Goal: Information Seeking & Learning: Check status

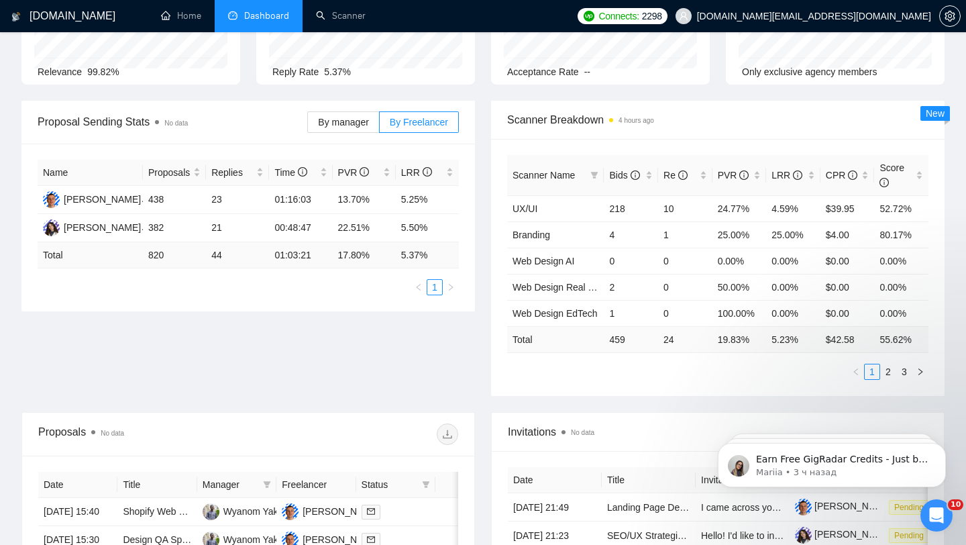
scroll to position [209, 0]
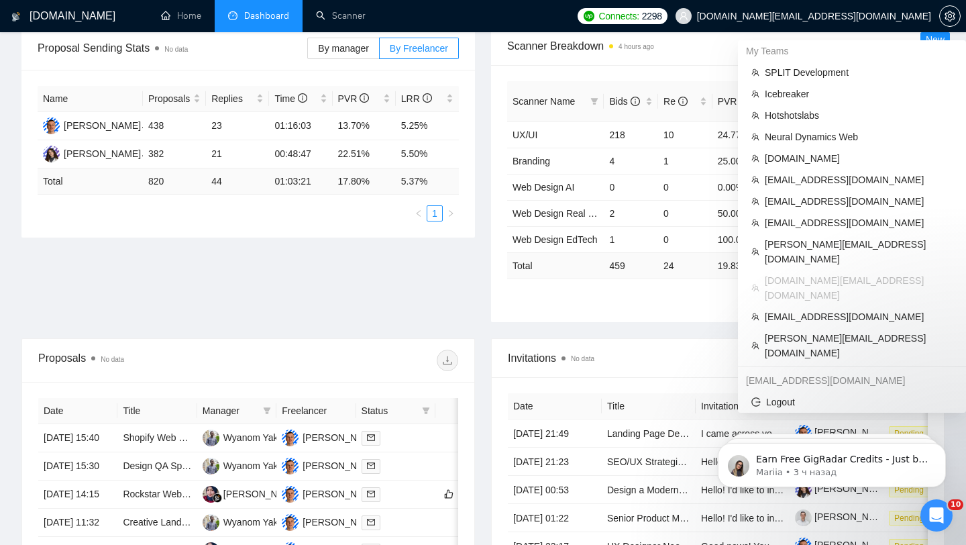
click at [845, 16] on span "[DOMAIN_NAME][EMAIL_ADDRESS][DOMAIN_NAME]" at bounding box center [814, 16] width 234 height 0
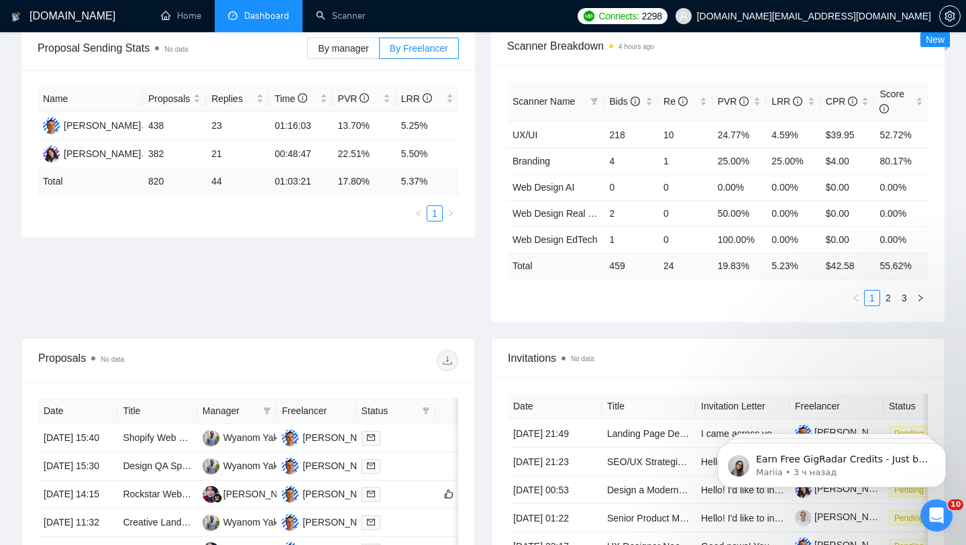
click at [855, 16] on span "[DOMAIN_NAME][EMAIL_ADDRESS][DOMAIN_NAME]" at bounding box center [814, 16] width 234 height 0
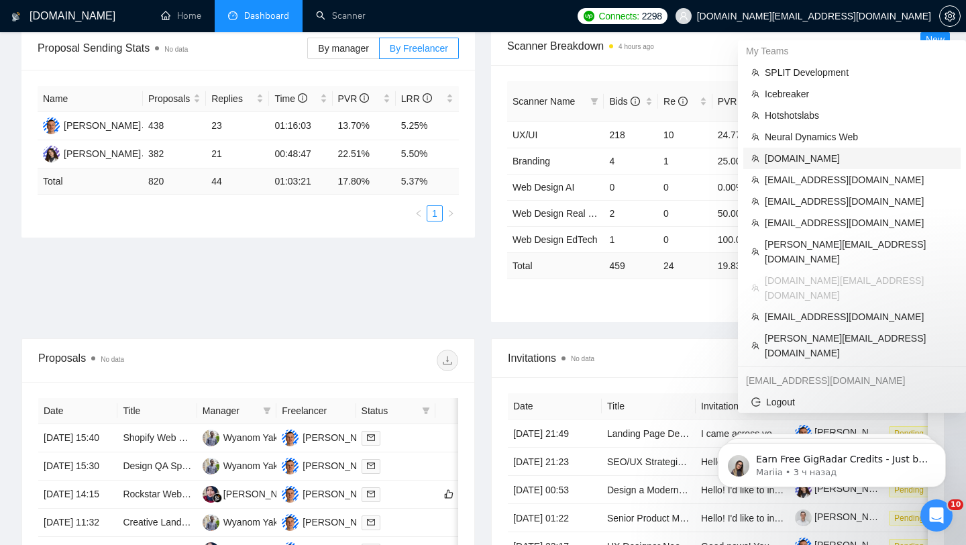
click at [805, 150] on li "[DOMAIN_NAME]" at bounding box center [851, 158] width 217 height 21
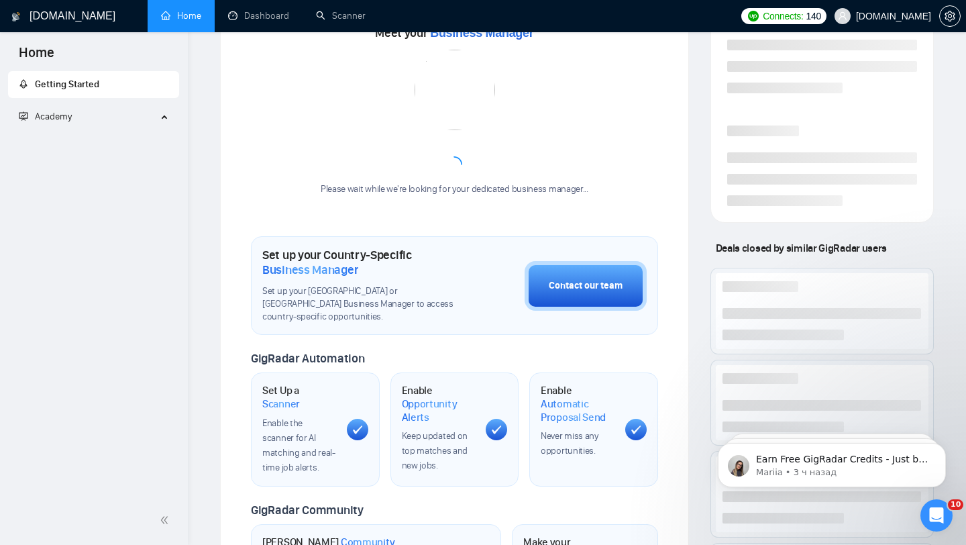
scroll to position [397, 0]
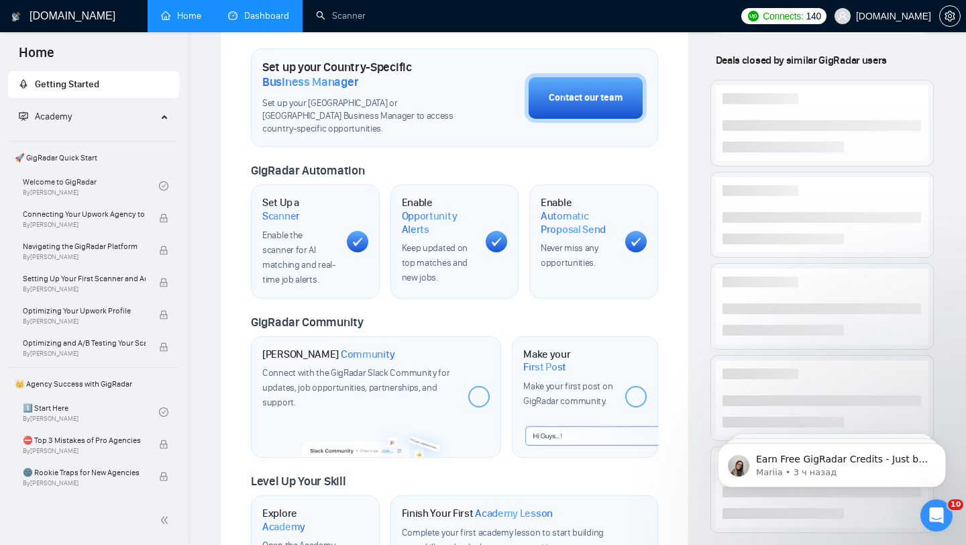
click at [270, 20] on link "Dashboard" at bounding box center [258, 15] width 61 height 11
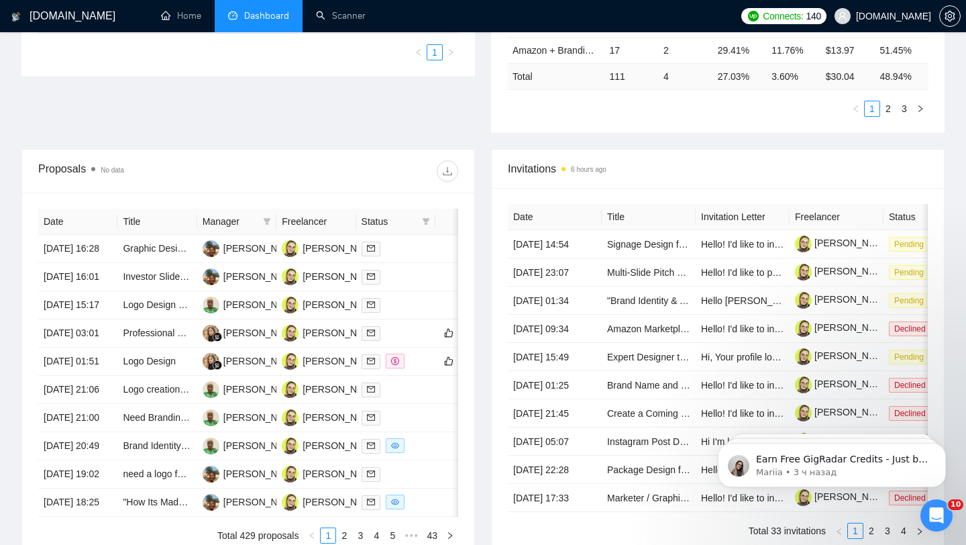
scroll to position [424, 0]
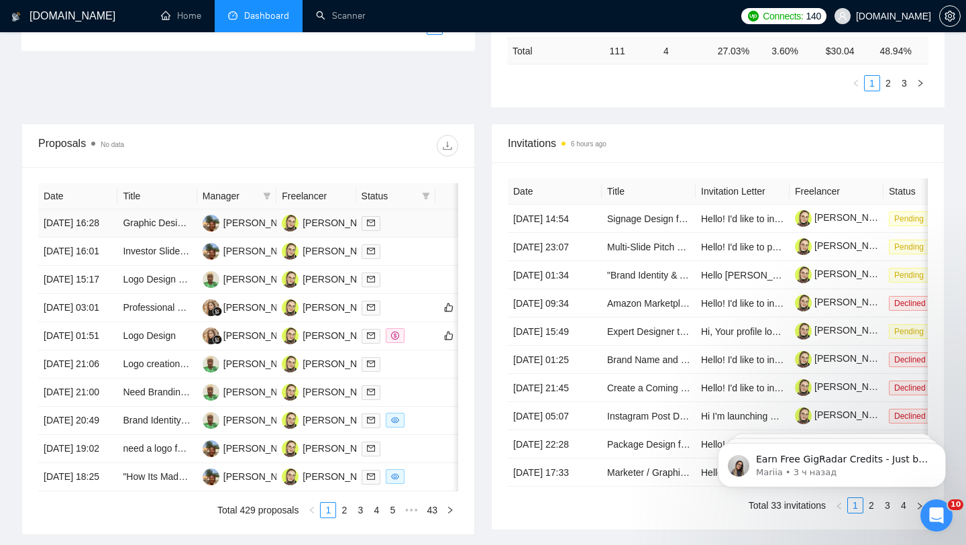
click at [412, 215] on td at bounding box center [395, 223] width 79 height 28
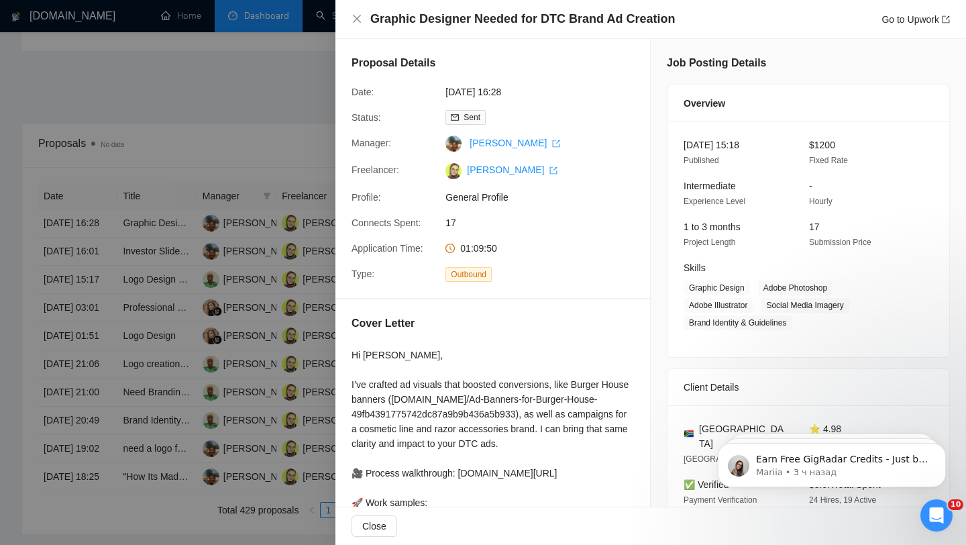
click at [306, 185] on div at bounding box center [483, 272] width 966 height 545
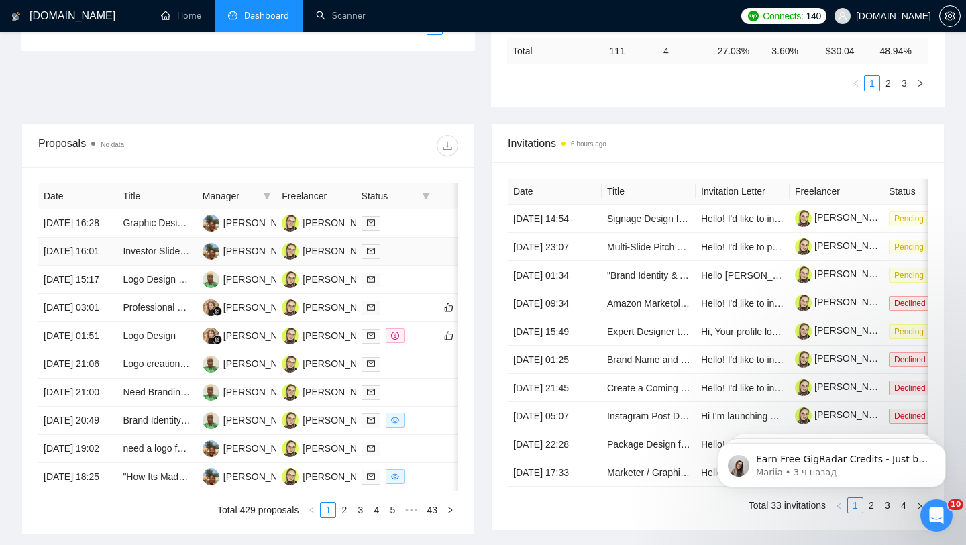
click at [411, 259] on div at bounding box center [395, 250] width 68 height 15
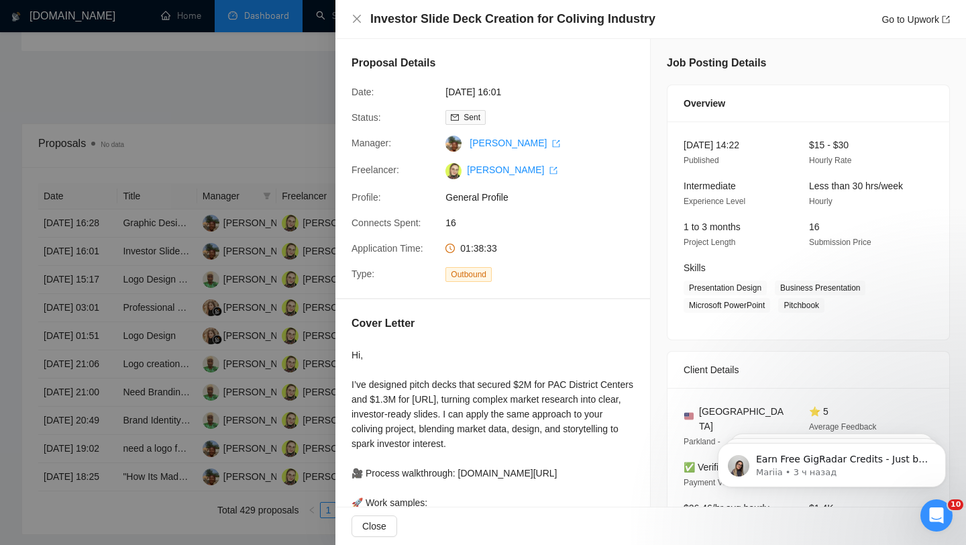
click at [233, 215] on div at bounding box center [483, 272] width 966 height 545
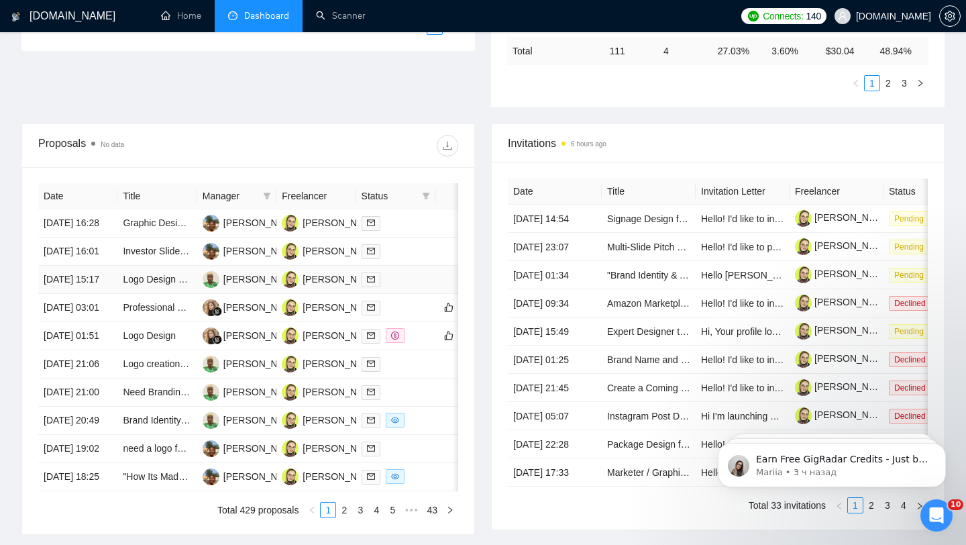
click at [419, 287] on div at bounding box center [395, 279] width 68 height 15
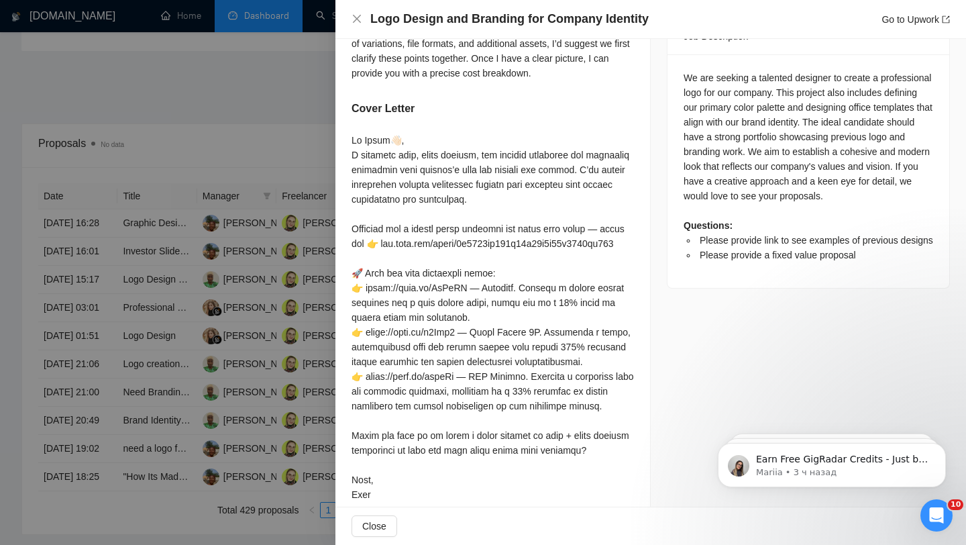
scroll to position [585, 0]
click at [402, 216] on div at bounding box center [492, 315] width 282 height 369
click at [306, 331] on div at bounding box center [483, 272] width 966 height 545
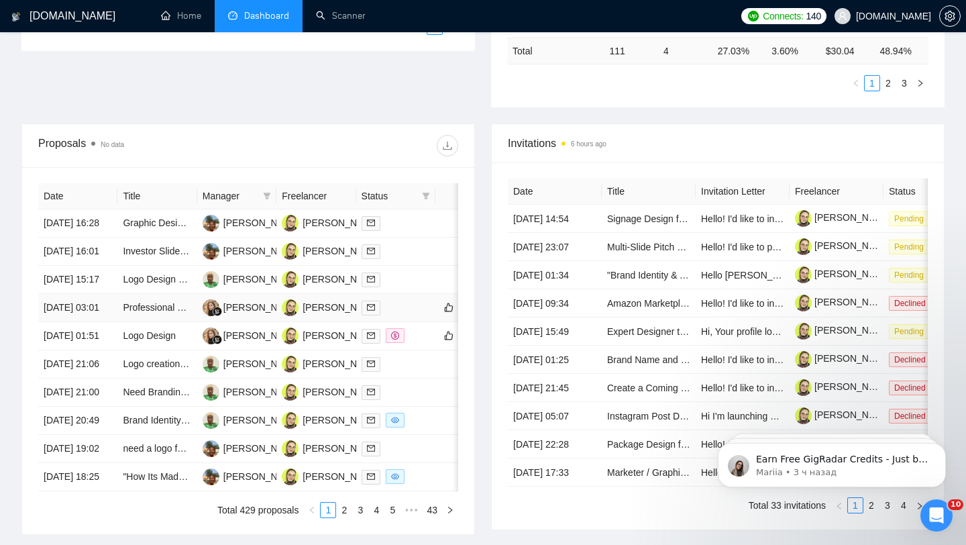
click at [407, 322] on td at bounding box center [395, 308] width 79 height 28
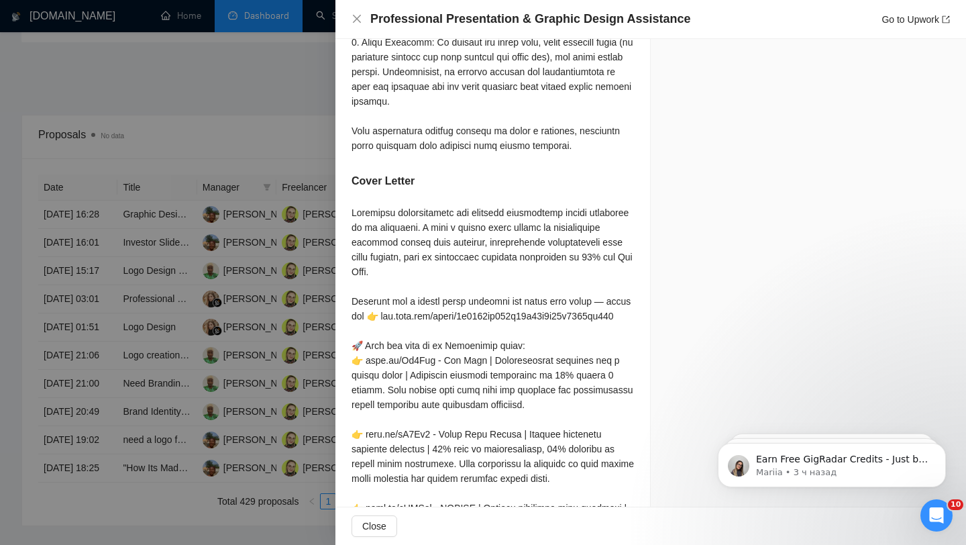
scroll to position [1251, 0]
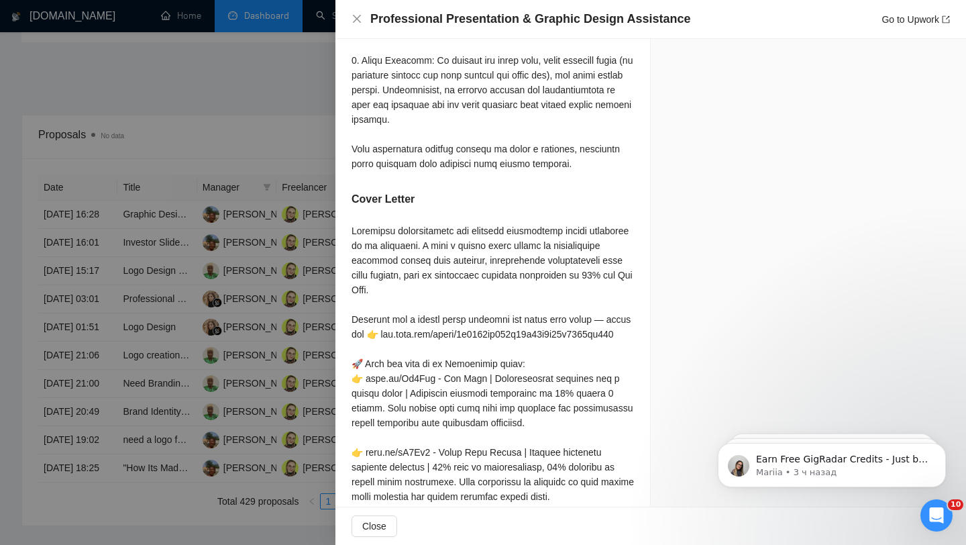
click at [266, 308] on div at bounding box center [483, 272] width 966 height 545
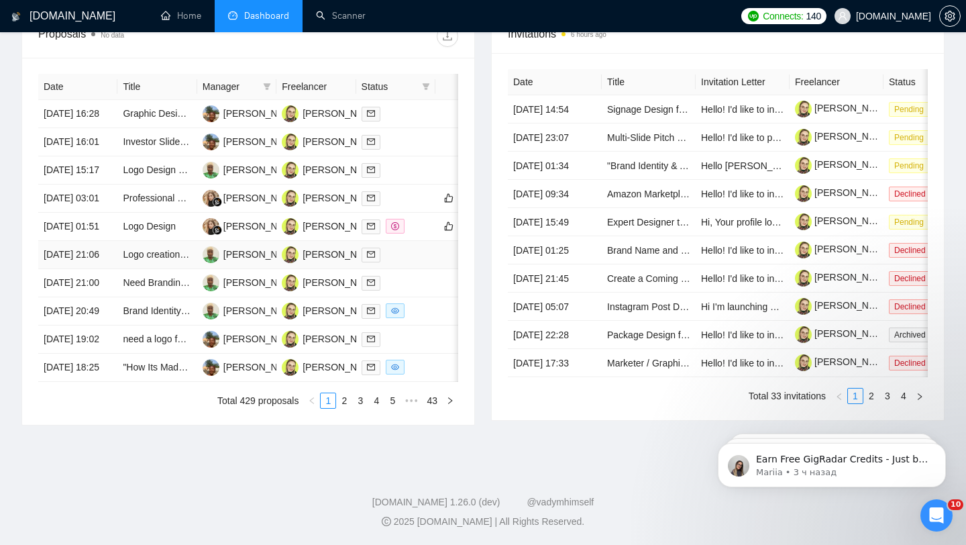
scroll to position [661, 0]
click at [421, 328] on td at bounding box center [395, 339] width 79 height 28
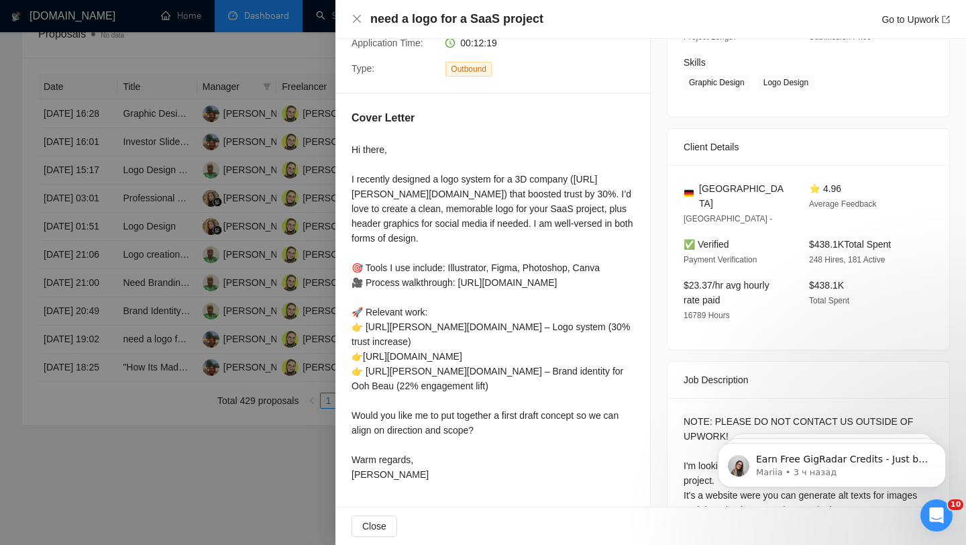
scroll to position [172, 0]
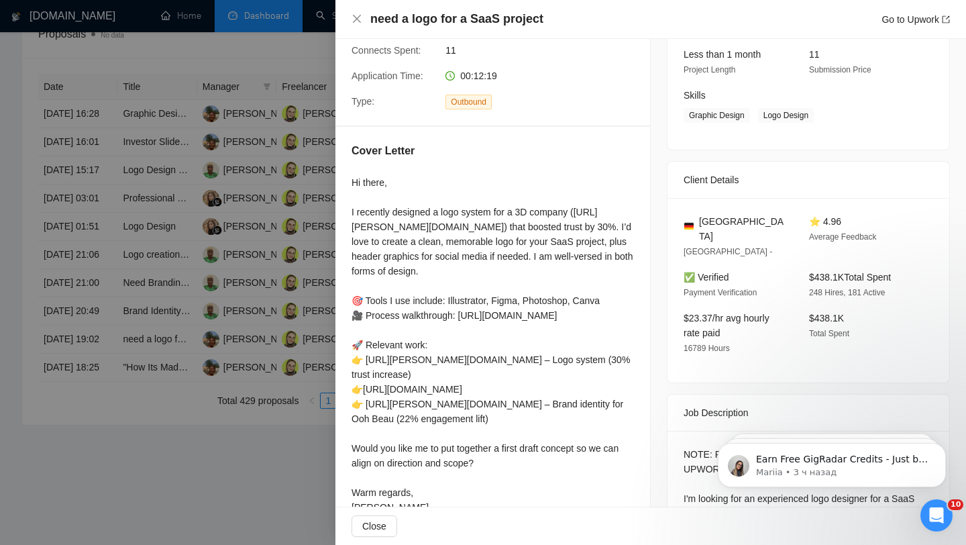
drag, startPoint x: 347, startPoint y: 300, endPoint x: 459, endPoint y: 310, distance: 111.8
click at [459, 311] on div "Cover Letter Hi there, I recently designed a logo system for a 3D company ([URL…" at bounding box center [492, 331] width 315 height 409
click at [585, 308] on div "Hi there, I recently designed a logo system for a 3D company ([URL][PERSON_NAME…" at bounding box center [492, 344] width 282 height 339
drag, startPoint x: 616, startPoint y: 304, endPoint x: 343, endPoint y: 299, distance: 273.0
click at [343, 299] on div "Cover Letter Hi there, I recently designed a logo system for a 3D company ([URL…" at bounding box center [492, 331] width 315 height 409
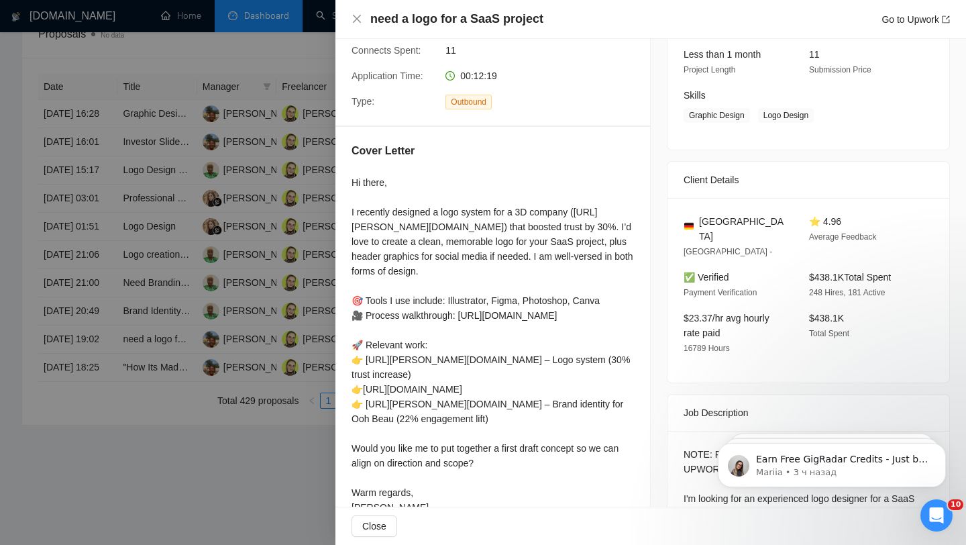
click at [402, 266] on div "Hi there, I recently designed a logo system for a 3D company ([URL][PERSON_NAME…" at bounding box center [492, 344] width 282 height 339
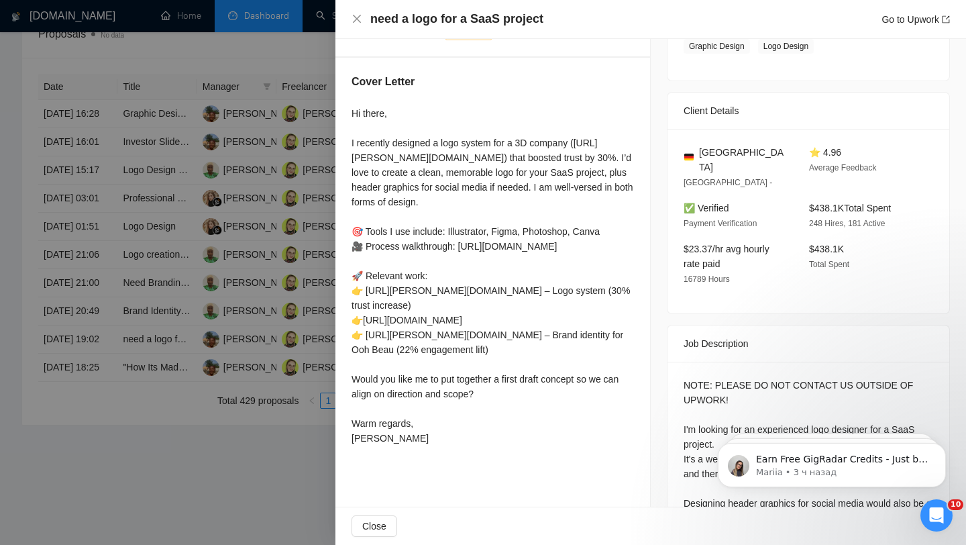
scroll to position [243, 0]
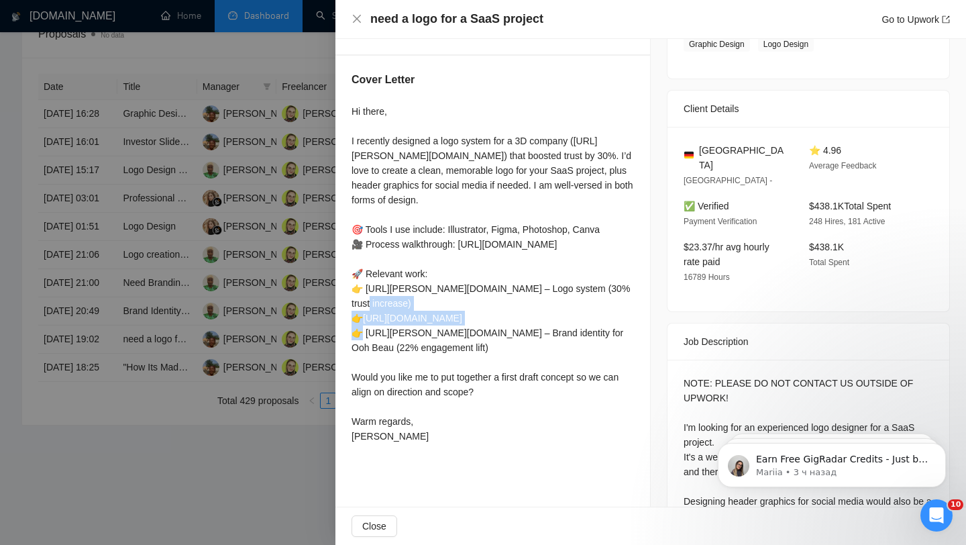
drag, startPoint x: 464, startPoint y: 317, endPoint x: 640, endPoint y: 312, distance: 176.4
click at [641, 312] on div "Cover Letter Hi there, I recently designed a logo system for a 3D company ([URL…" at bounding box center [492, 260] width 315 height 409
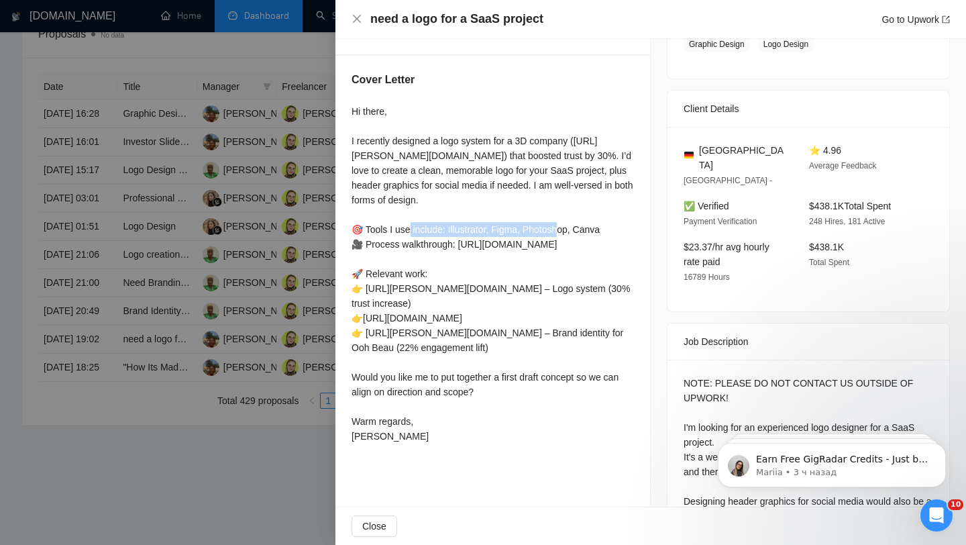
drag, startPoint x: 445, startPoint y: 225, endPoint x: 630, endPoint y: 228, distance: 185.1
click at [630, 229] on div "Hi there, I recently designed a logo system for a 3D company ([URL][PERSON_NAME…" at bounding box center [492, 273] width 282 height 339
click at [238, 251] on div at bounding box center [483, 272] width 966 height 545
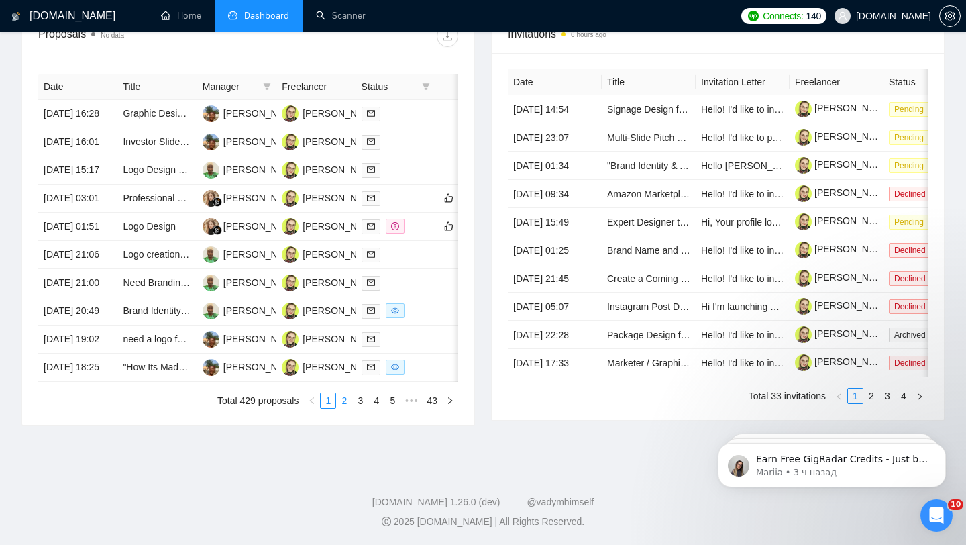
click at [344, 398] on link "2" at bounding box center [344, 400] width 15 height 15
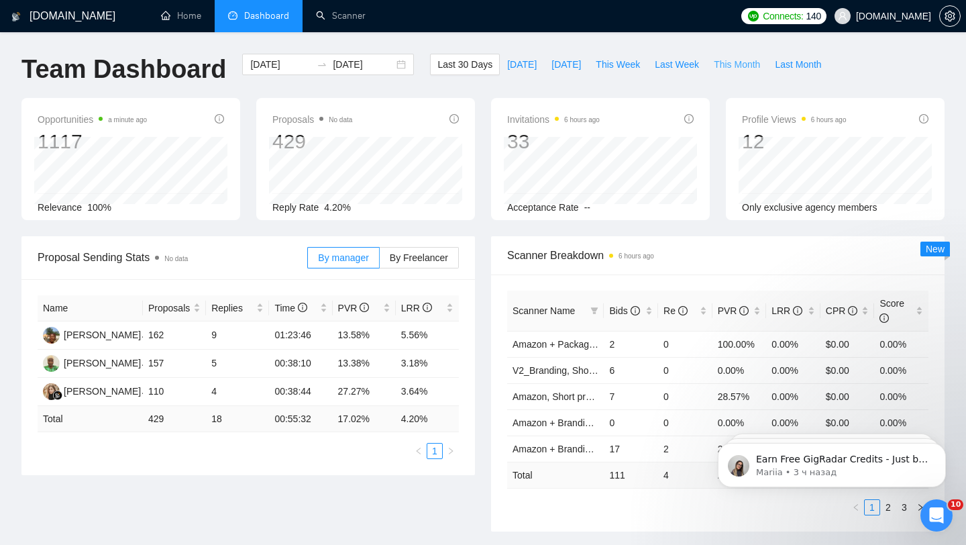
click at [748, 62] on span "This Month" at bounding box center [737, 64] width 46 height 15
type input "[DATE]"
click at [381, 391] on td "23.44%" at bounding box center [364, 392] width 63 height 28
drag, startPoint x: 331, startPoint y: 390, endPoint x: 441, endPoint y: 388, distance: 110.7
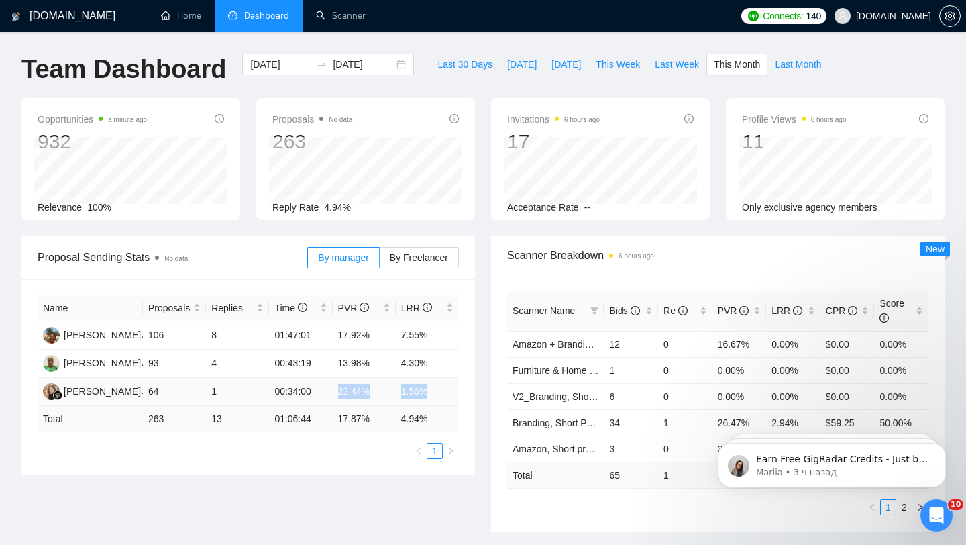
click at [442, 388] on tr "[PERSON_NAME] 64 1 00:34:00 23.44% 1.56%" at bounding box center [248, 392] width 421 height 28
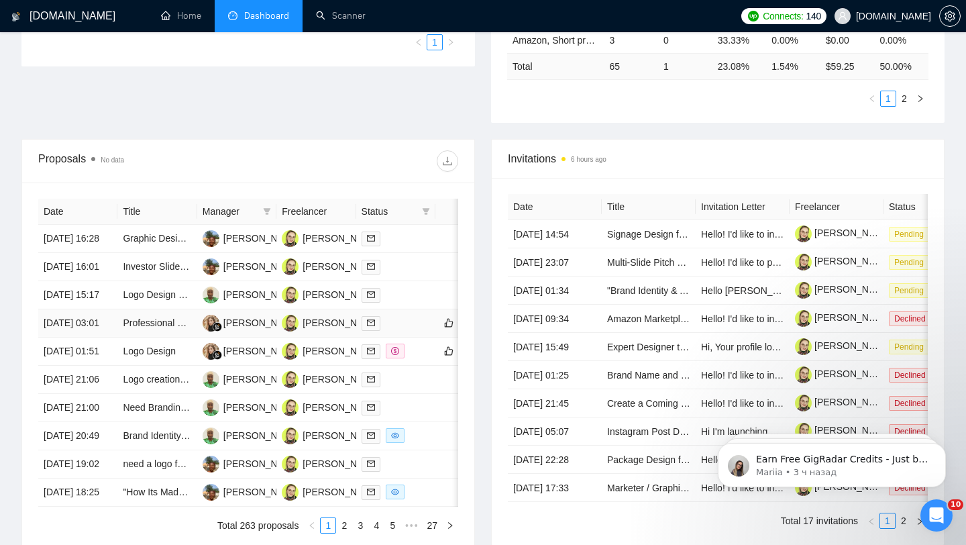
scroll to position [410, 0]
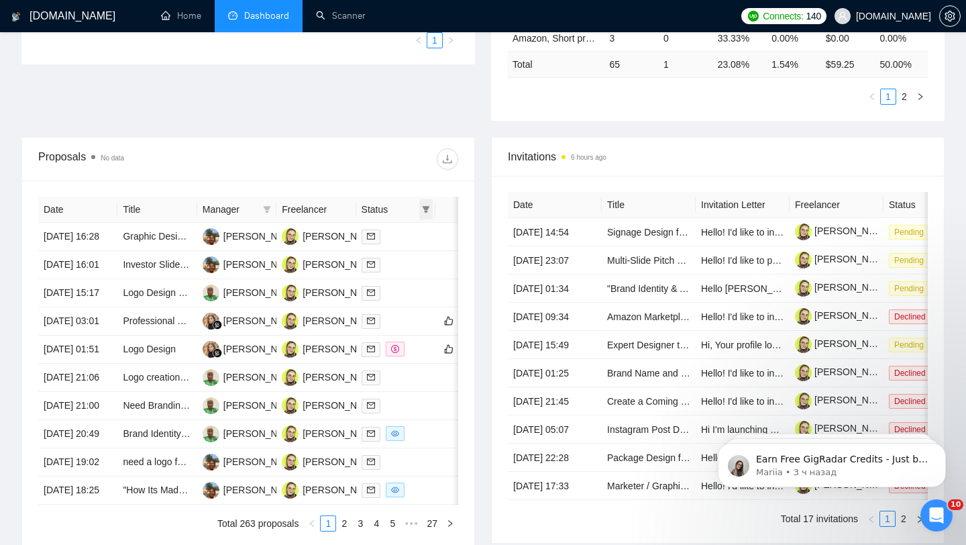
click at [420, 205] on span at bounding box center [425, 209] width 13 height 20
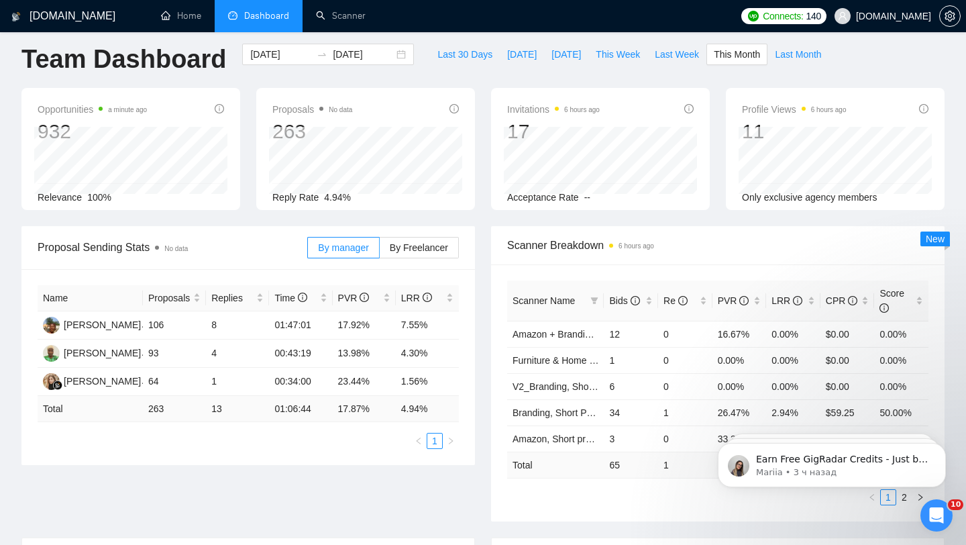
scroll to position [0, 0]
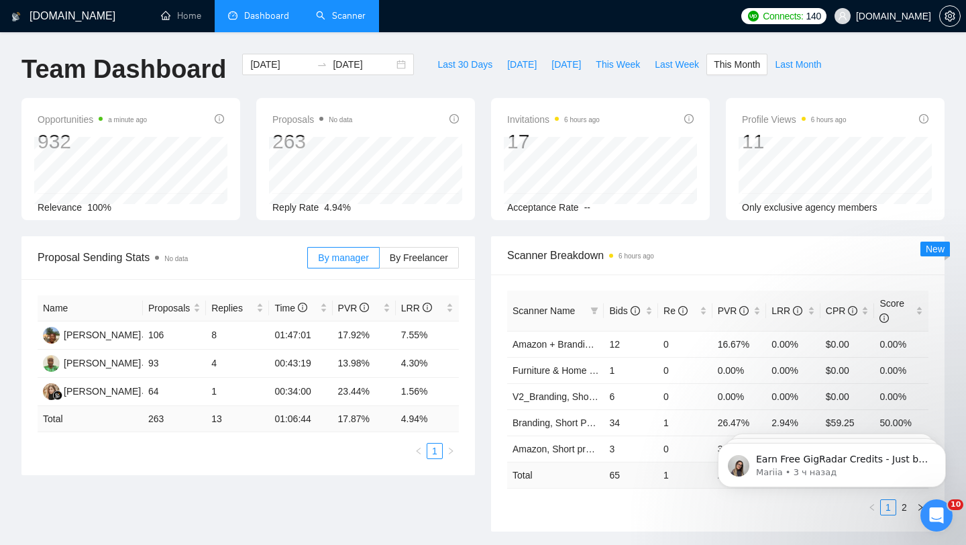
click at [361, 21] on link "Scanner" at bounding box center [341, 15] width 50 height 11
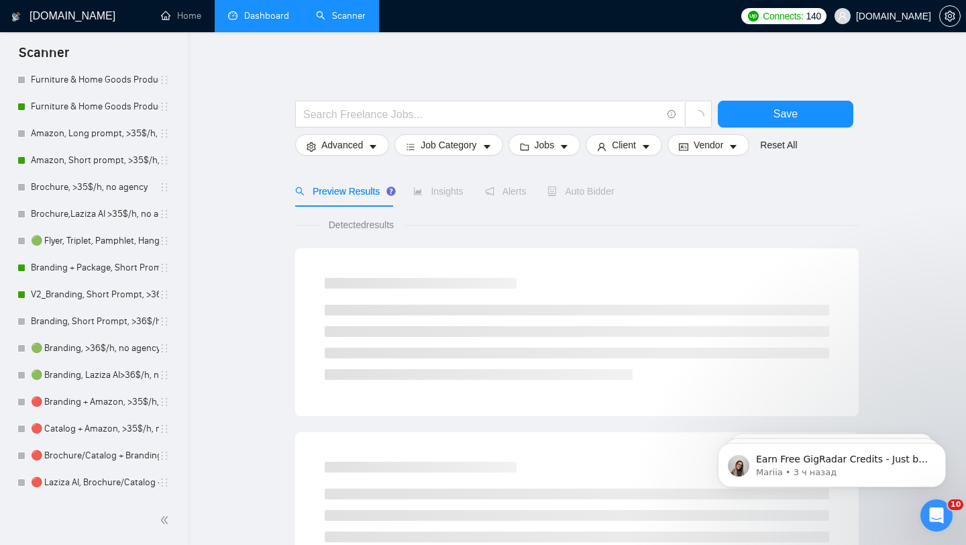
scroll to position [315, 0]
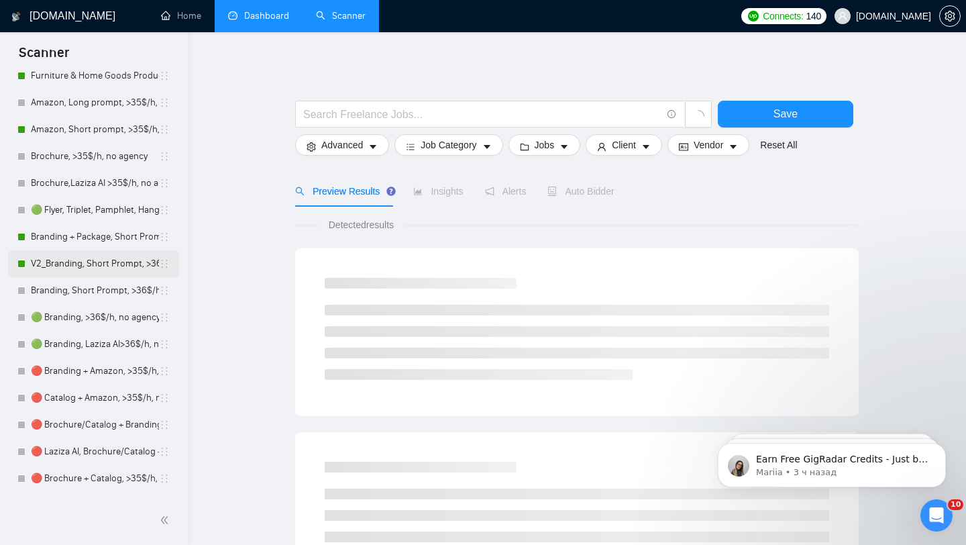
click at [95, 262] on link "V2_Branding, Short Prompt, >36$/h, no agency" at bounding box center [95, 263] width 128 height 27
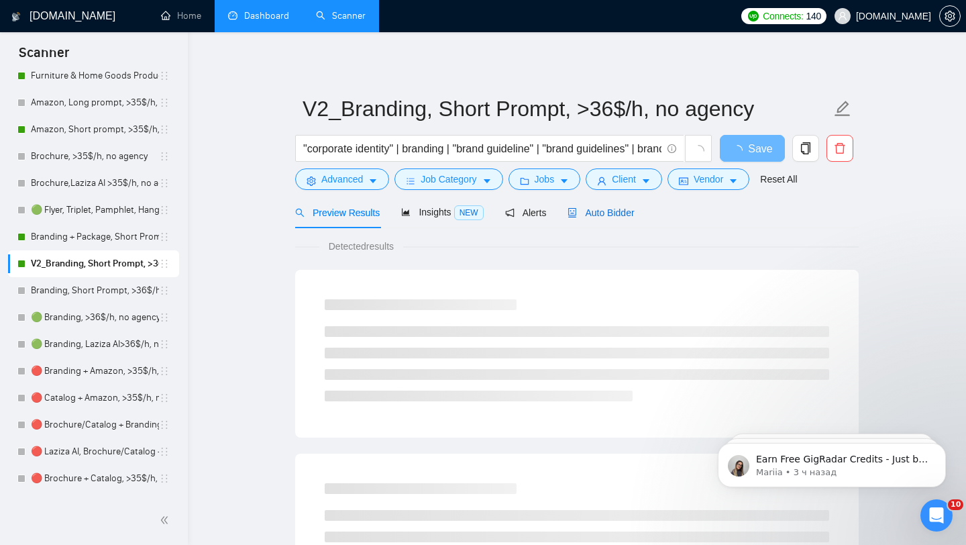
click at [601, 205] on div "Auto Bidder" at bounding box center [600, 212] width 66 height 15
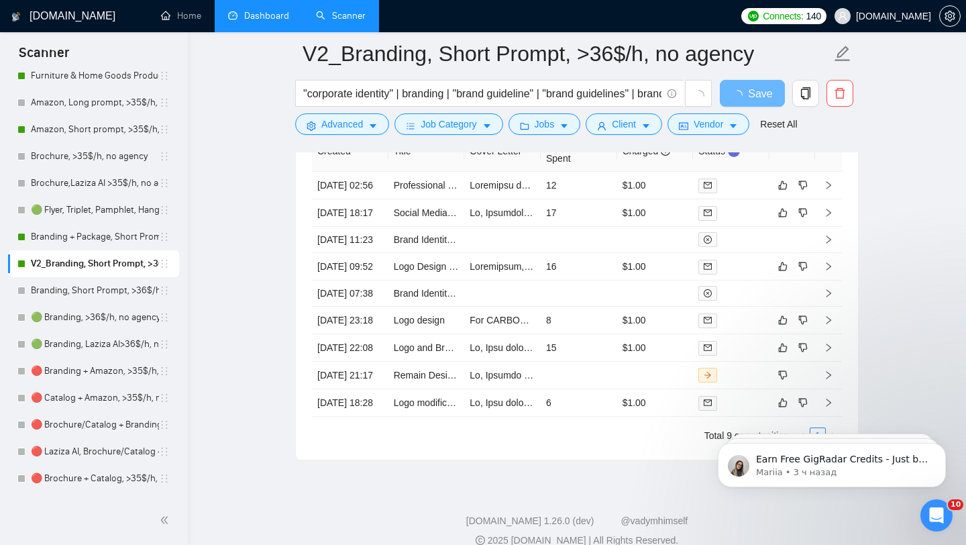
scroll to position [3346, 0]
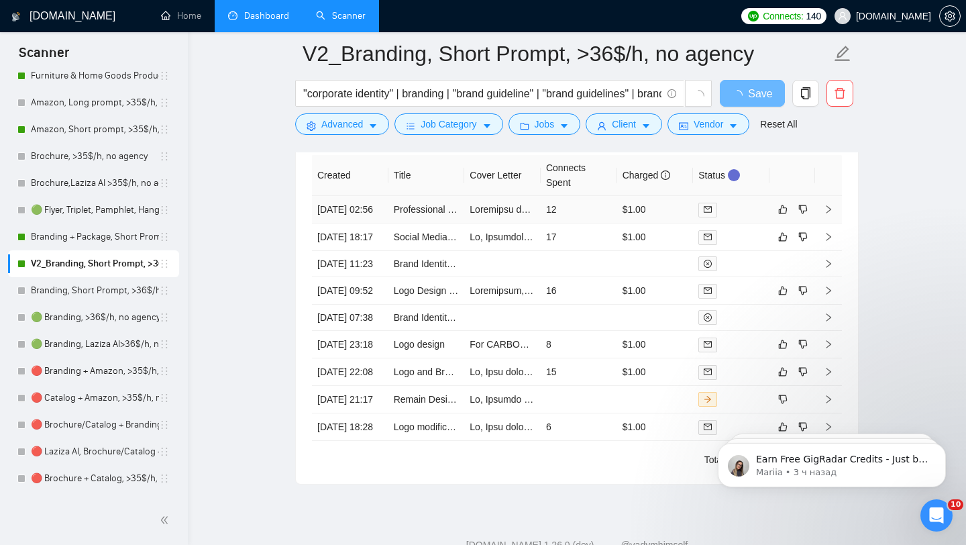
click at [748, 217] on div at bounding box center [731, 209] width 66 height 15
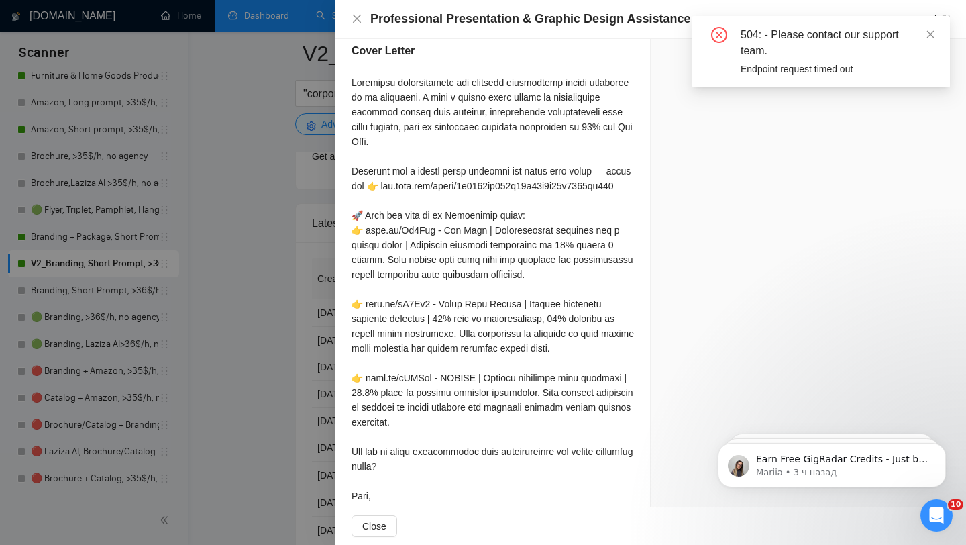
scroll to position [1381, 0]
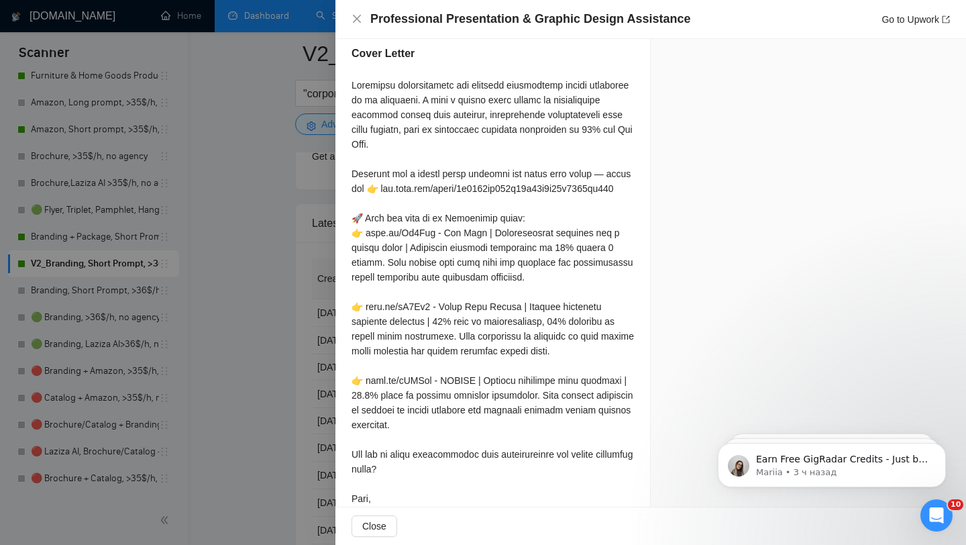
click at [318, 283] on div at bounding box center [483, 272] width 966 height 545
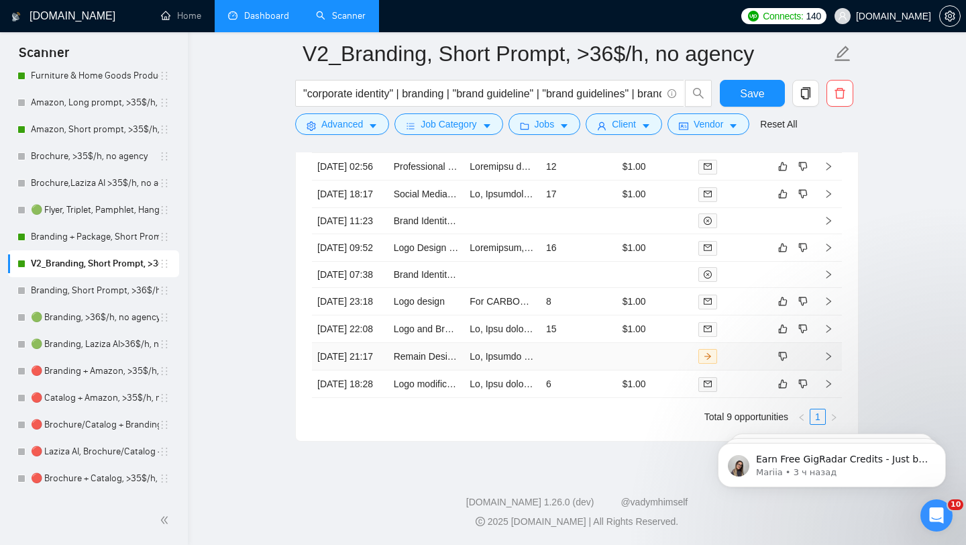
scroll to position [3515, 0]
drag, startPoint x: 667, startPoint y: 357, endPoint x: 561, endPoint y: 321, distance: 111.6
click at [667, 315] on td "$1.00" at bounding box center [655, 301] width 76 height 27
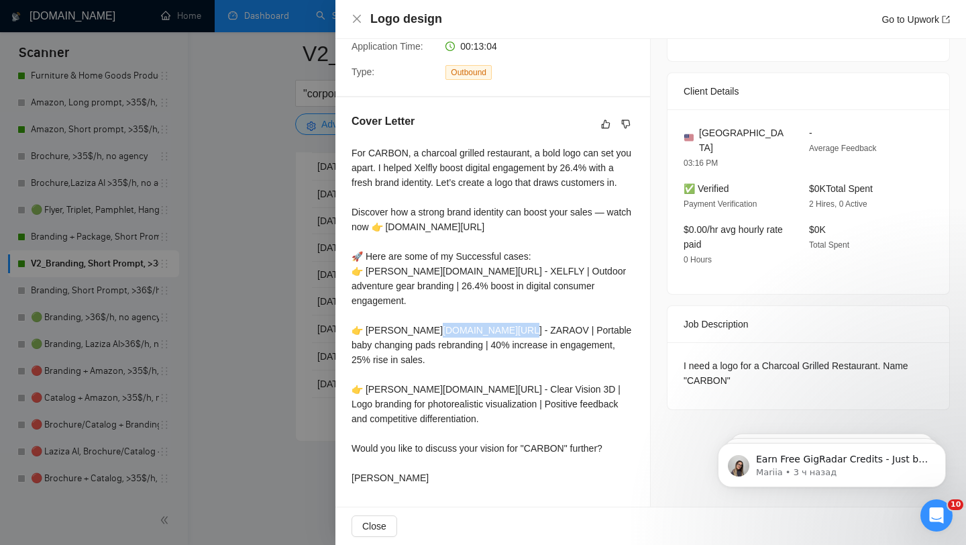
drag, startPoint x: 424, startPoint y: 331, endPoint x: 349, endPoint y: 331, distance: 75.8
click at [349, 331] on div "Cover Letter For CARBON, a charcoal grilled restaurant, a bold logo can set you…" at bounding box center [492, 301] width 315 height 409
click at [395, 319] on div "For CARBON, a charcoal grilled restaurant, a bold logo can set you apart. I hel…" at bounding box center [492, 315] width 282 height 339
drag, startPoint x: 363, startPoint y: 288, endPoint x: 429, endPoint y: 289, distance: 65.1
click at [429, 289] on div "For CARBON, a charcoal grilled restaurant, a bold logo can set you apart. I hel…" at bounding box center [492, 315] width 282 height 339
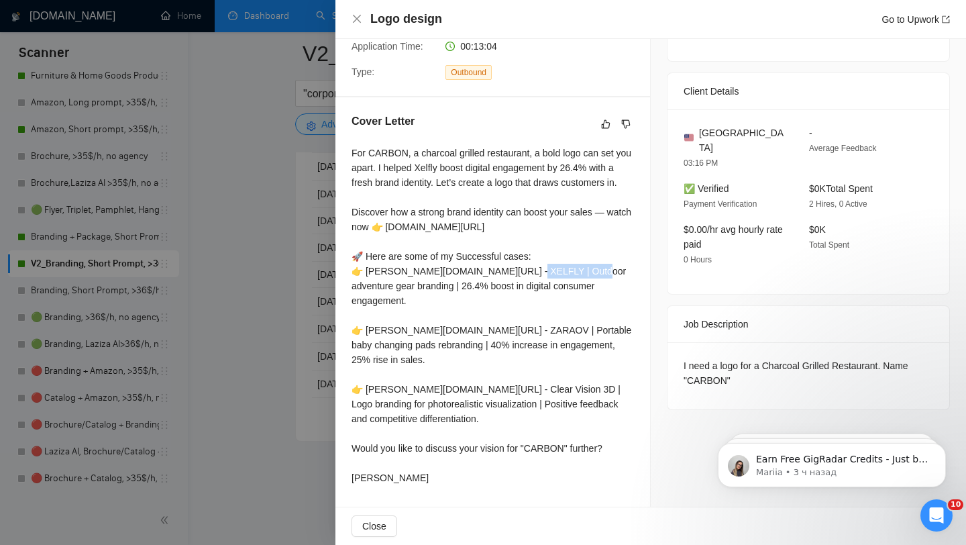
copy div "[DOMAIN_NAME][URL] -"
click at [459, 321] on div "For CARBON, a charcoal grilled restaurant, a bold logo can set you apart. I hel…" at bounding box center [492, 315] width 282 height 339
click at [332, 208] on div at bounding box center [483, 272] width 966 height 545
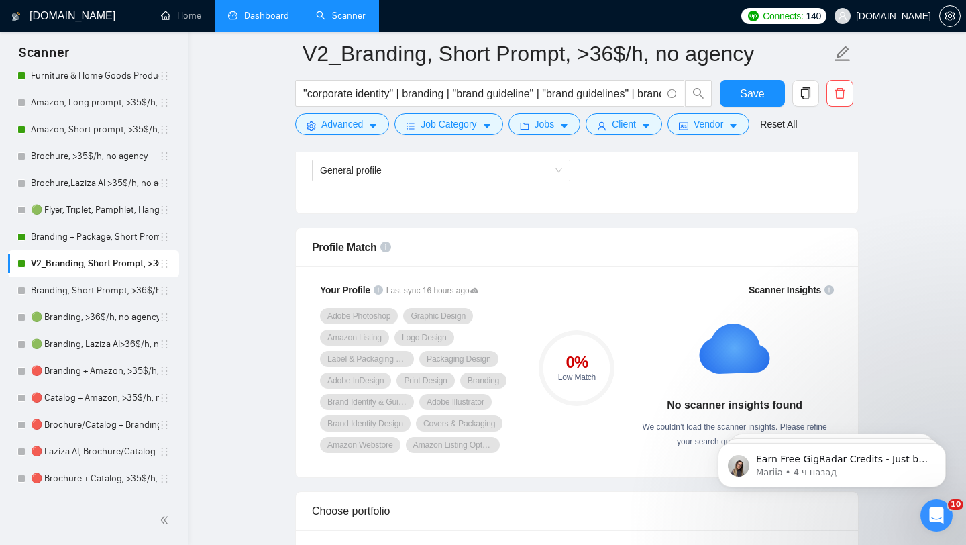
scroll to position [805, 0]
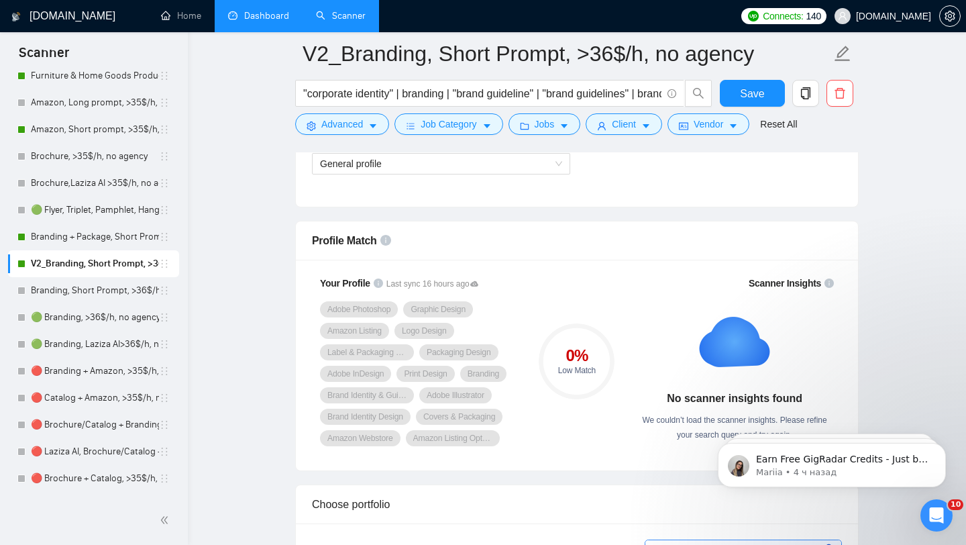
click at [604, 378] on circle at bounding box center [576, 360] width 71 height 71
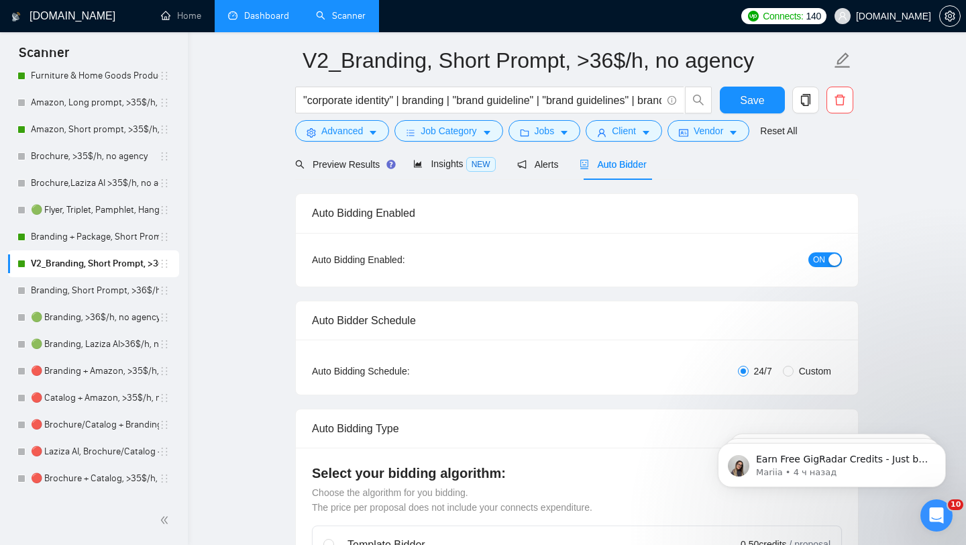
scroll to position [0, 0]
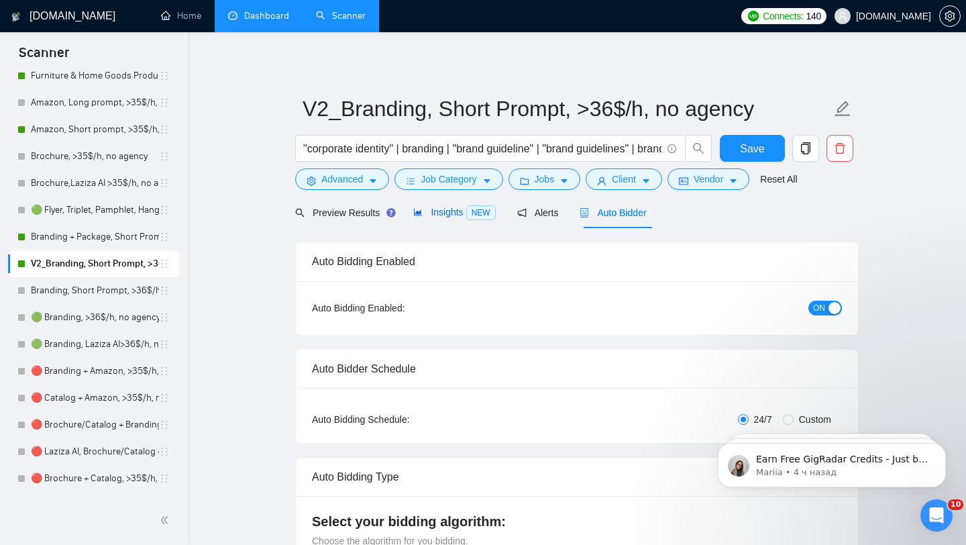
click at [453, 208] on span "Insights NEW" at bounding box center [454, 212] width 82 height 11
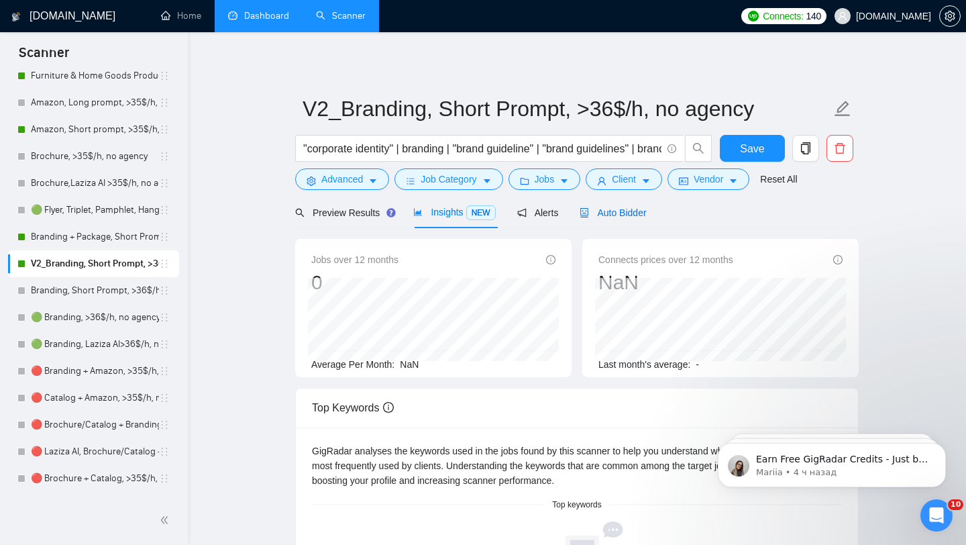
click at [627, 216] on span "Auto Bidder" at bounding box center [612, 212] width 66 height 11
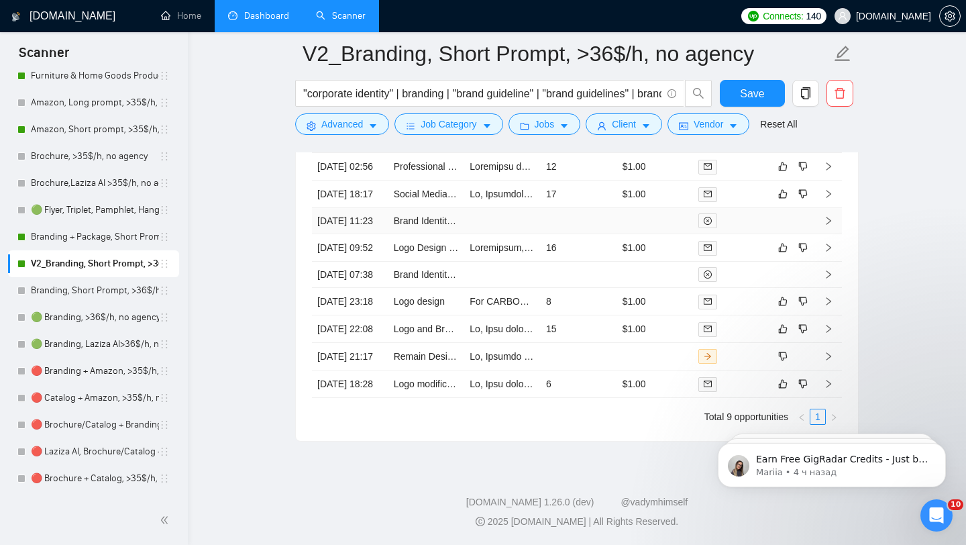
scroll to position [3555, 0]
drag, startPoint x: 452, startPoint y: 315, endPoint x: 394, endPoint y: 312, distance: 57.7
click at [394, 312] on td "Logo design" at bounding box center [426, 301] width 76 height 27
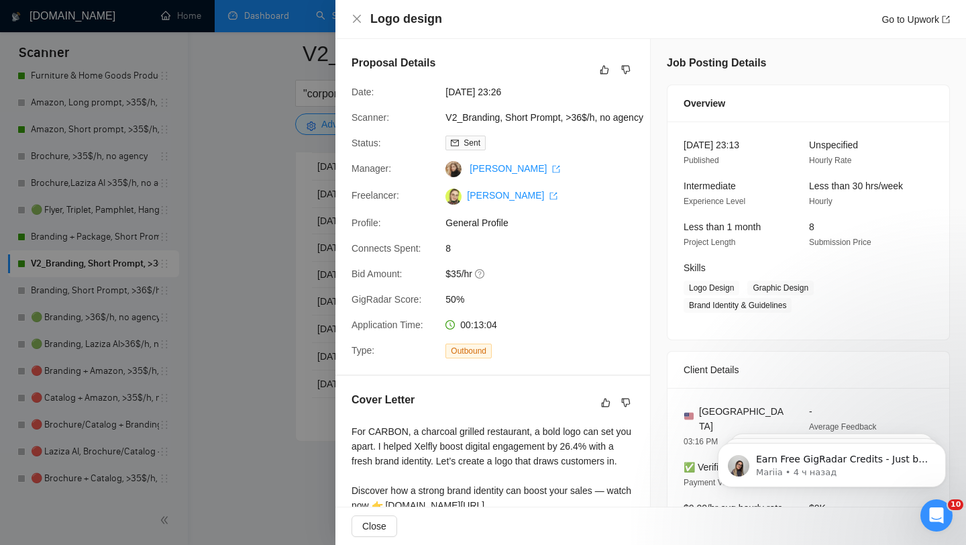
click at [309, 239] on div at bounding box center [483, 272] width 966 height 545
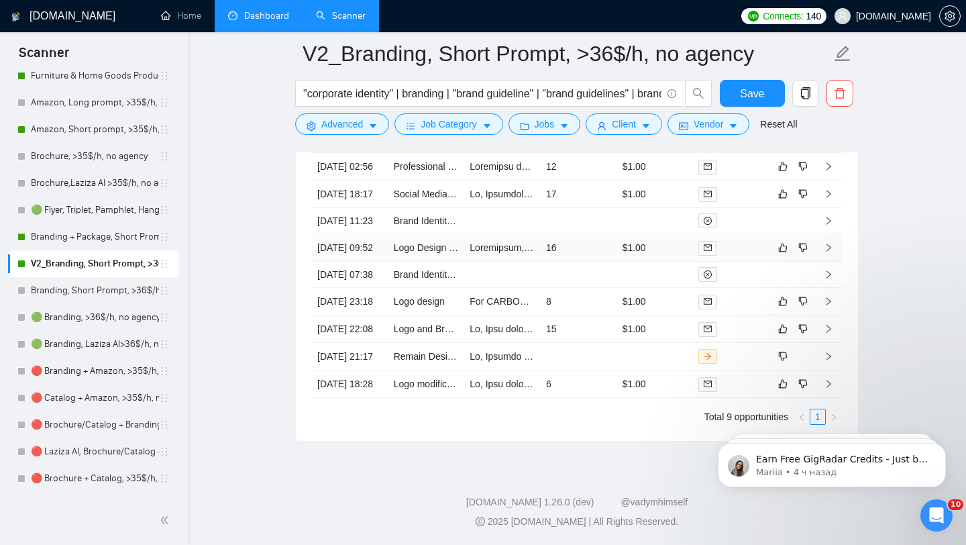
click at [451, 243] on td "Logo Design Needed for Robotics Company" at bounding box center [426, 247] width 76 height 27
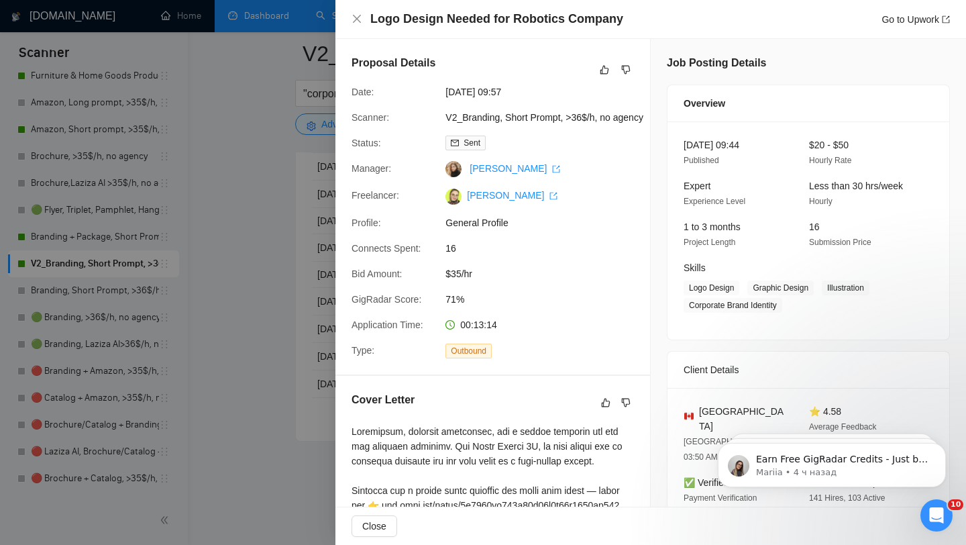
click at [312, 144] on div at bounding box center [483, 272] width 966 height 545
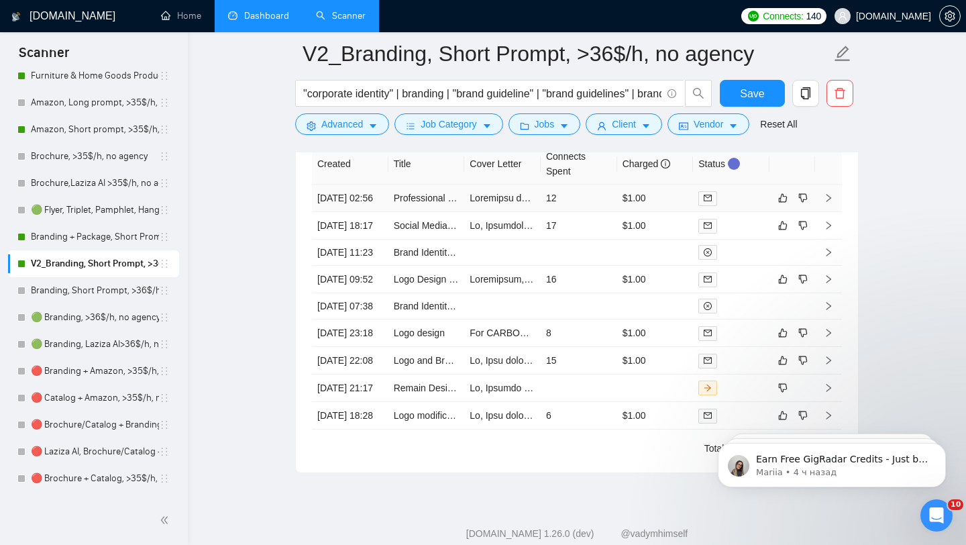
scroll to position [3465, 0]
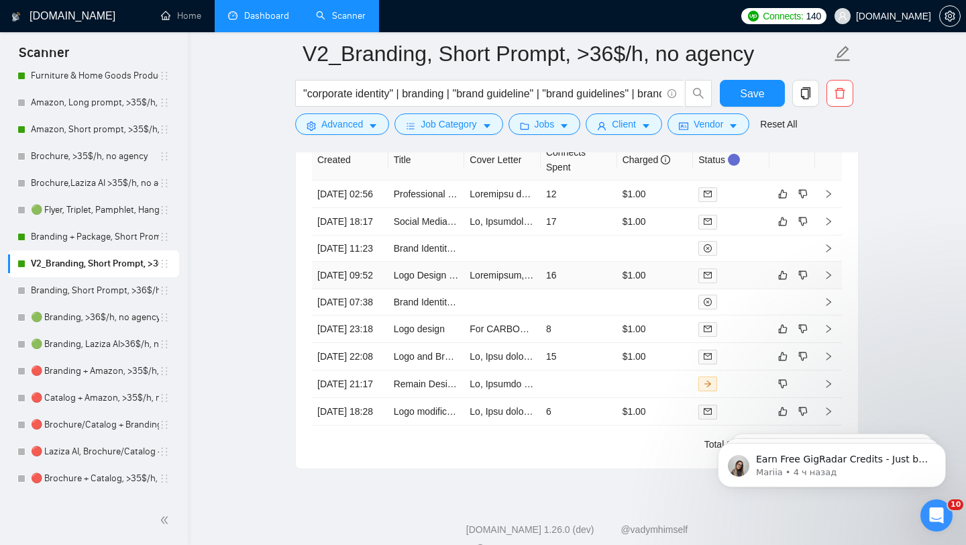
click at [384, 289] on td "[DATE] 09:52" at bounding box center [350, 275] width 76 height 27
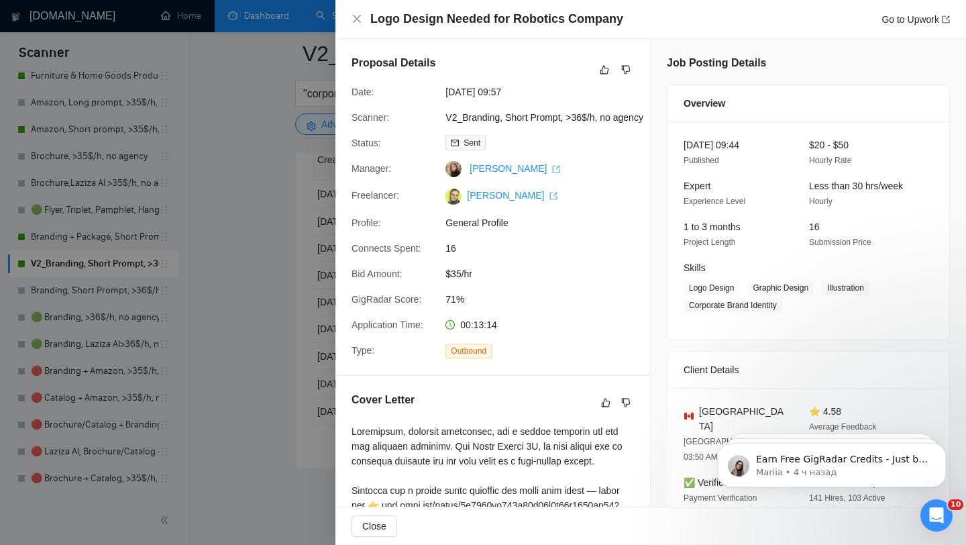
click at [296, 296] on div at bounding box center [483, 272] width 966 height 545
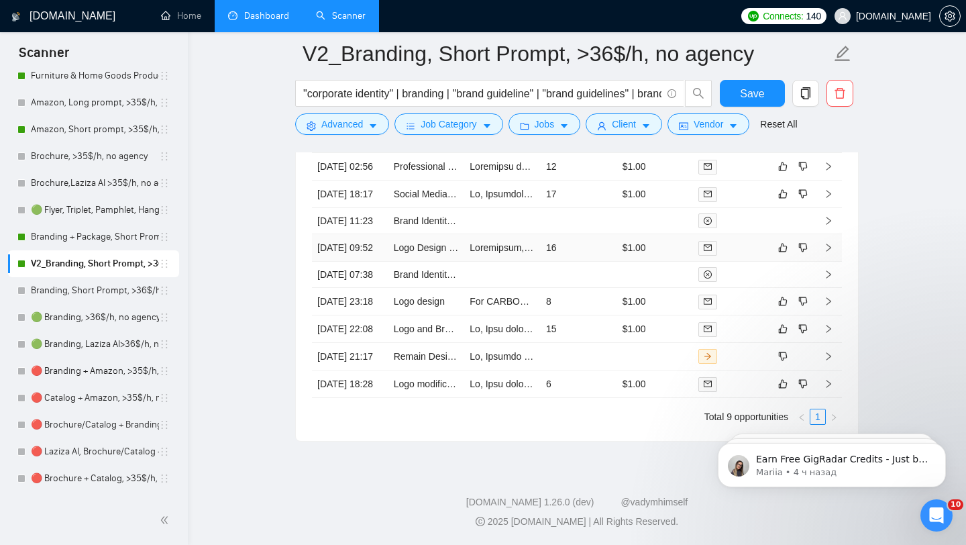
scroll to position [3555, 0]
click at [460, 315] on td "Logo design" at bounding box center [426, 301] width 76 height 27
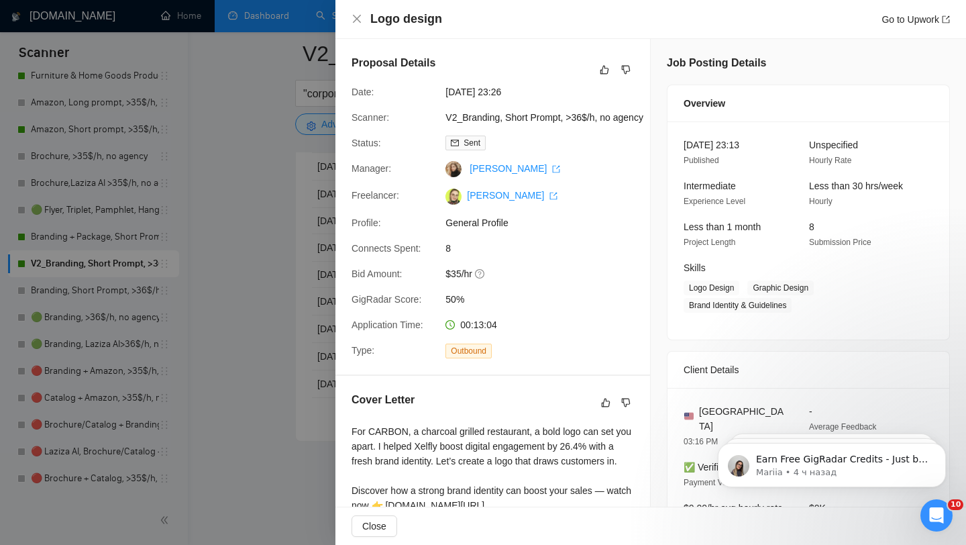
click at [303, 396] on div at bounding box center [483, 272] width 966 height 545
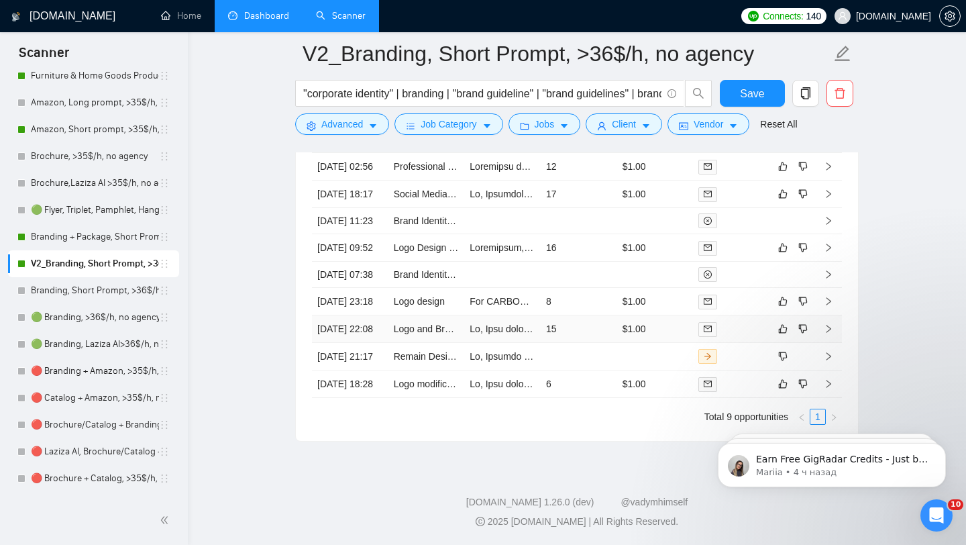
click at [420, 343] on td "Logo and Branding Kit Design for [DEMOGRAPHIC_DATA] Mental Health Practice" at bounding box center [426, 328] width 76 height 27
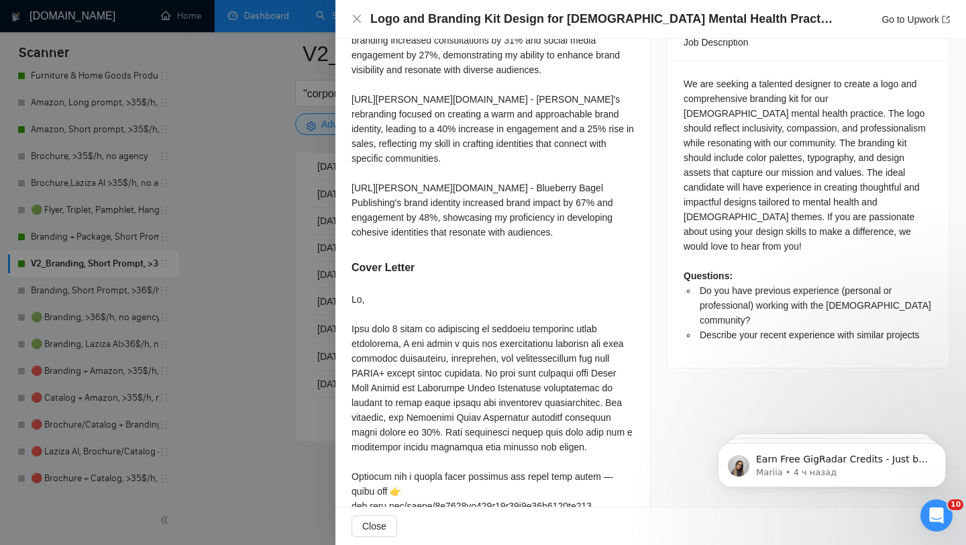
scroll to position [583, 0]
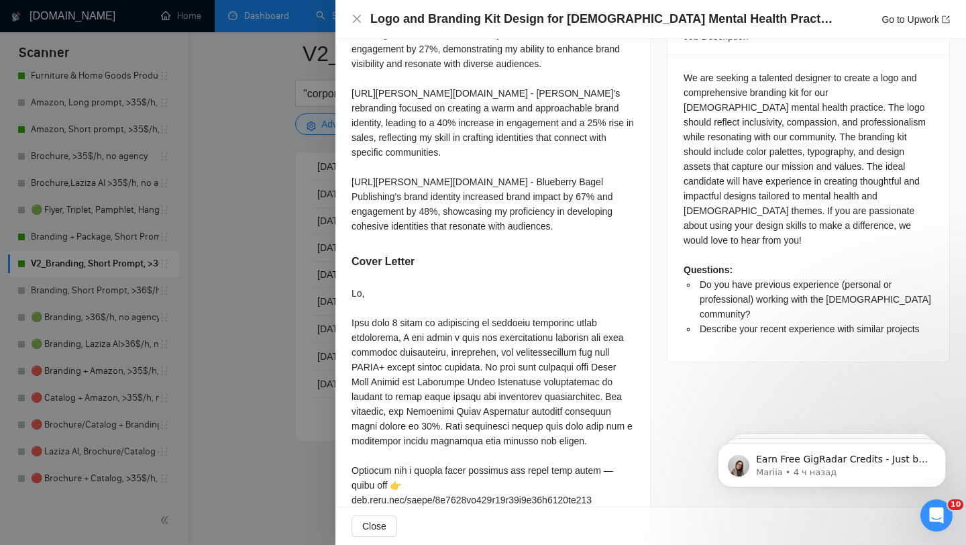
click at [263, 400] on div at bounding box center [483, 272] width 966 height 545
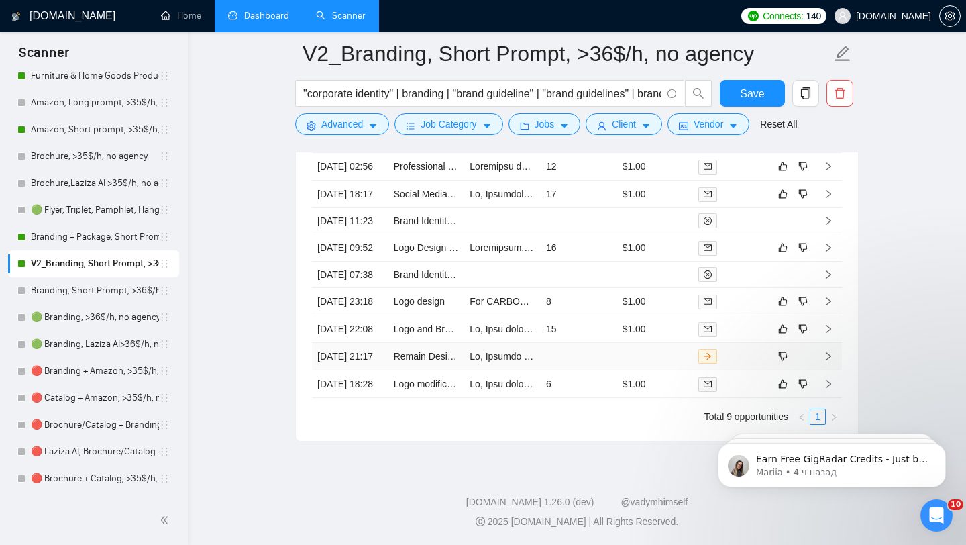
scroll to position [3615, 0]
click at [438, 386] on td "Logo modification" at bounding box center [426, 383] width 76 height 27
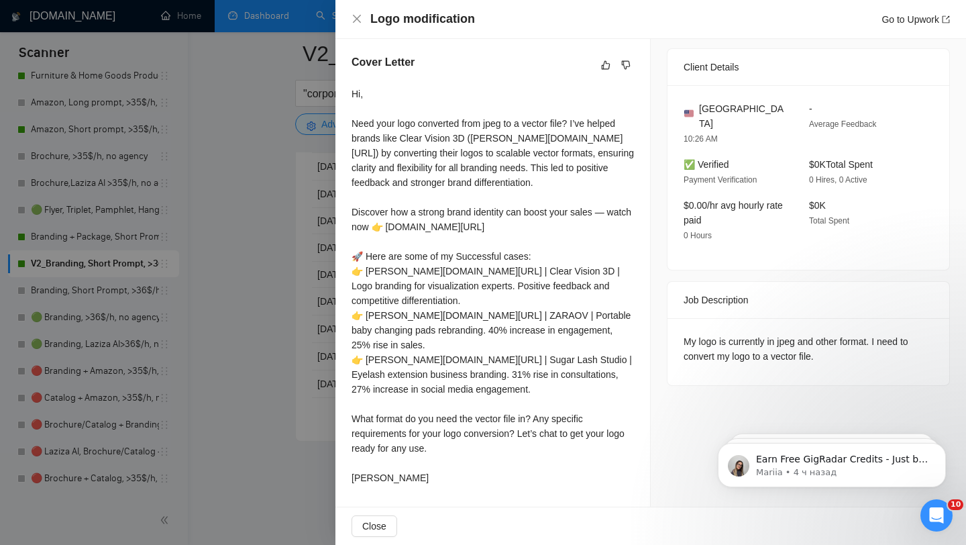
scroll to position [366, 0]
click at [317, 162] on div at bounding box center [483, 272] width 966 height 545
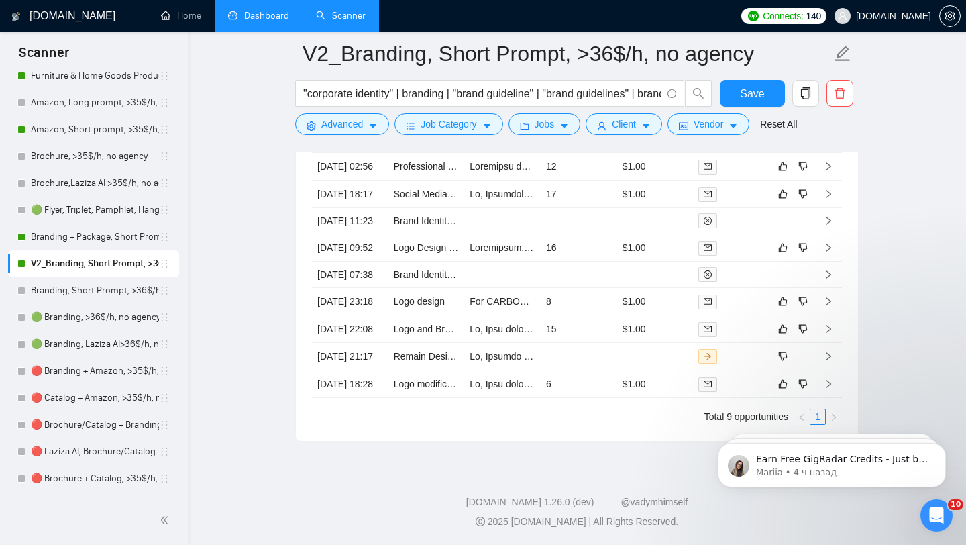
scroll to position [3553, 0]
click at [565, 265] on td at bounding box center [578, 275] width 76 height 26
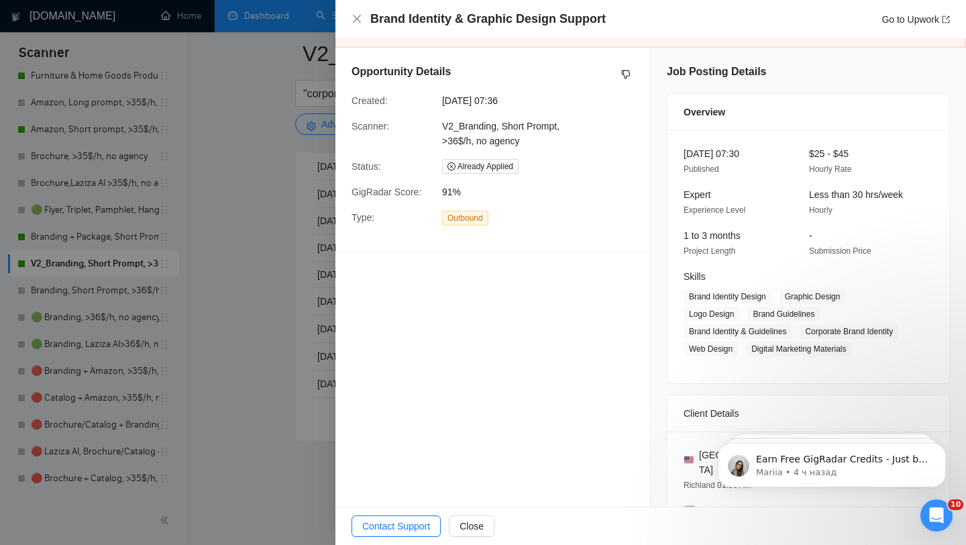
scroll to position [64, 0]
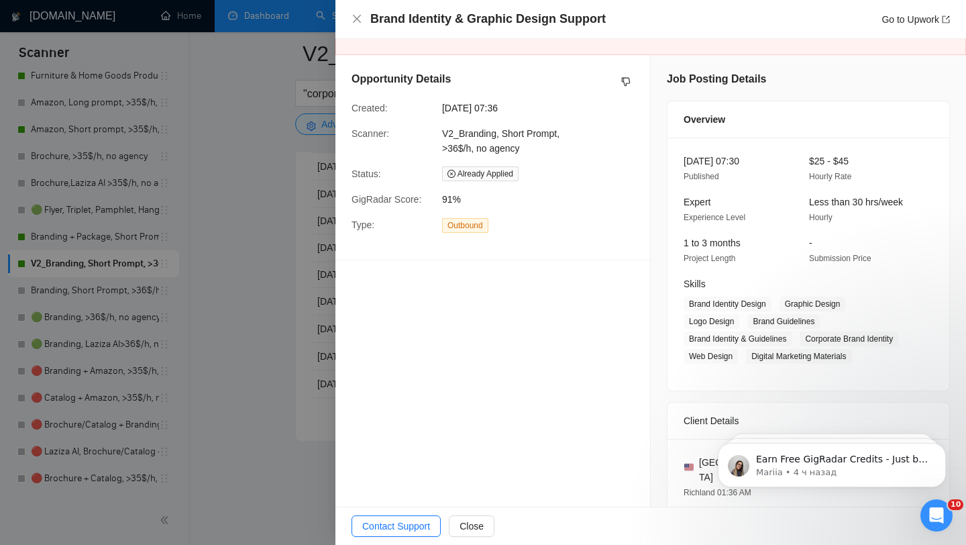
click at [302, 306] on div at bounding box center [483, 272] width 966 height 545
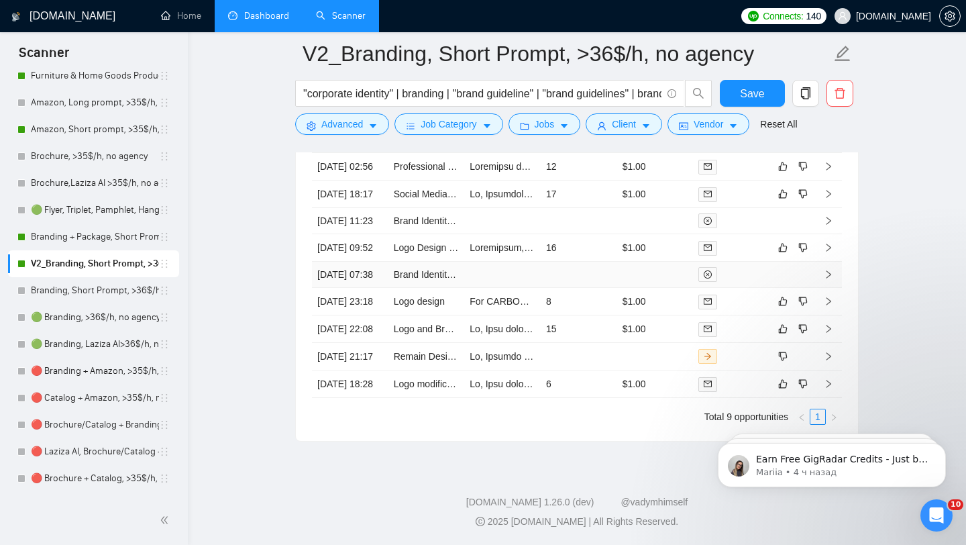
scroll to position [3531, 0]
click at [601, 257] on td "16" at bounding box center [578, 247] width 76 height 27
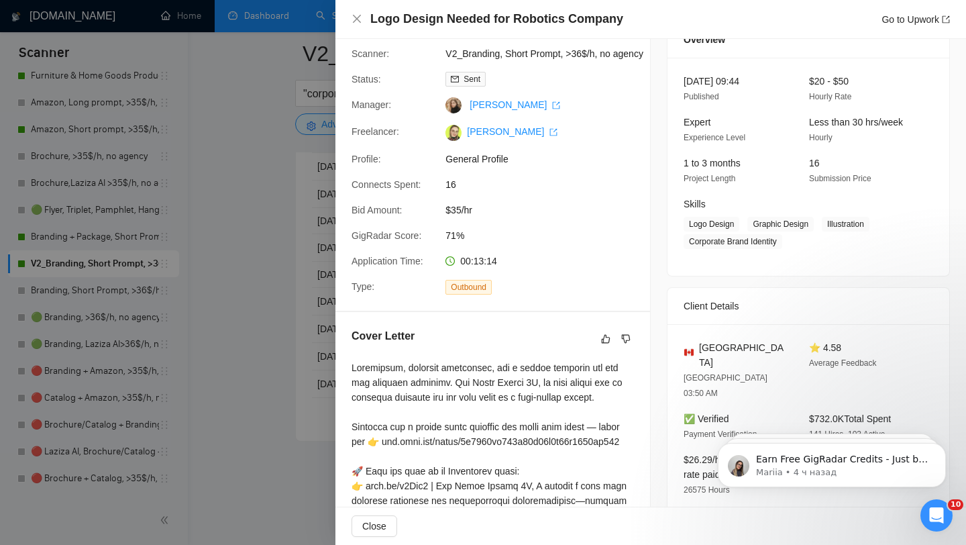
scroll to position [81, 0]
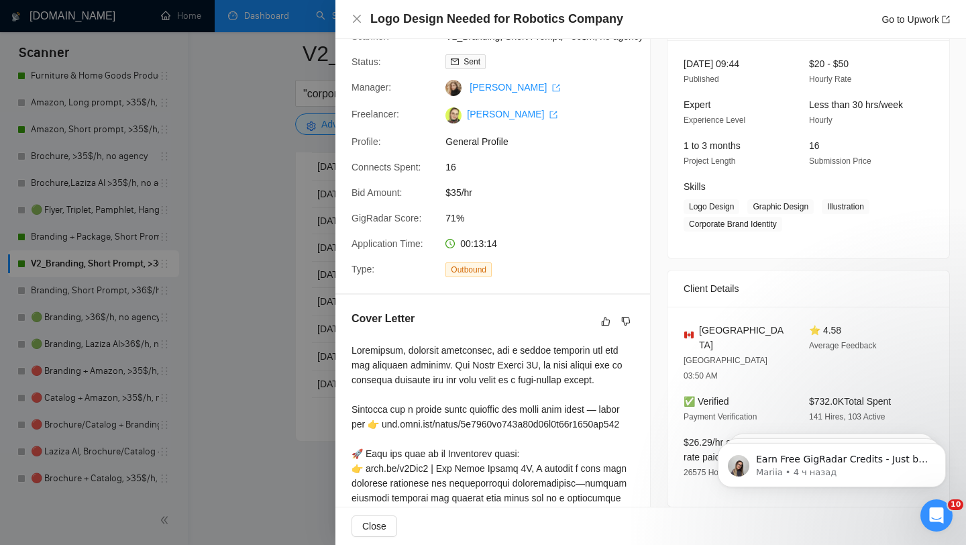
click at [307, 317] on div at bounding box center [483, 272] width 966 height 545
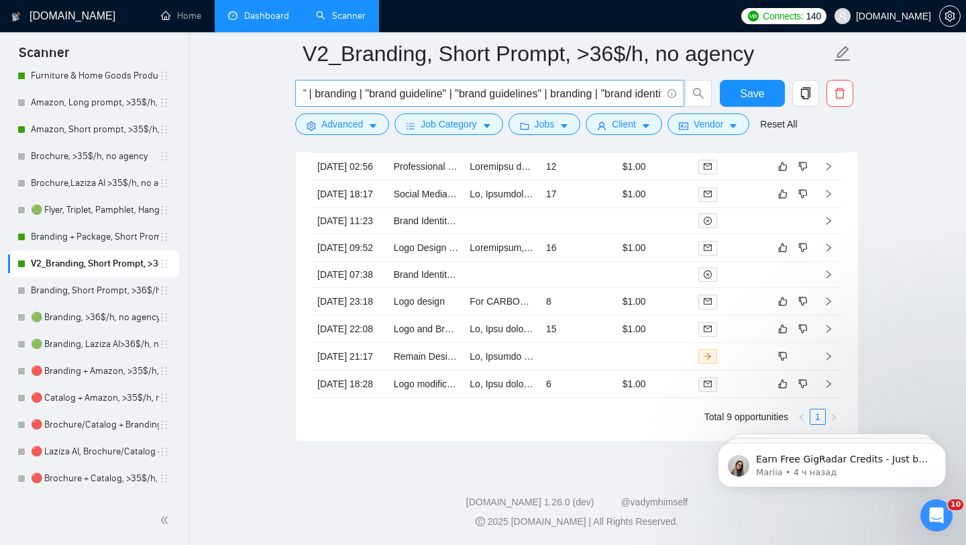
scroll to position [0, 118]
click at [597, 343] on td "15" at bounding box center [578, 328] width 76 height 27
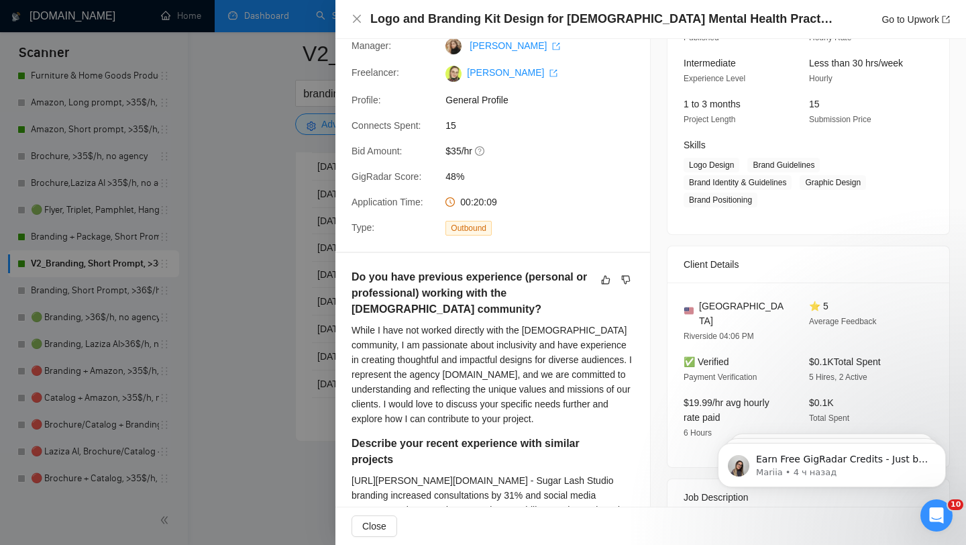
scroll to position [128, 0]
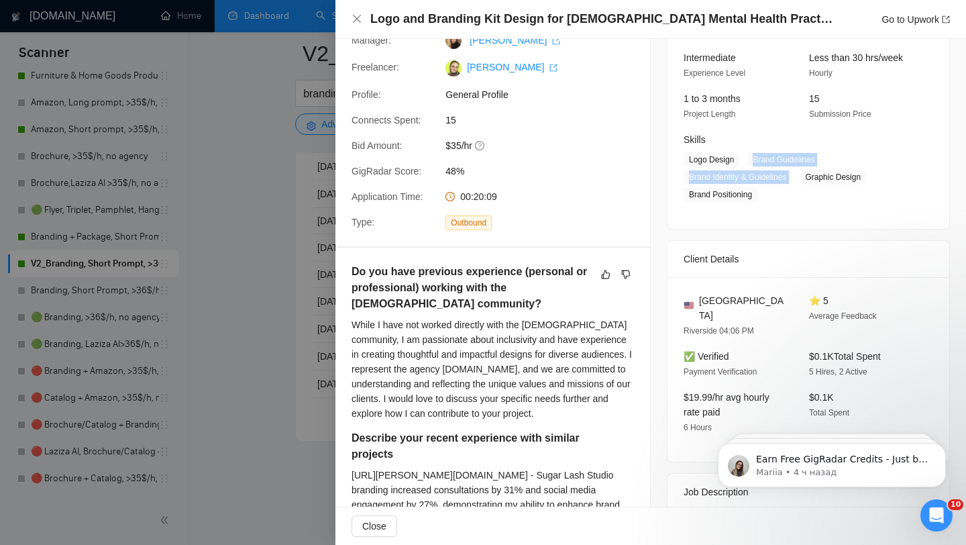
drag, startPoint x: 755, startPoint y: 156, endPoint x: 803, endPoint y: 181, distance: 53.7
click at [803, 181] on span "Logo Design Brand Guidelines Brand Identity & Guidelines Graphic Design Brand P…" at bounding box center [797, 177] width 229 height 50
click at [303, 311] on div at bounding box center [483, 272] width 966 height 545
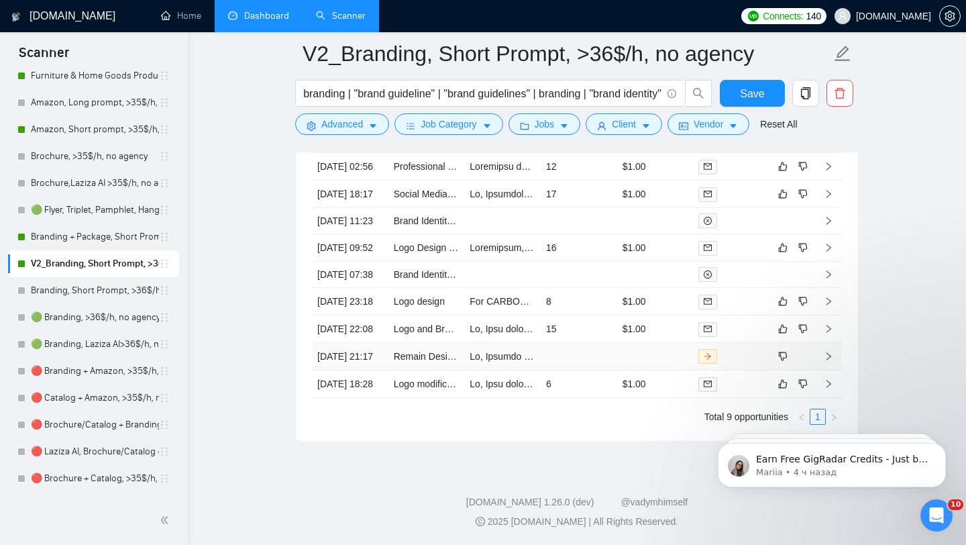
click at [577, 370] on td at bounding box center [578, 356] width 76 height 27
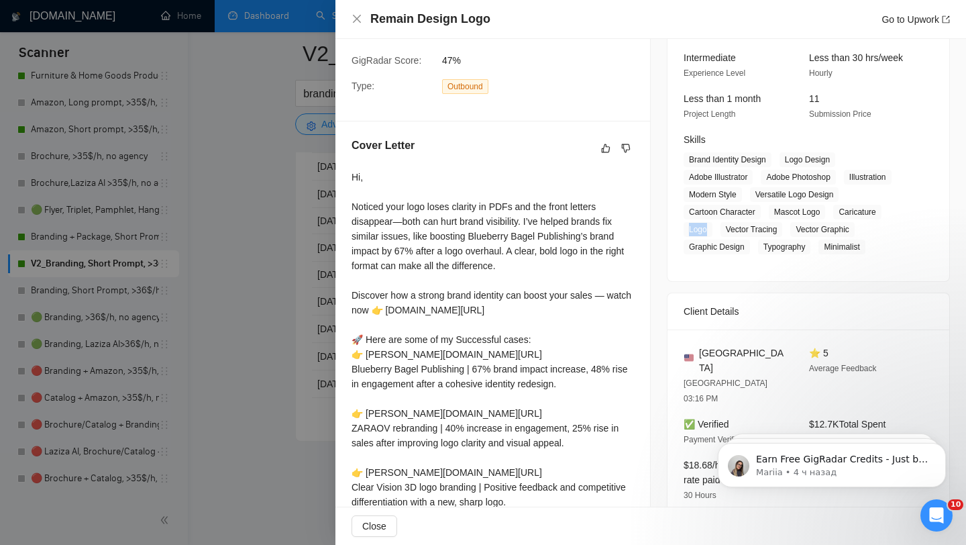
drag, startPoint x: 687, startPoint y: 229, endPoint x: 712, endPoint y: 230, distance: 24.8
click at [712, 230] on span "Logo" at bounding box center [697, 229] width 29 height 15
click at [321, 274] on div at bounding box center [483, 272] width 966 height 545
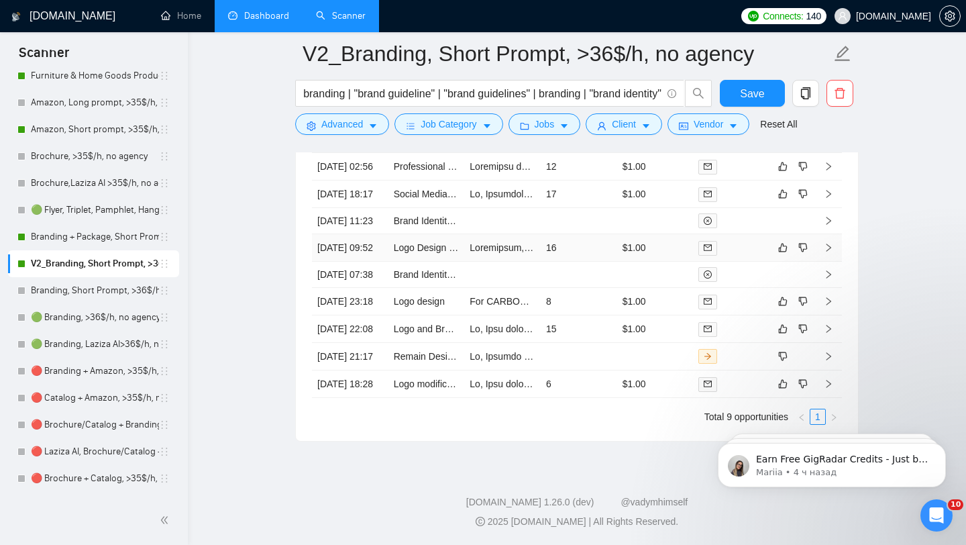
click at [609, 262] on td "16" at bounding box center [578, 247] width 76 height 27
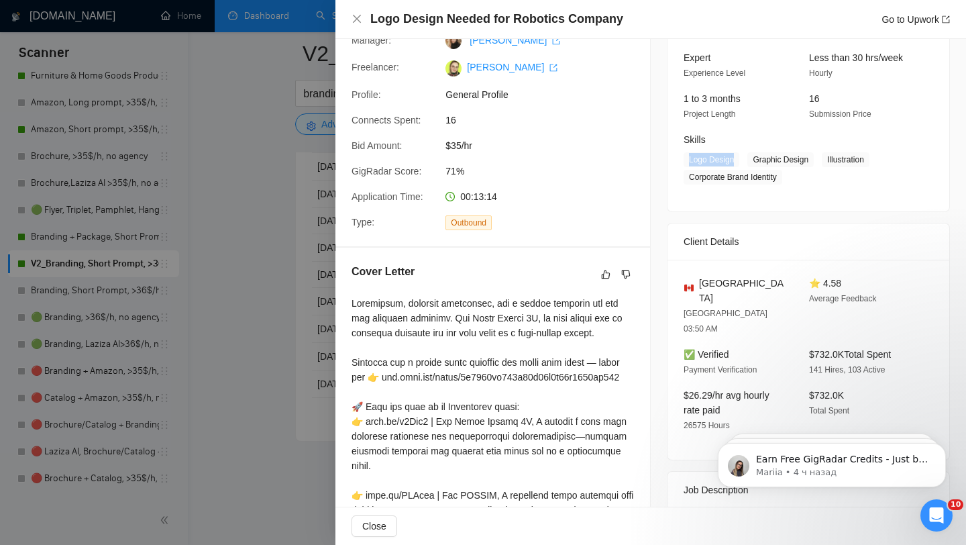
drag, startPoint x: 687, startPoint y: 159, endPoint x: 738, endPoint y: 160, distance: 50.3
click at [739, 160] on span "Logo Design" at bounding box center [711, 159] width 56 height 15
click at [319, 227] on div at bounding box center [483, 272] width 966 height 545
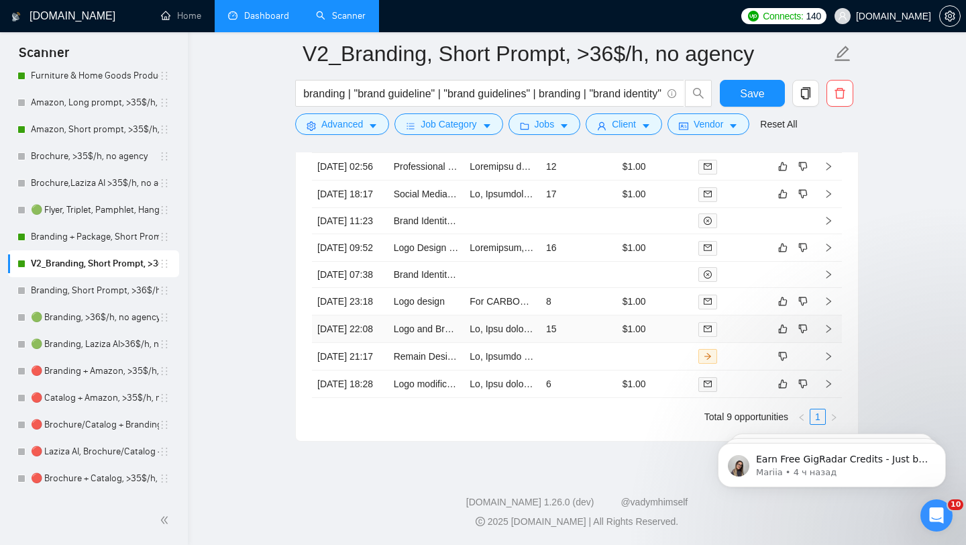
click at [589, 343] on td "15" at bounding box center [578, 328] width 76 height 27
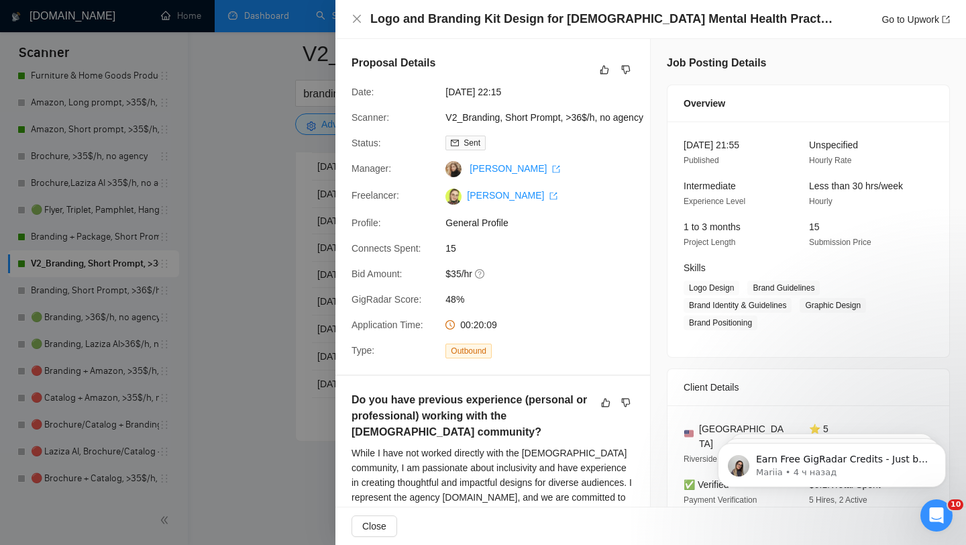
click at [313, 275] on div at bounding box center [483, 272] width 966 height 545
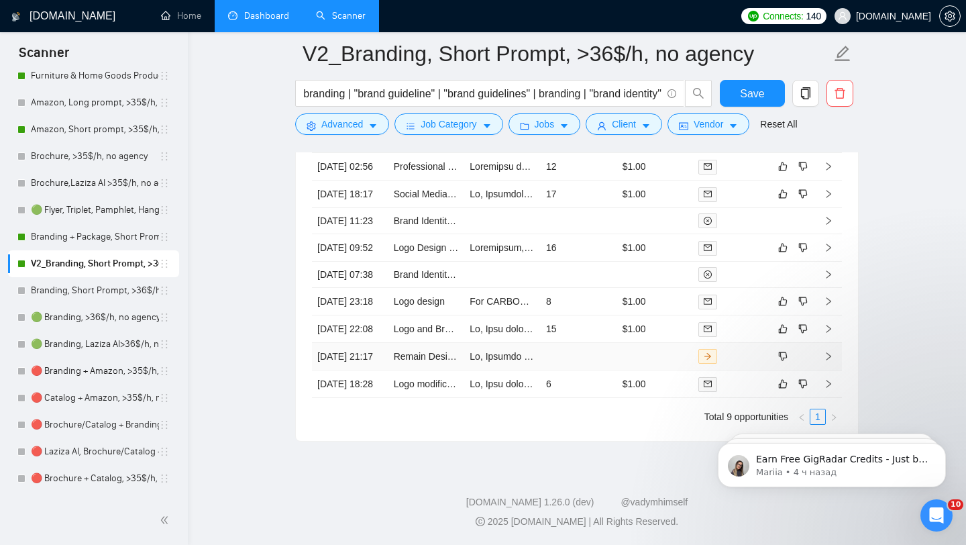
click at [612, 370] on td at bounding box center [578, 356] width 76 height 27
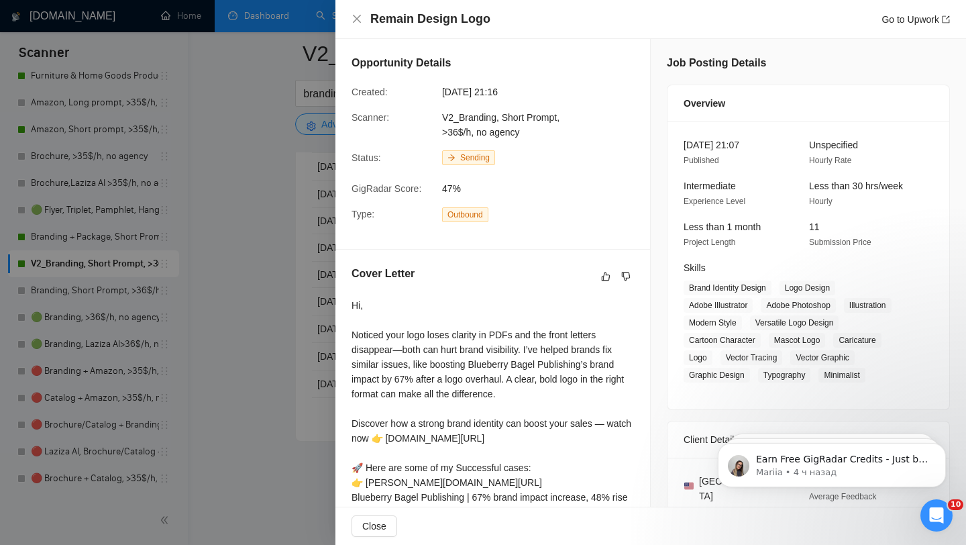
click at [318, 341] on div at bounding box center [483, 272] width 966 height 545
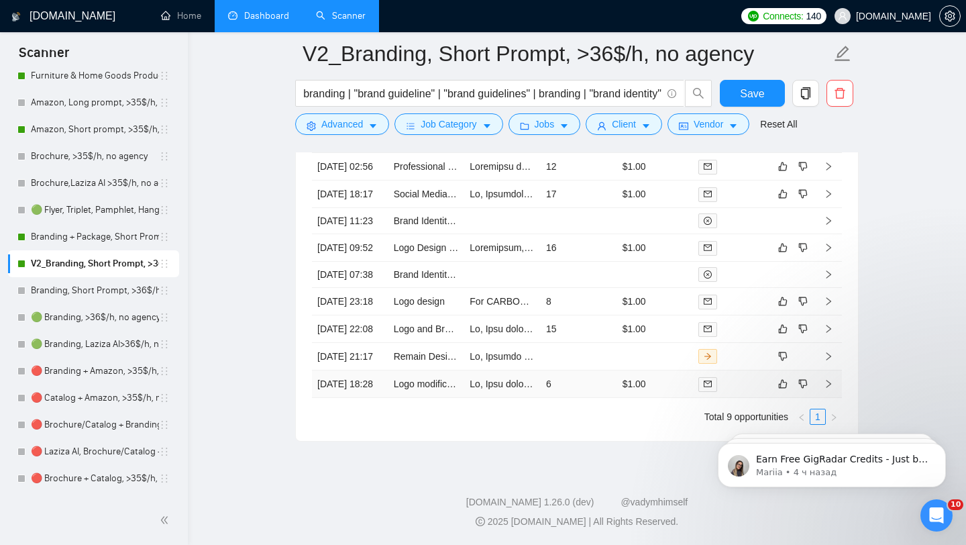
click at [595, 398] on td "6" at bounding box center [578, 383] width 76 height 27
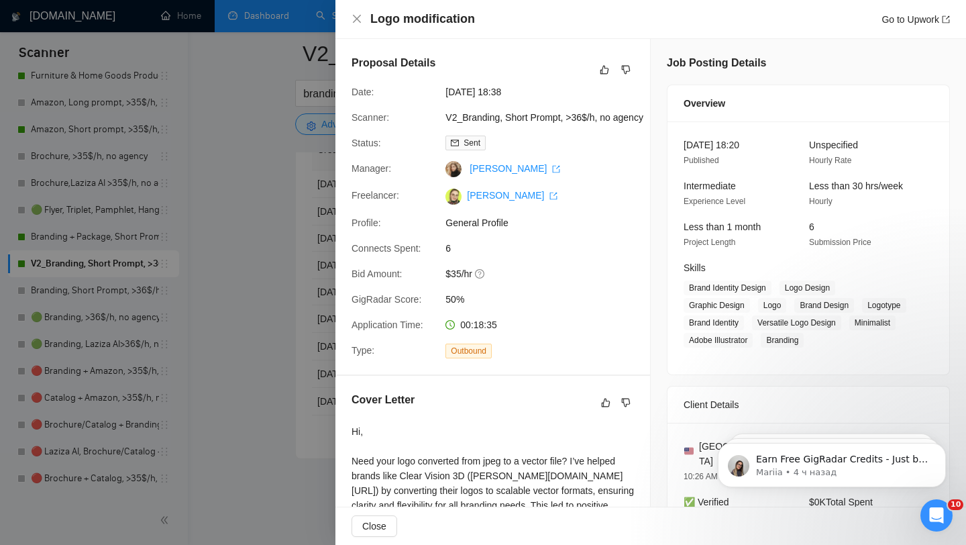
scroll to position [3465, 0]
click at [290, 154] on div at bounding box center [483, 272] width 966 height 545
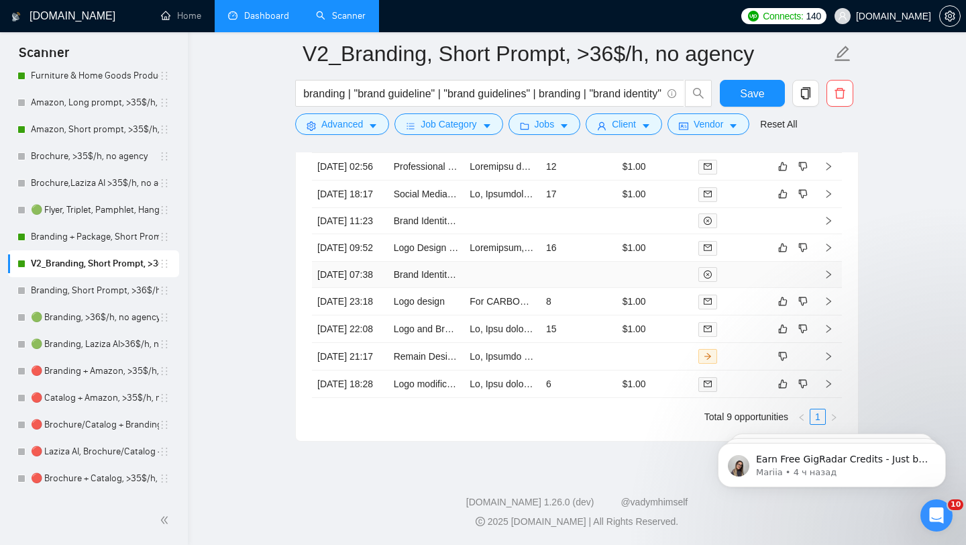
scroll to position [3615, 0]
click at [616, 343] on td at bounding box center [578, 356] width 76 height 27
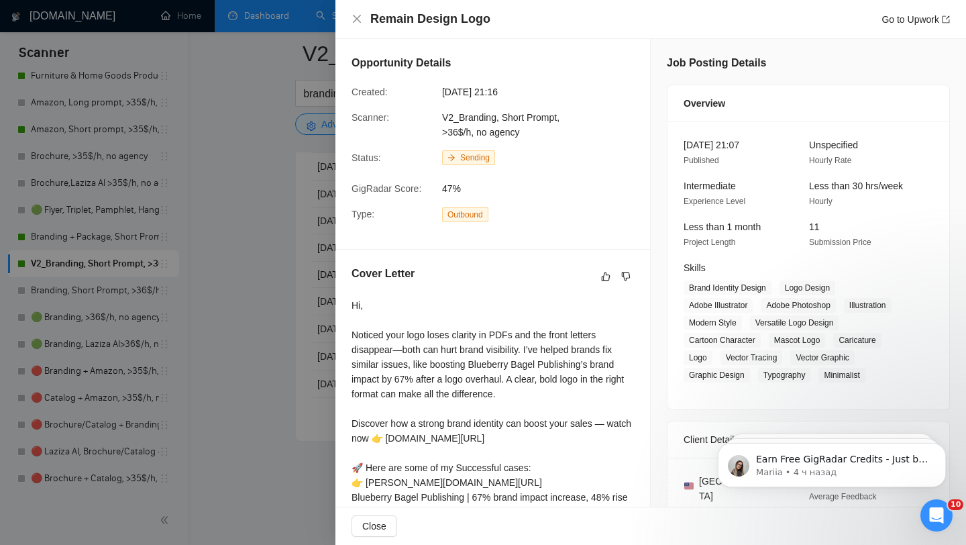
click at [314, 154] on div at bounding box center [483, 272] width 966 height 545
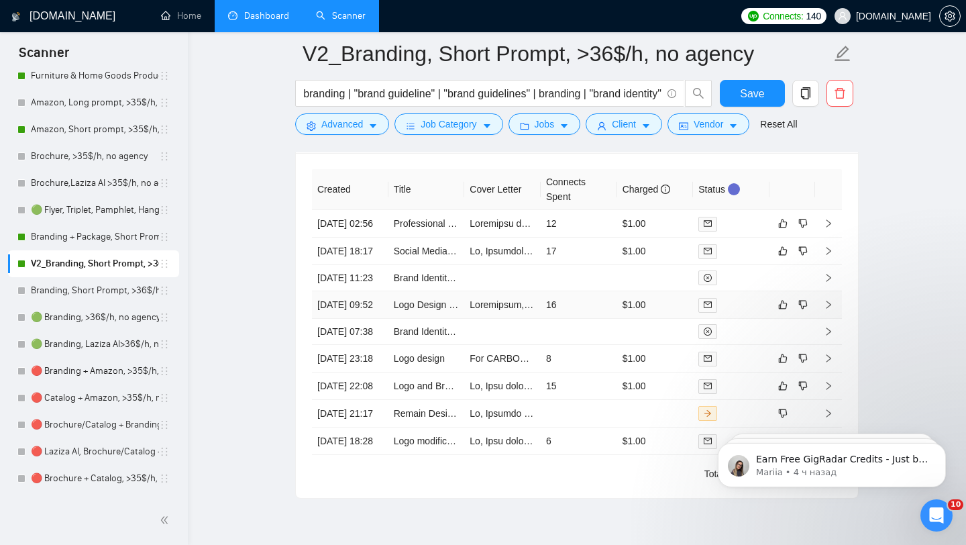
scroll to position [3423, 0]
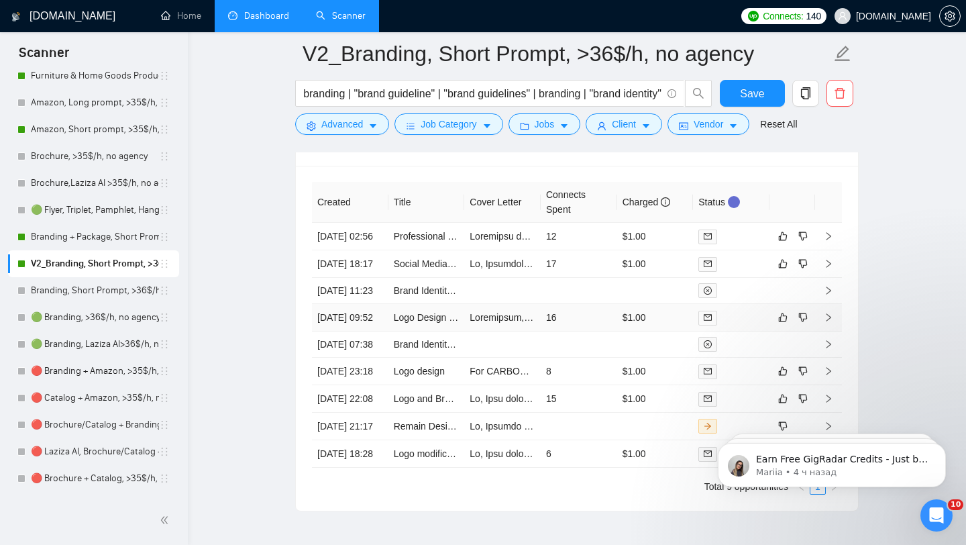
click at [591, 331] on td "16" at bounding box center [578, 317] width 76 height 27
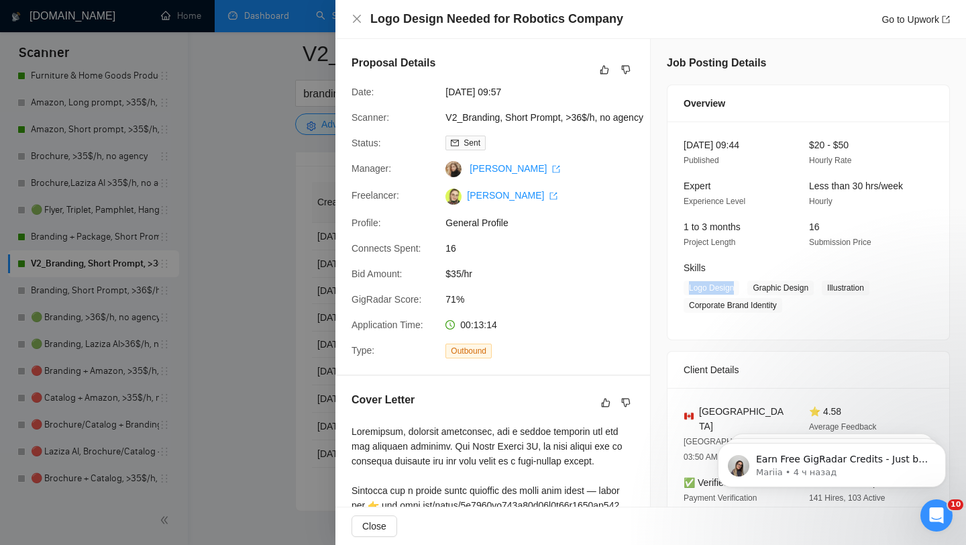
drag, startPoint x: 689, startPoint y: 288, endPoint x: 740, endPoint y: 286, distance: 51.0
click at [739, 287] on span "Logo Design" at bounding box center [711, 287] width 56 height 15
click at [319, 139] on div at bounding box center [483, 272] width 966 height 545
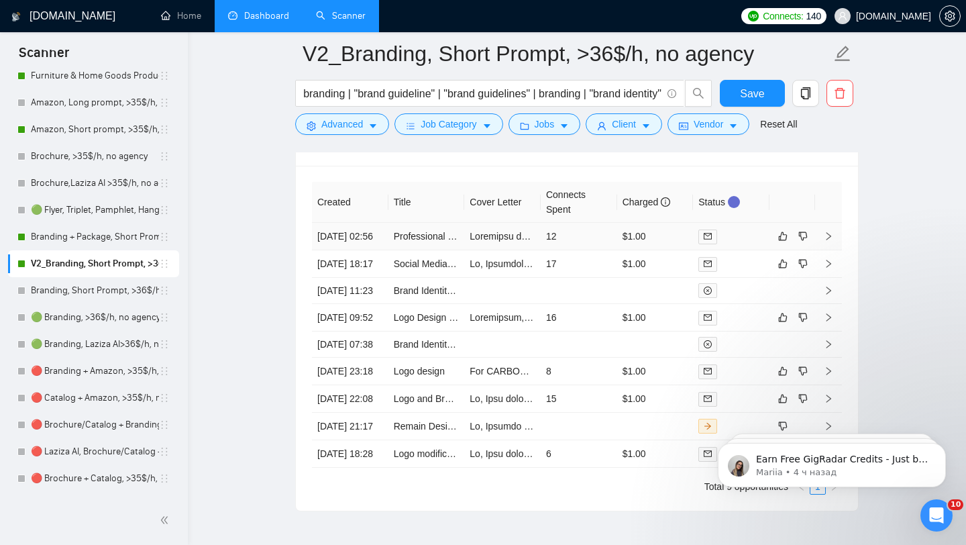
click at [589, 245] on td "12" at bounding box center [578, 236] width 76 height 27
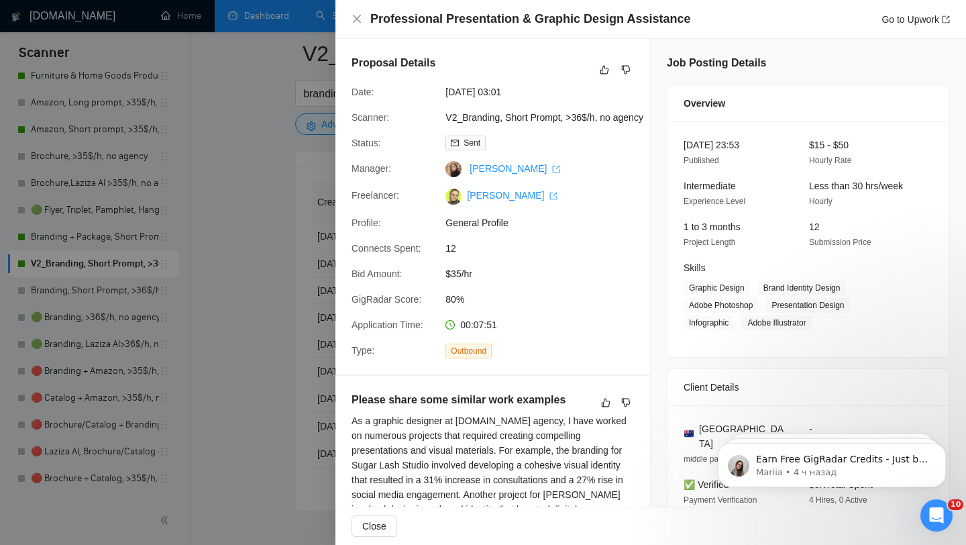
click at [288, 166] on div at bounding box center [483, 272] width 966 height 545
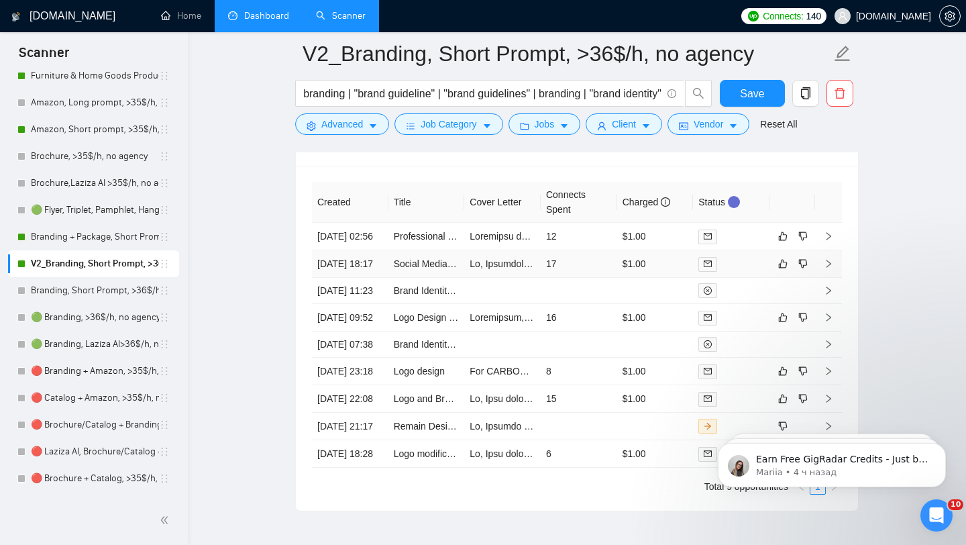
click at [585, 278] on td "17" at bounding box center [578, 263] width 76 height 27
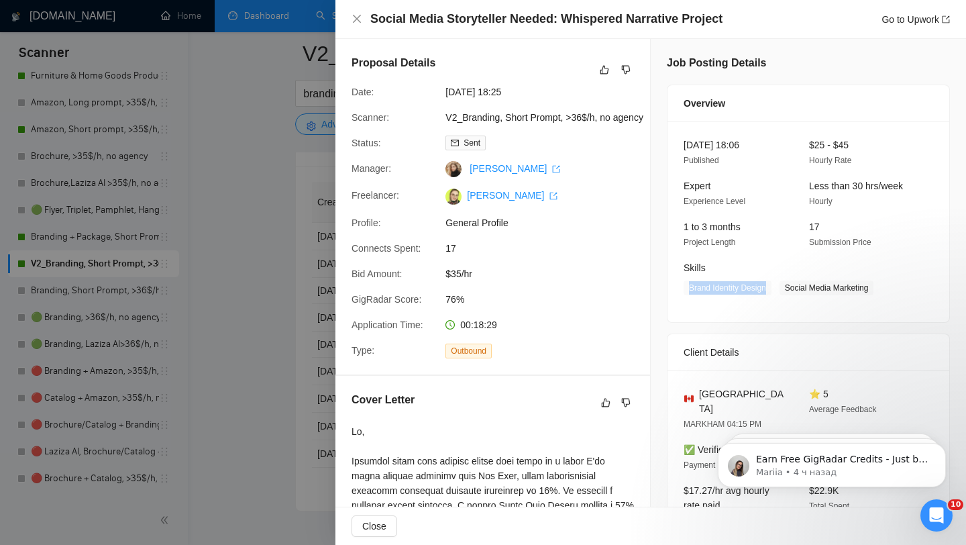
drag, startPoint x: 689, startPoint y: 285, endPoint x: 775, endPoint y: 289, distance: 85.9
click at [771, 289] on span "Brand Identity Design" at bounding box center [727, 287] width 88 height 15
click at [315, 171] on div at bounding box center [483, 272] width 966 height 545
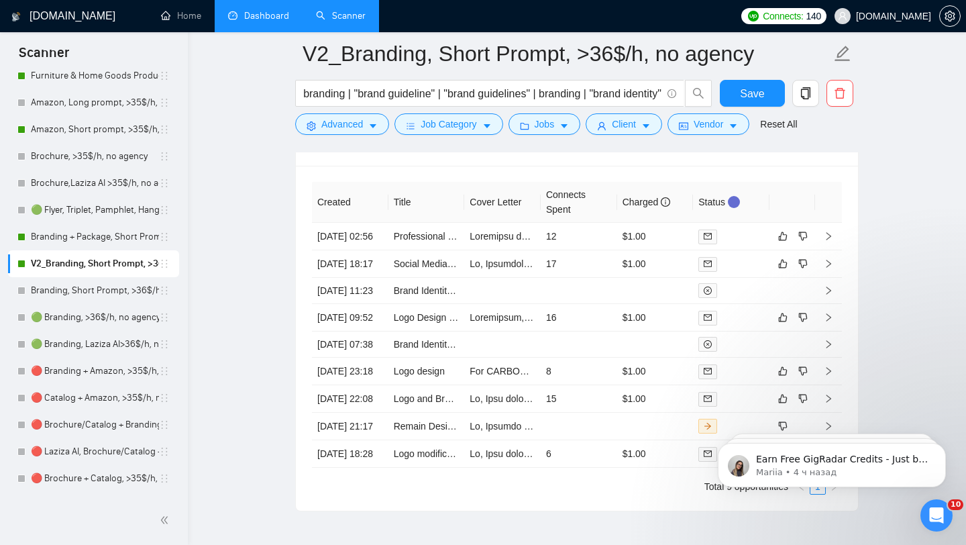
click at [276, 21] on link "Dashboard" at bounding box center [258, 15] width 61 height 11
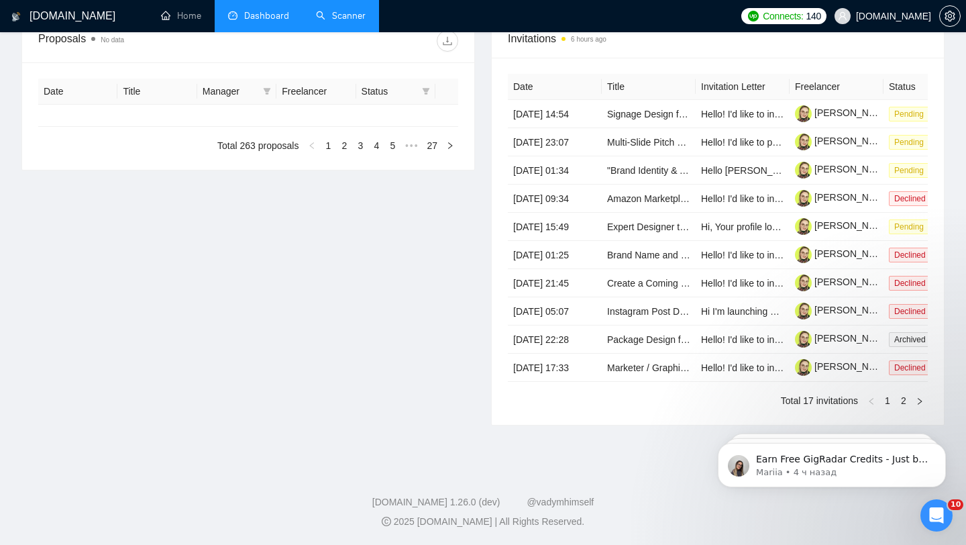
type input "[DATE]"
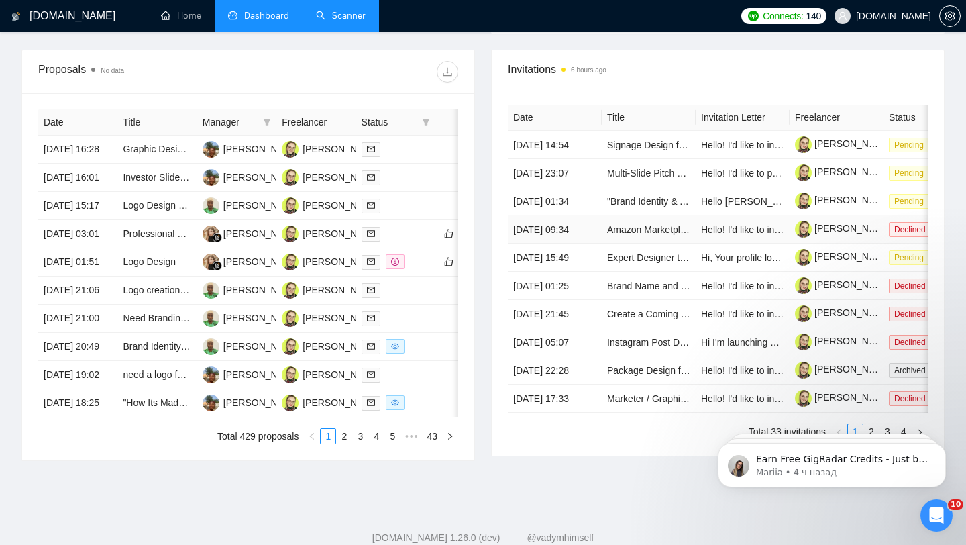
scroll to position [474, 0]
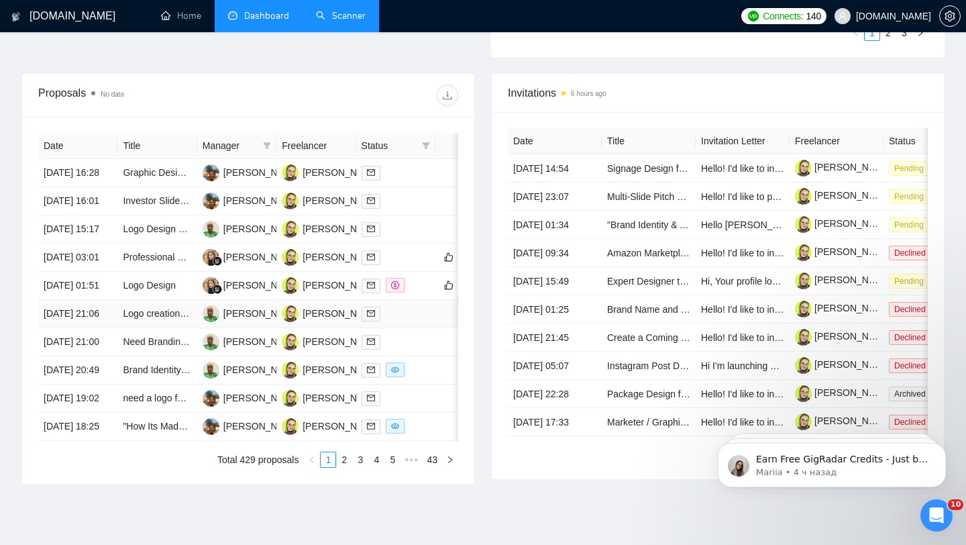
click at [404, 321] on div at bounding box center [395, 313] width 68 height 15
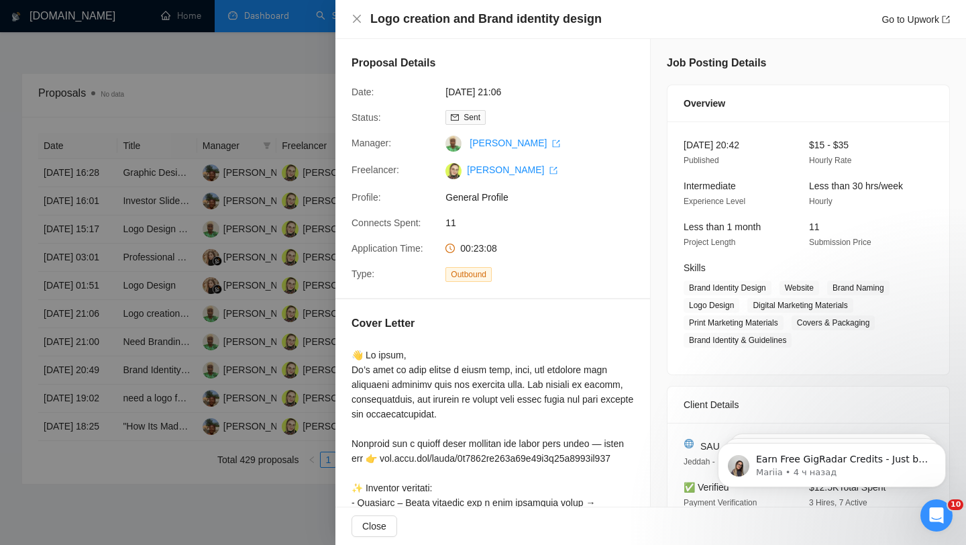
click at [258, 196] on div at bounding box center [483, 272] width 966 height 545
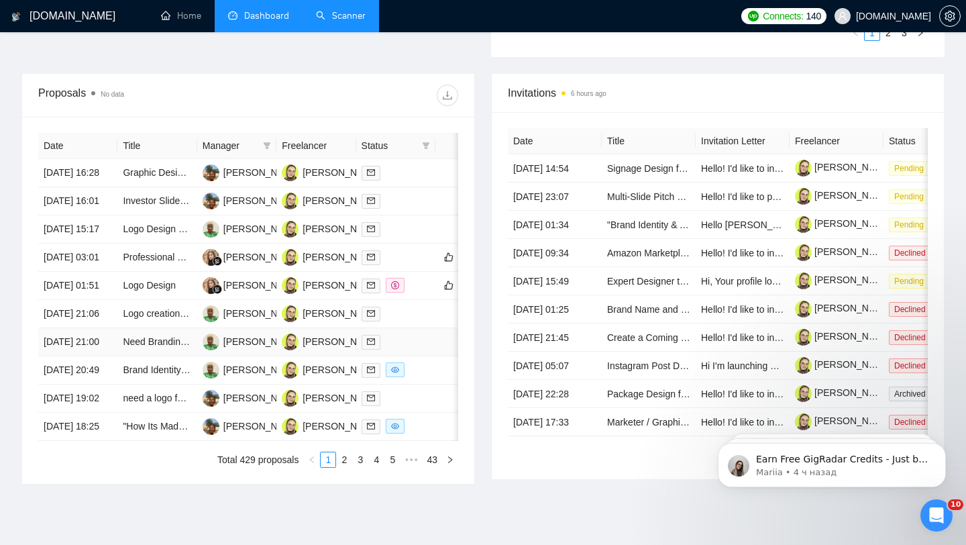
click at [402, 356] on td at bounding box center [395, 342] width 79 height 28
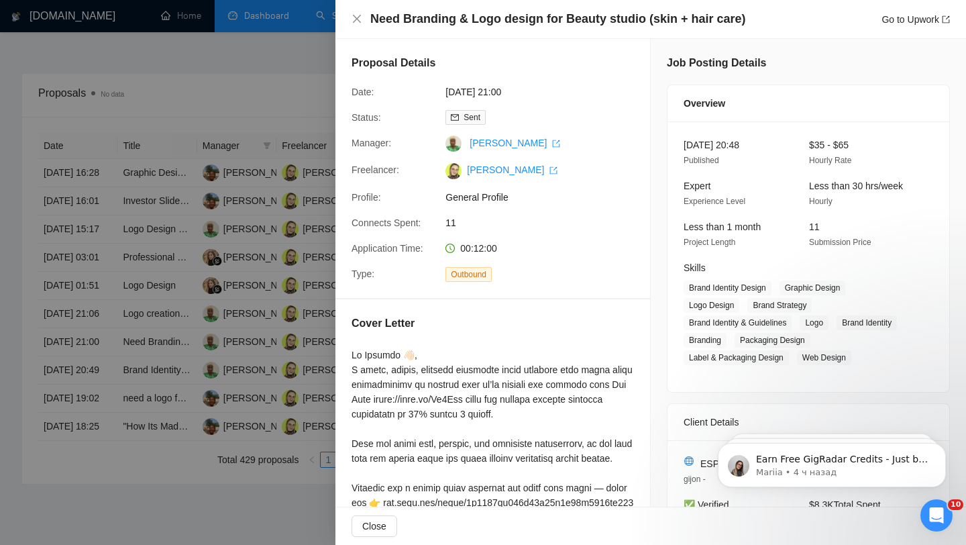
click at [221, 392] on div at bounding box center [483, 272] width 966 height 545
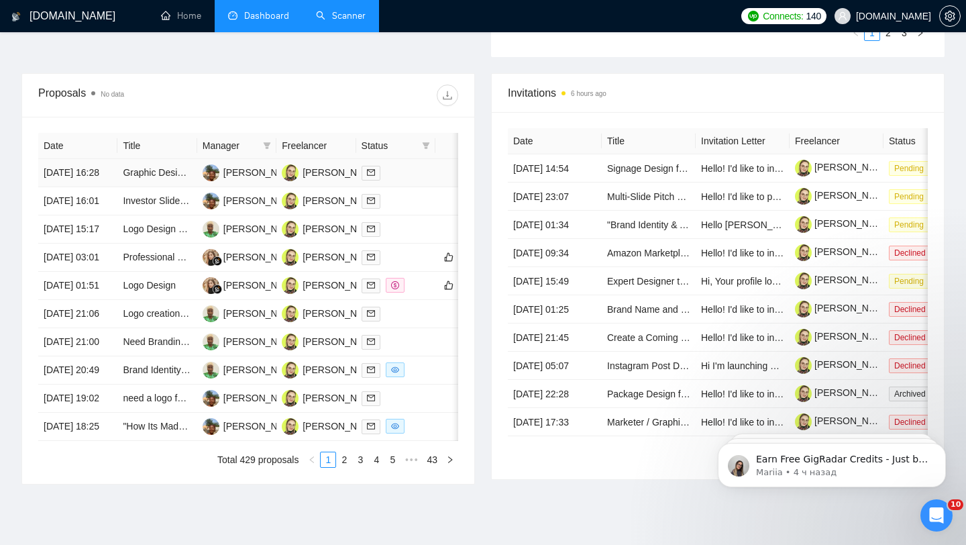
click at [412, 187] on td at bounding box center [395, 173] width 79 height 28
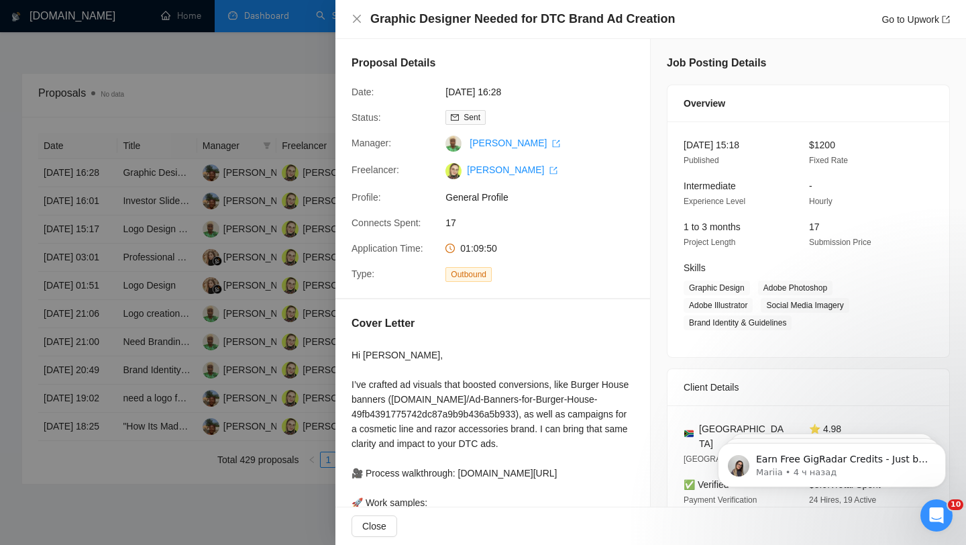
click at [276, 255] on div at bounding box center [483, 272] width 966 height 545
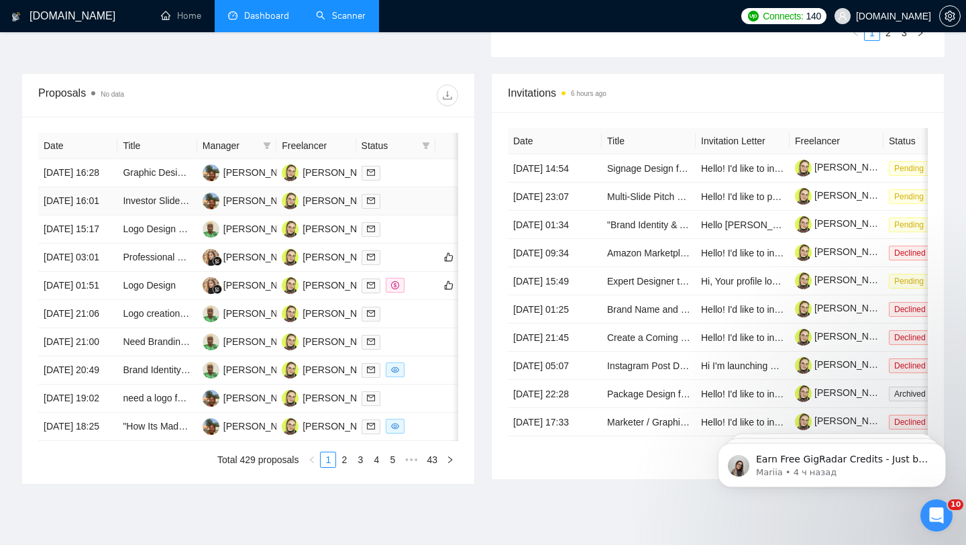
click at [396, 209] on div at bounding box center [395, 200] width 68 height 15
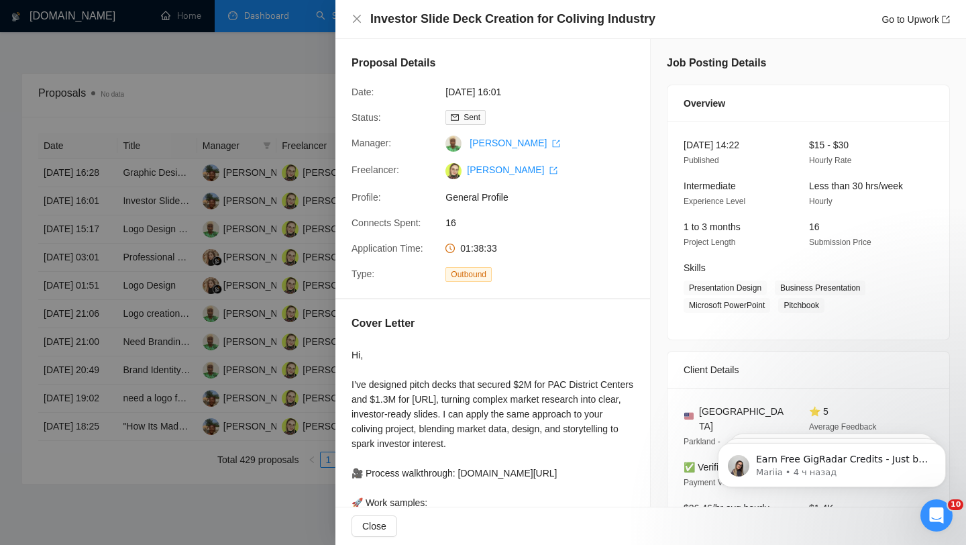
click at [237, 255] on div at bounding box center [483, 272] width 966 height 545
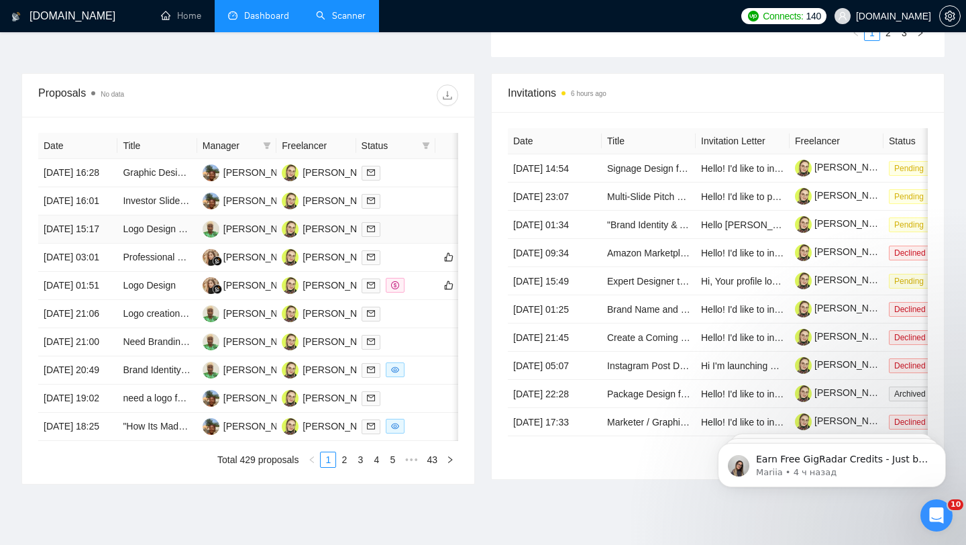
click at [388, 237] on div at bounding box center [395, 228] width 68 height 15
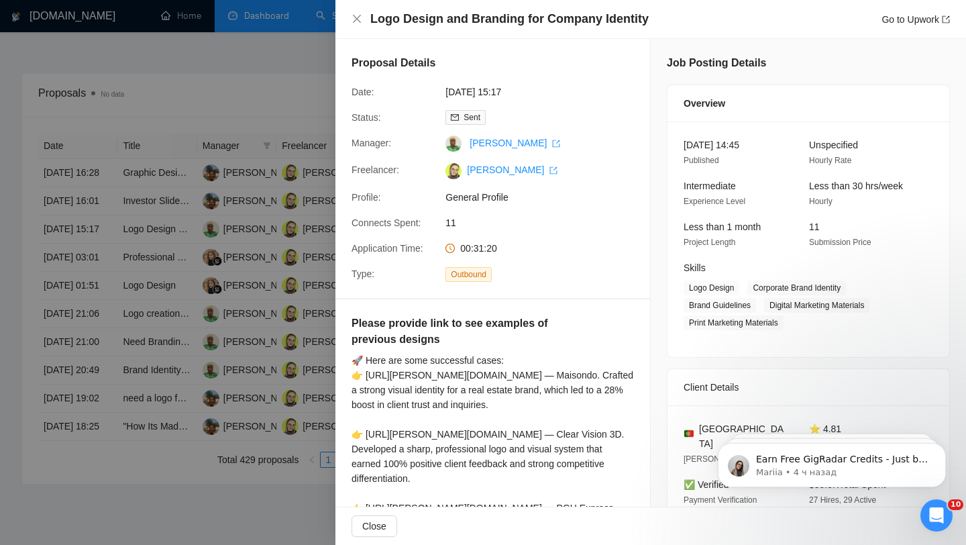
click at [220, 242] on div at bounding box center [483, 272] width 966 height 545
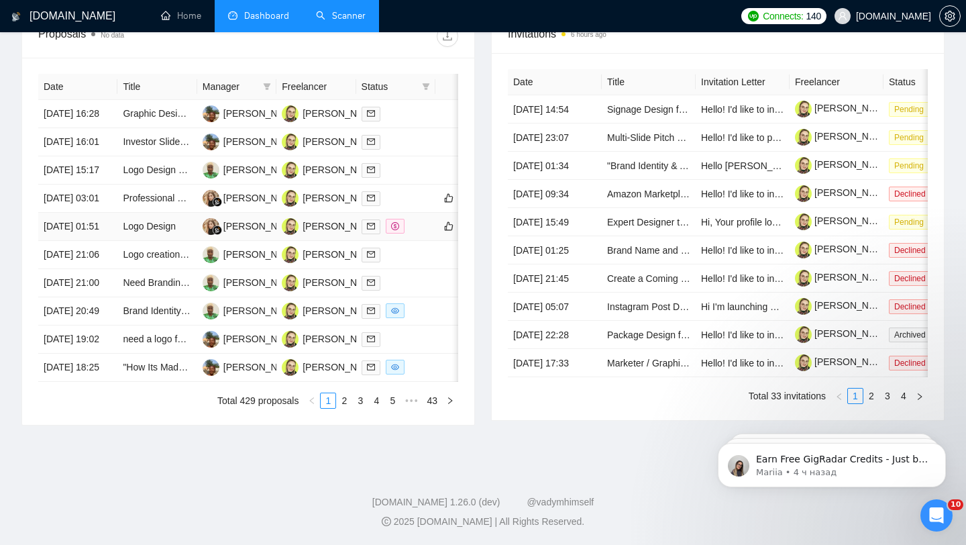
scroll to position [661, 0]
click at [342, 402] on link "2" at bounding box center [344, 400] width 15 height 15
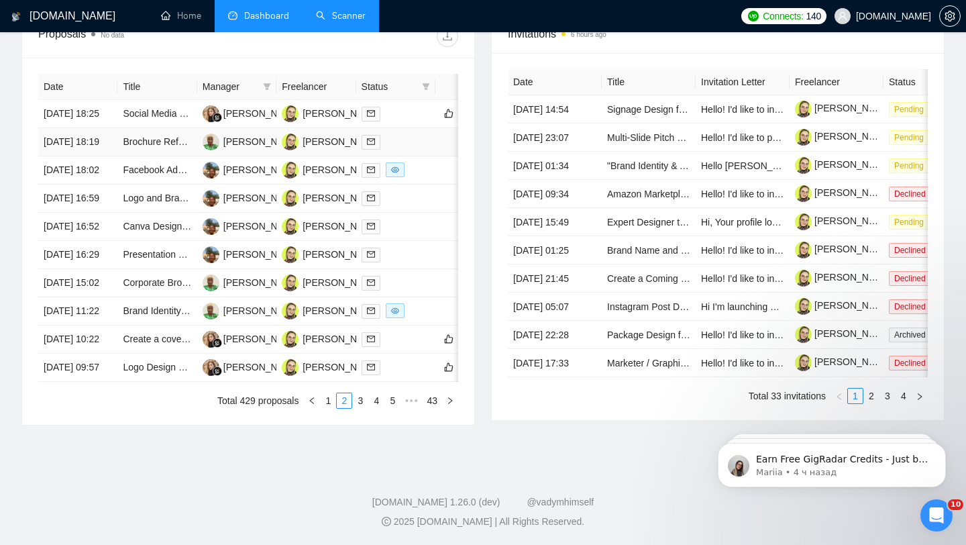
click at [409, 134] on div at bounding box center [395, 141] width 68 height 15
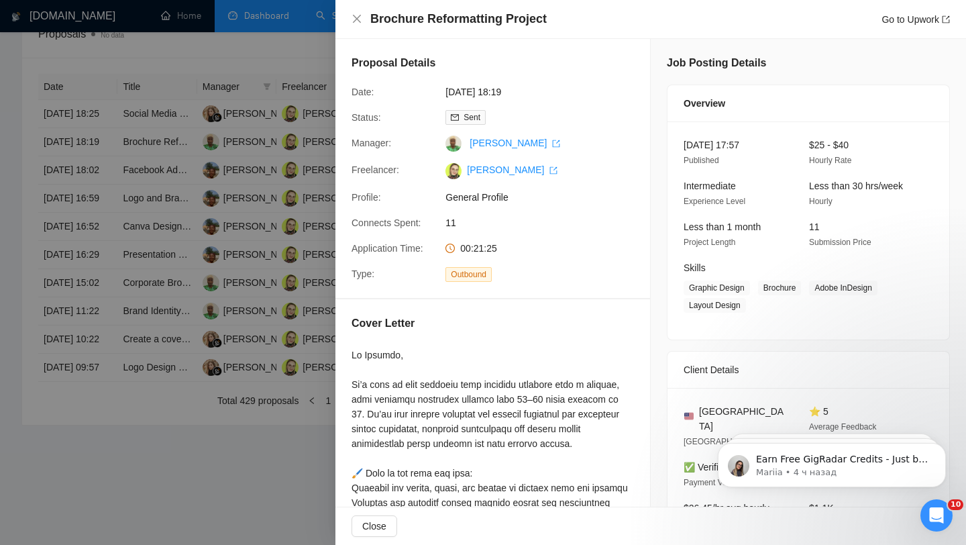
click at [253, 331] on div at bounding box center [483, 272] width 966 height 545
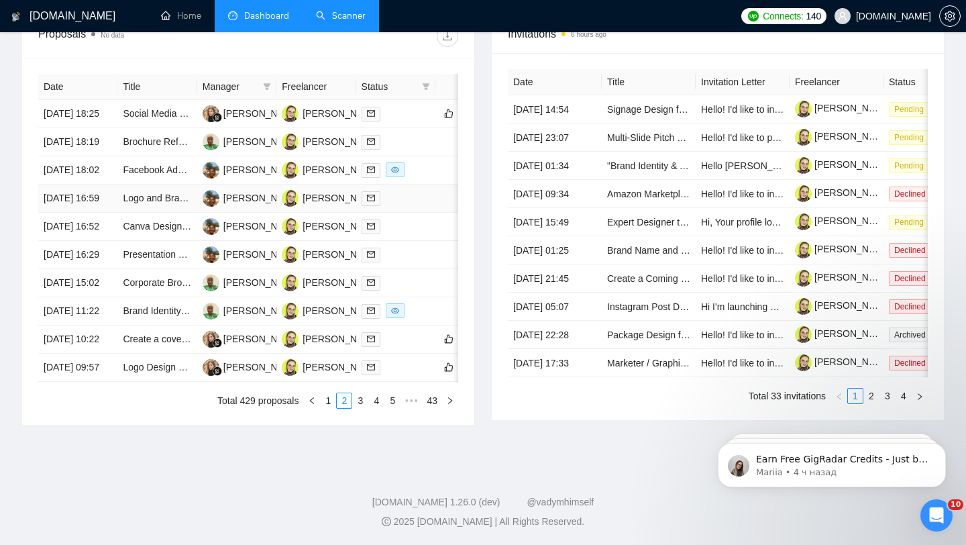
click at [414, 213] on td at bounding box center [395, 198] width 79 height 28
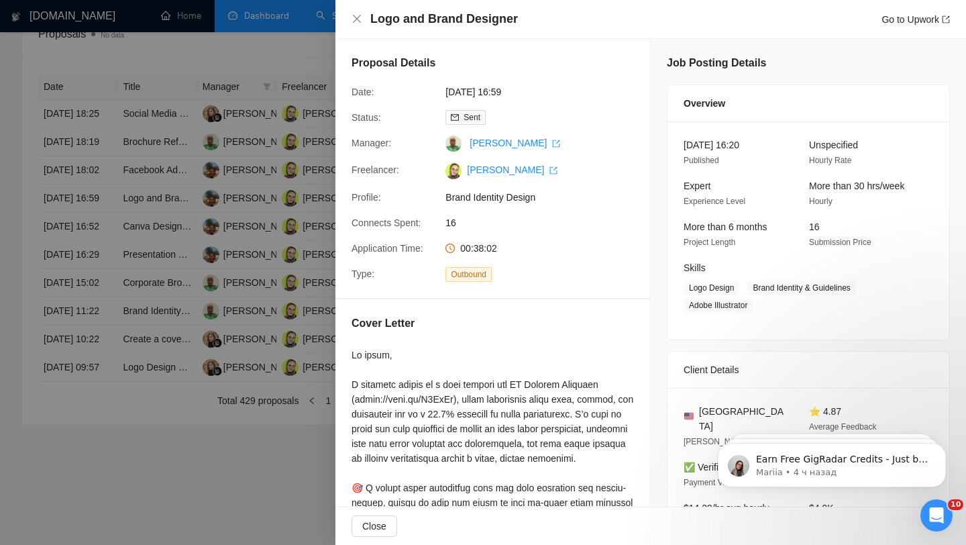
click at [158, 317] on div at bounding box center [483, 272] width 966 height 545
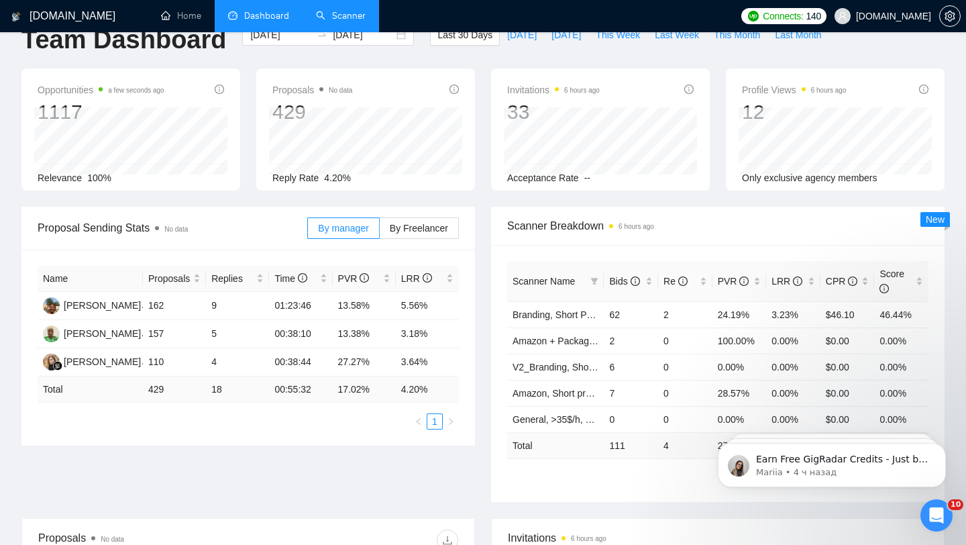
scroll to position [0, 0]
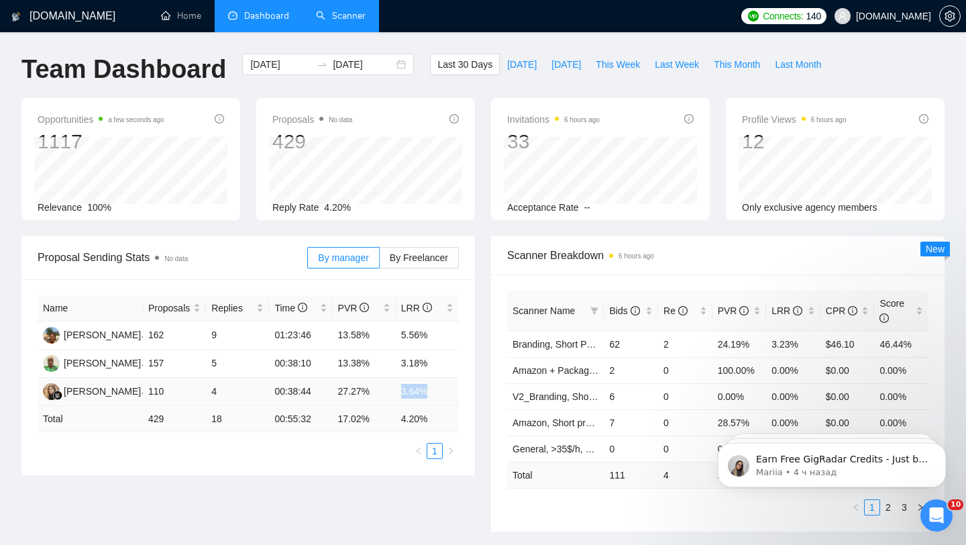
drag, startPoint x: 402, startPoint y: 389, endPoint x: 439, endPoint y: 388, distance: 37.6
click at [439, 389] on td "3.64%" at bounding box center [427, 392] width 63 height 28
click at [455, 382] on td "3.64%" at bounding box center [427, 392] width 63 height 28
drag, startPoint x: 397, startPoint y: 390, endPoint x: 434, endPoint y: 390, distance: 36.9
click at [433, 390] on td "3.64%" at bounding box center [427, 392] width 63 height 28
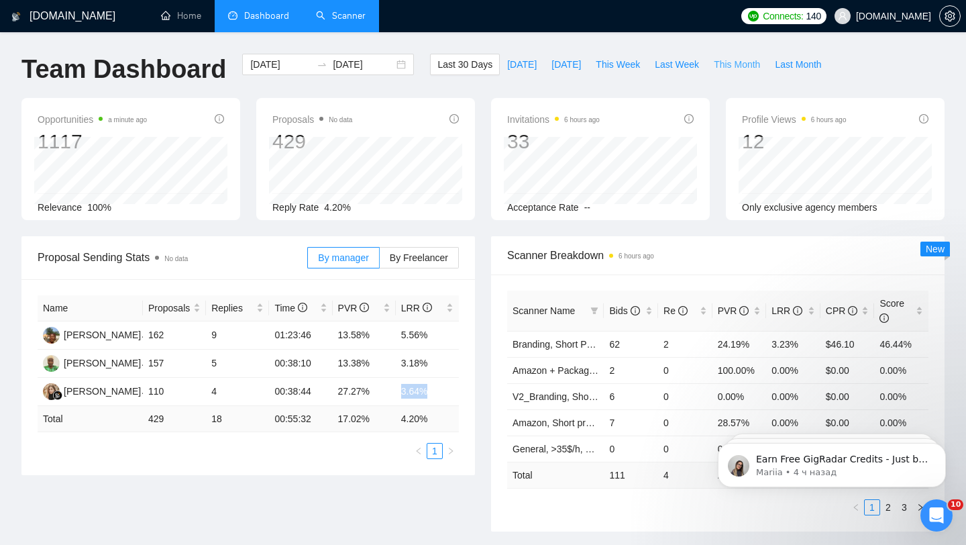
click at [738, 61] on span "This Month" at bounding box center [737, 64] width 46 height 15
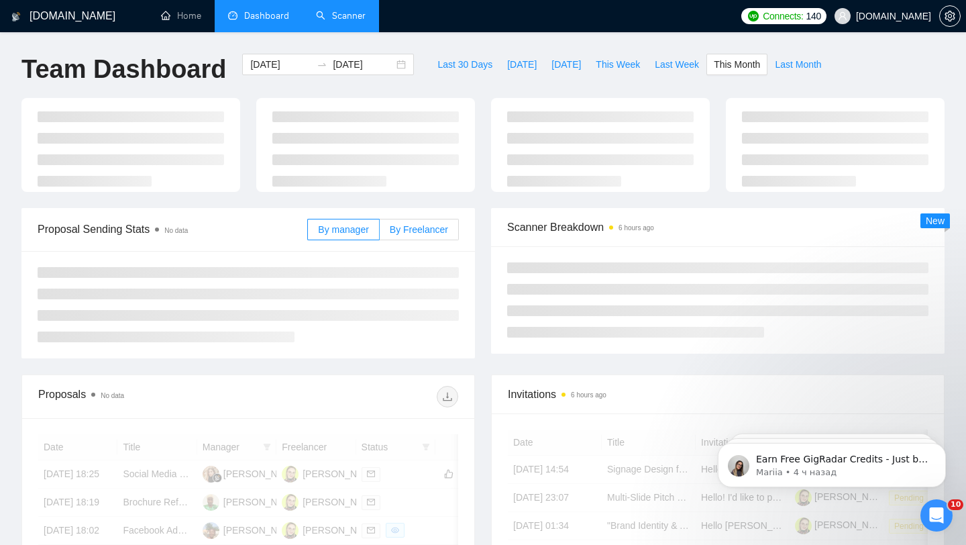
type input "[DATE]"
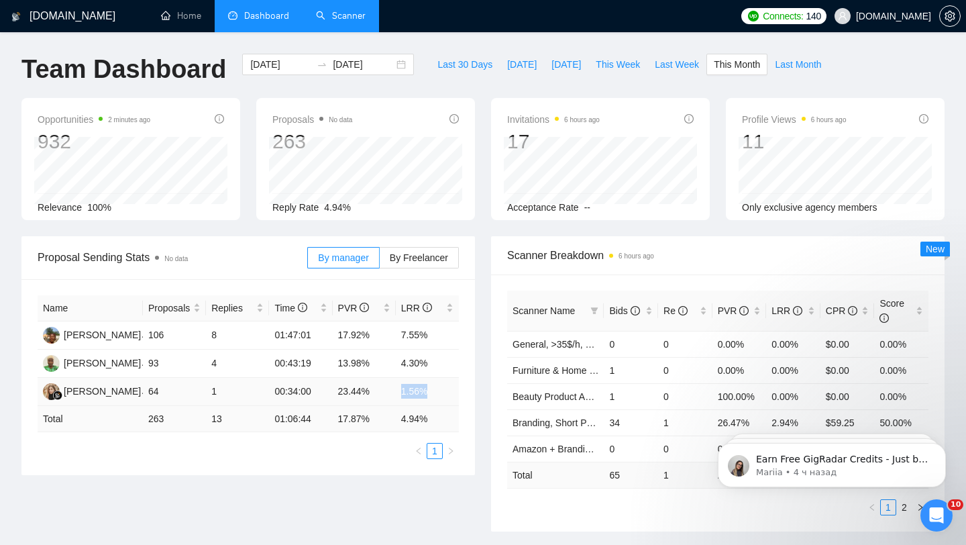
drag, startPoint x: 400, startPoint y: 390, endPoint x: 447, endPoint y: 390, distance: 47.6
click at [447, 390] on td "1.56%" at bounding box center [427, 392] width 63 height 28
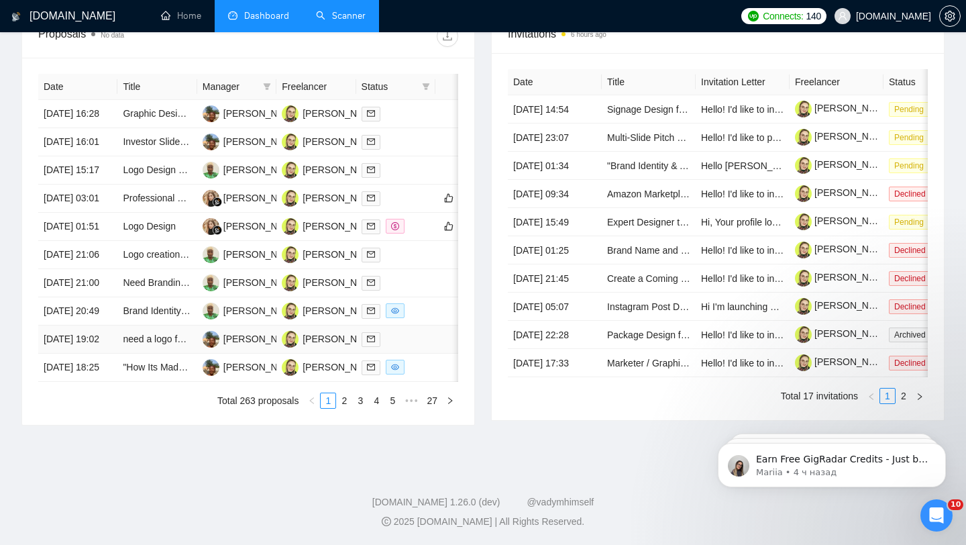
scroll to position [565, 0]
click at [417, 100] on td at bounding box center [395, 114] width 79 height 28
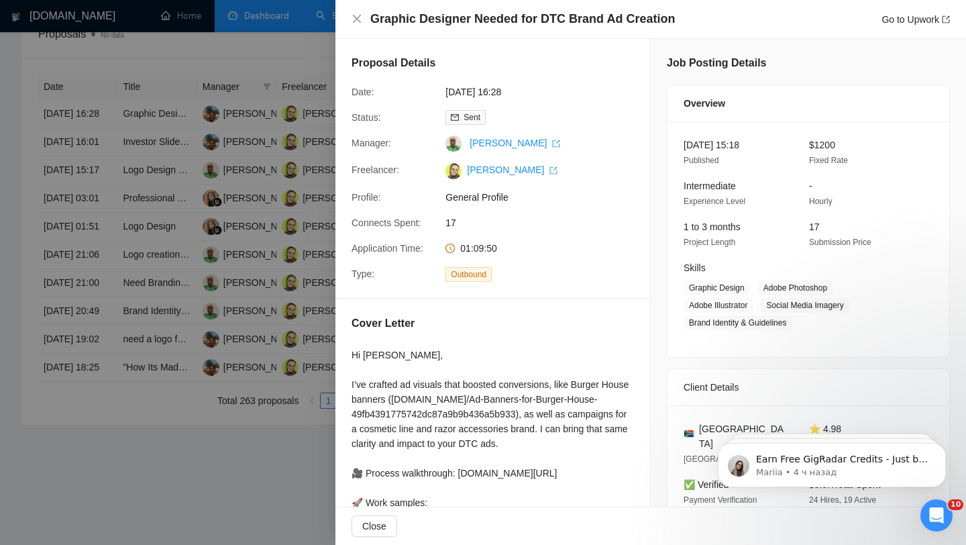
click at [203, 213] on div at bounding box center [483, 272] width 966 height 545
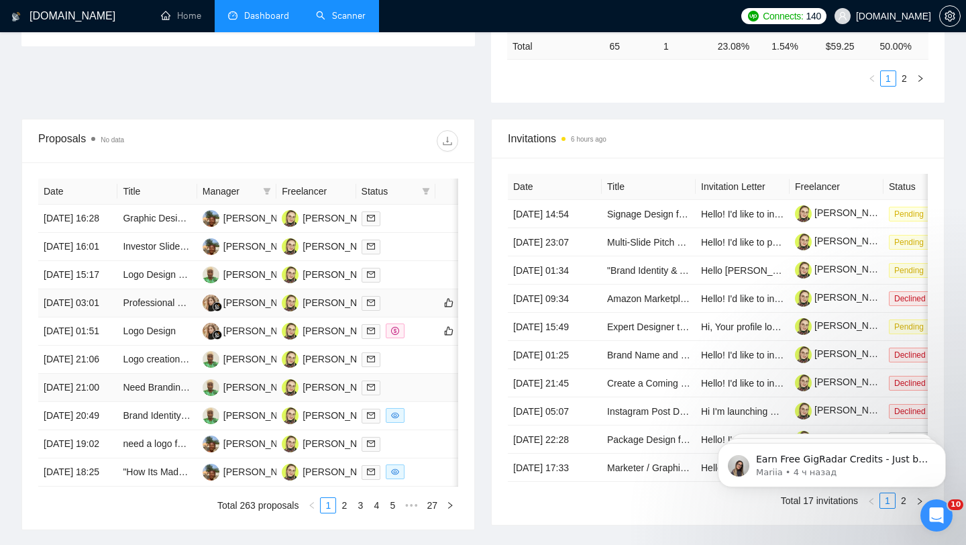
scroll to position [425, 0]
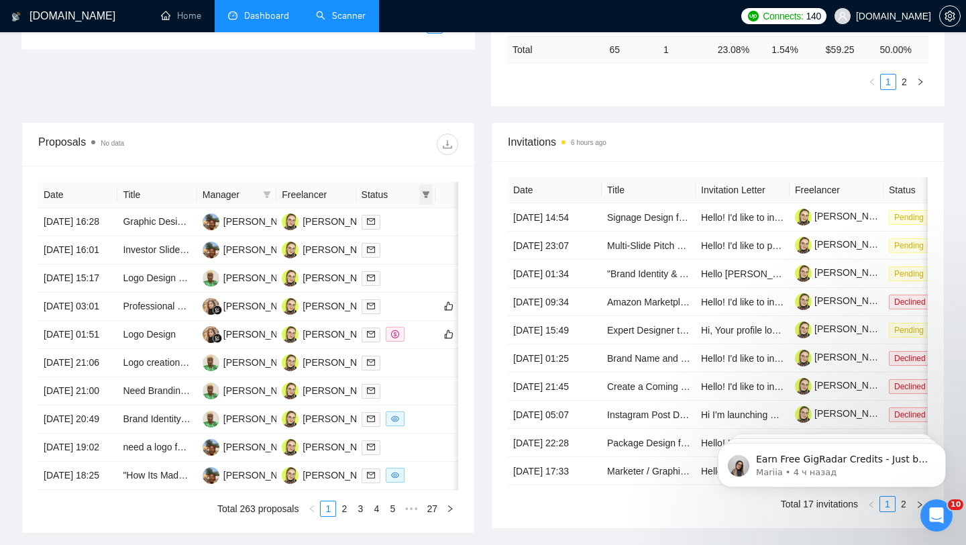
click at [428, 197] on icon "filter" at bounding box center [426, 194] width 8 height 8
click at [408, 225] on span "Chat" at bounding box center [392, 221] width 64 height 15
checkbox input "true"
click at [409, 122] on div "Proposals No data Date Title Manager Freelancer Status [DATE] 16:28 Graphic Des…" at bounding box center [247, 327] width 453 height 411
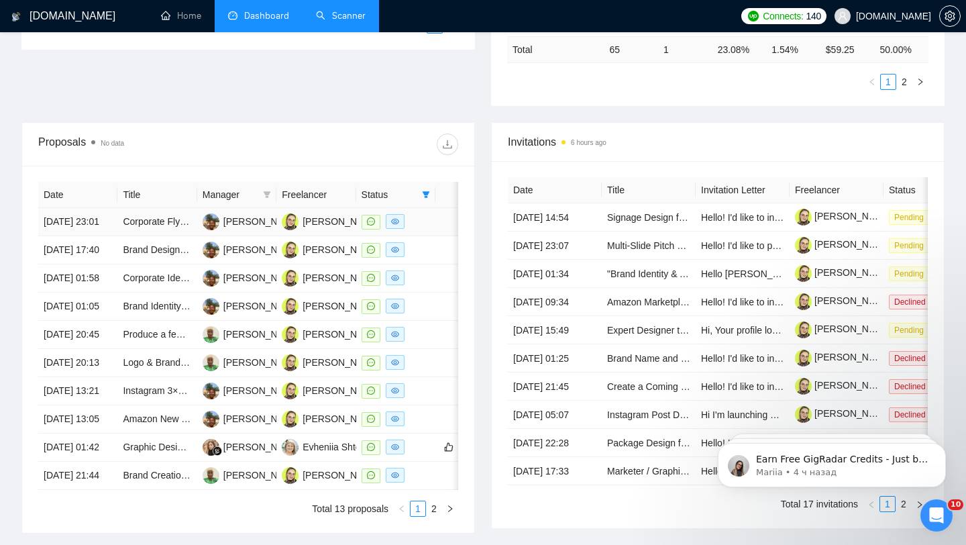
click at [430, 226] on td at bounding box center [395, 222] width 79 height 28
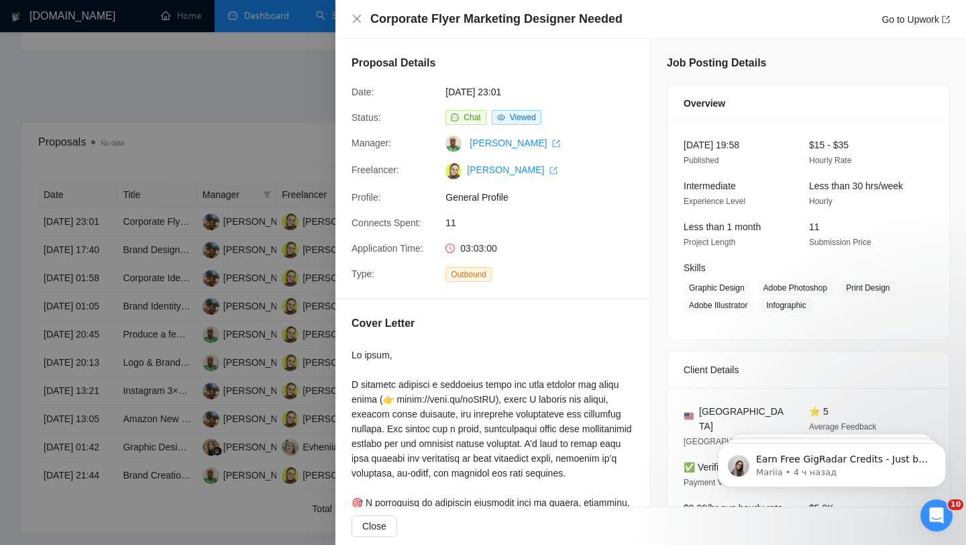
click at [203, 255] on div at bounding box center [483, 272] width 966 height 545
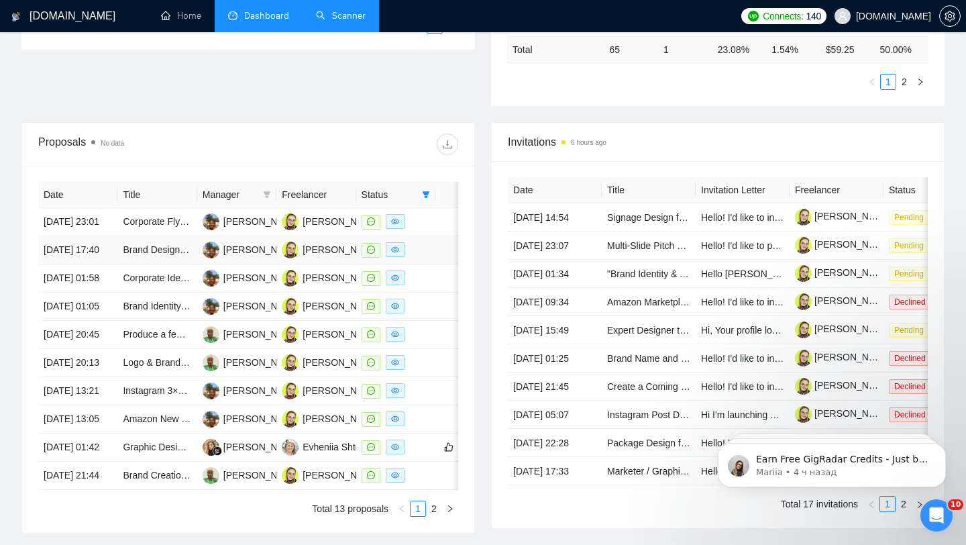
click at [427, 258] on div at bounding box center [395, 249] width 68 height 15
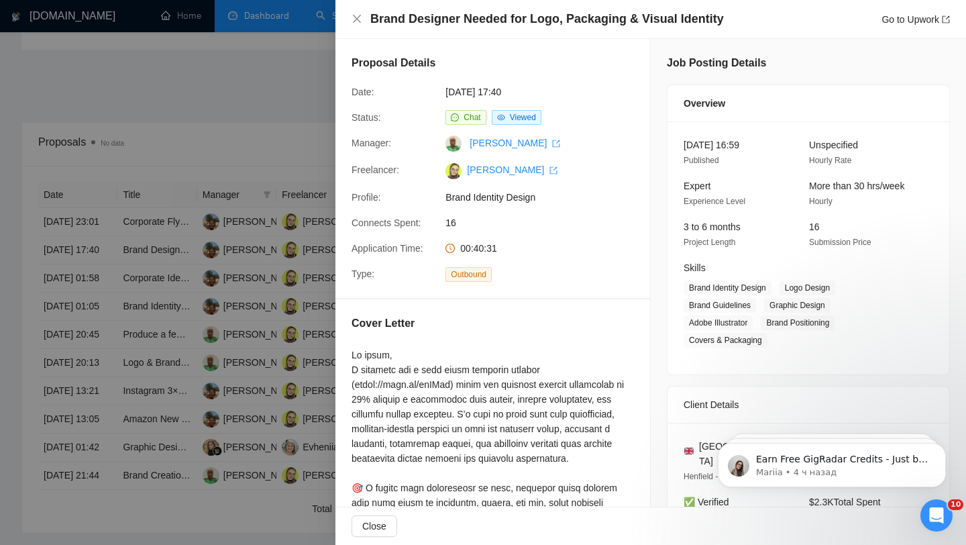
click at [244, 286] on div at bounding box center [483, 272] width 966 height 545
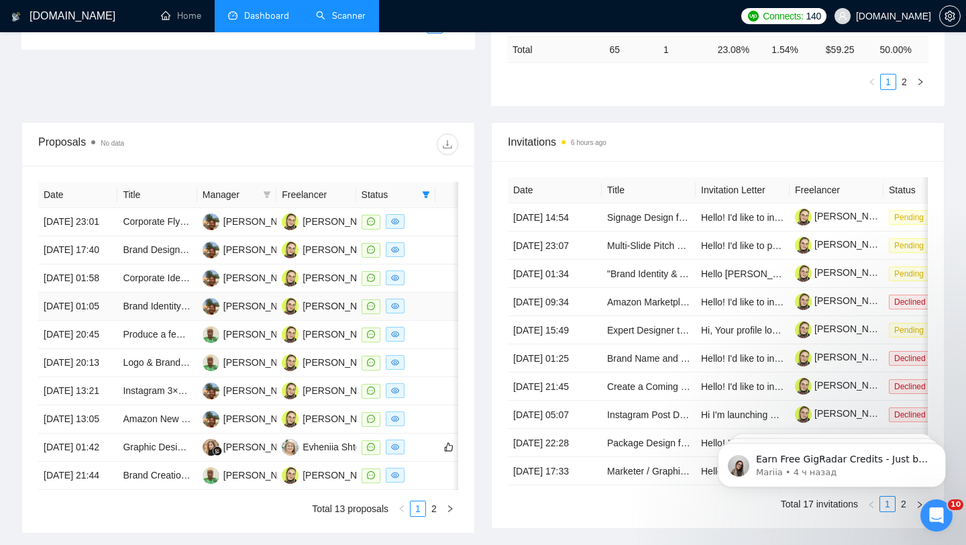
click at [423, 321] on td at bounding box center [395, 306] width 79 height 28
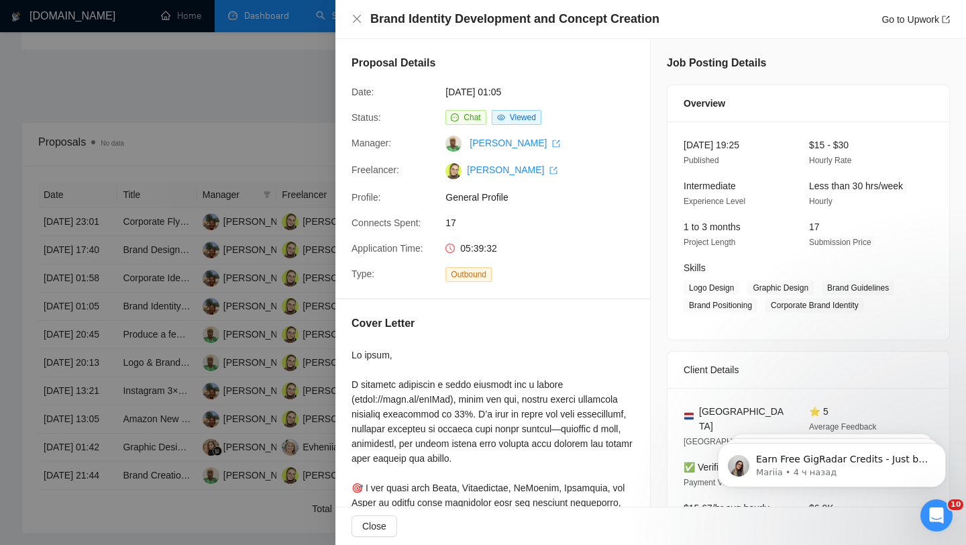
click at [280, 258] on div at bounding box center [483, 272] width 966 height 545
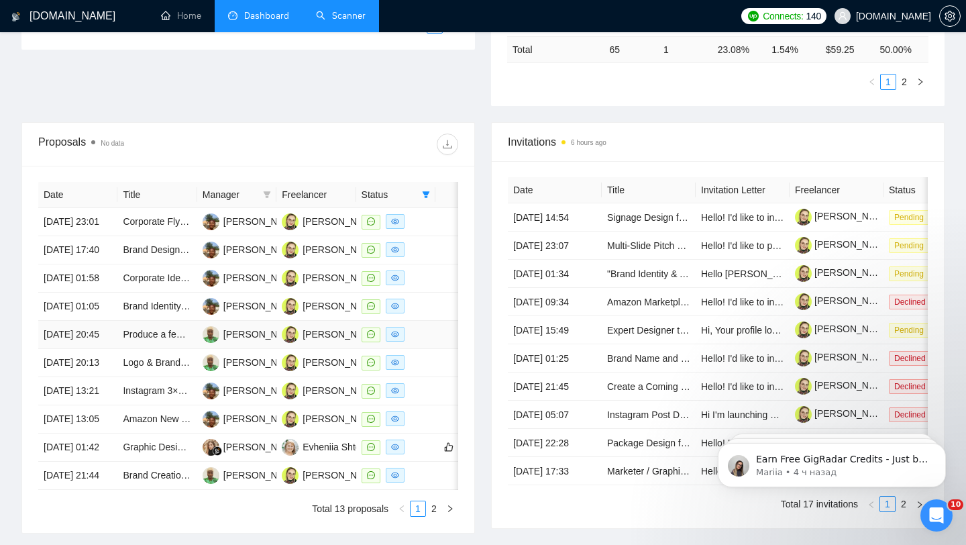
click at [432, 349] on td at bounding box center [395, 335] width 79 height 28
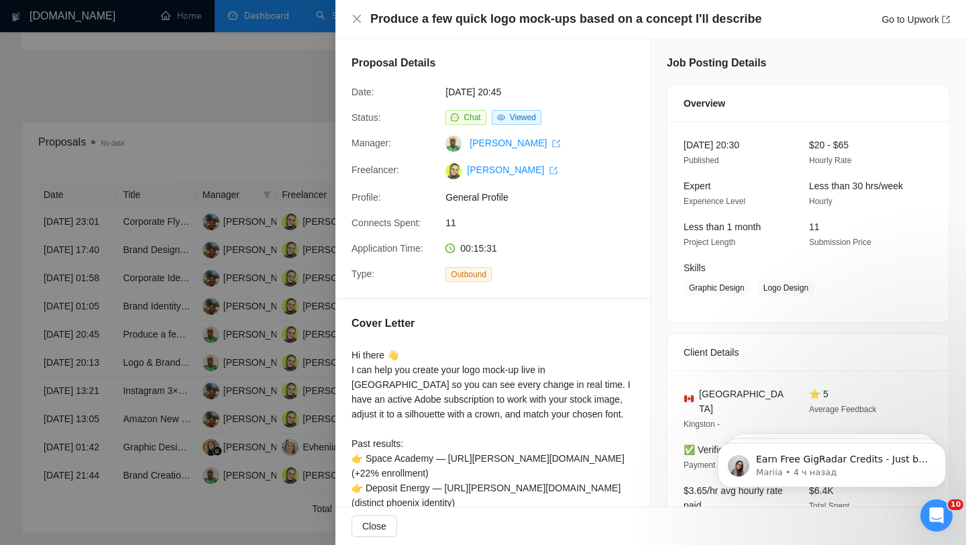
click at [119, 324] on div at bounding box center [483, 272] width 966 height 545
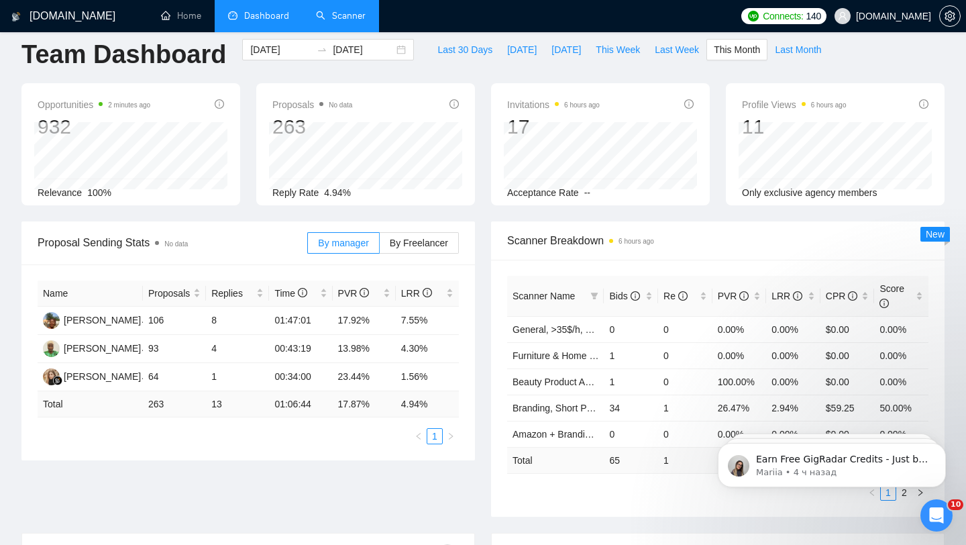
scroll to position [7, 0]
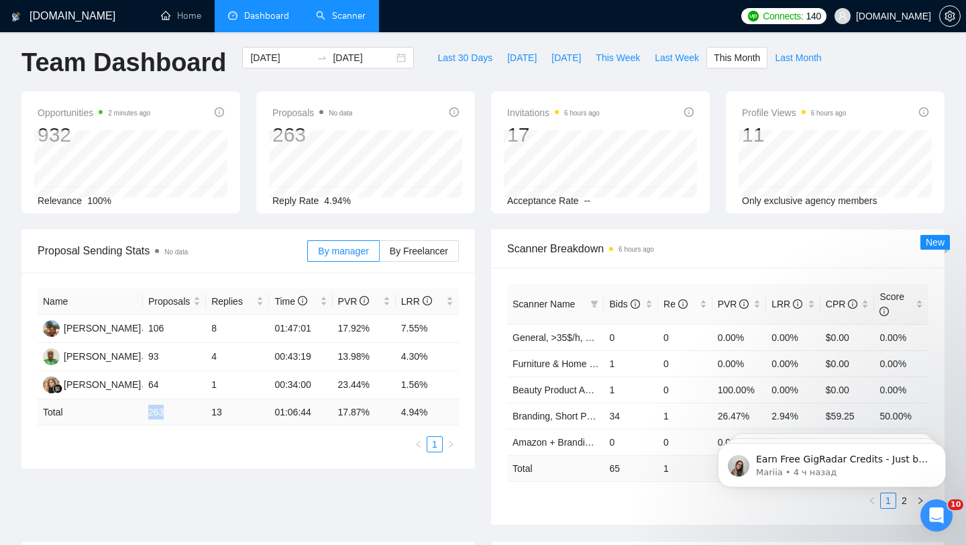
drag, startPoint x: 146, startPoint y: 416, endPoint x: 178, endPoint y: 414, distance: 32.3
click at [178, 414] on td "263" at bounding box center [174, 412] width 63 height 26
drag, startPoint x: 259, startPoint y: 325, endPoint x: 327, endPoint y: 327, distance: 68.4
click at [327, 327] on tr "[PERSON_NAME] 106 8 01:47:01 17.92% 7.55%" at bounding box center [248, 329] width 421 height 28
click at [408, 326] on td "7.55%" at bounding box center [427, 329] width 63 height 28
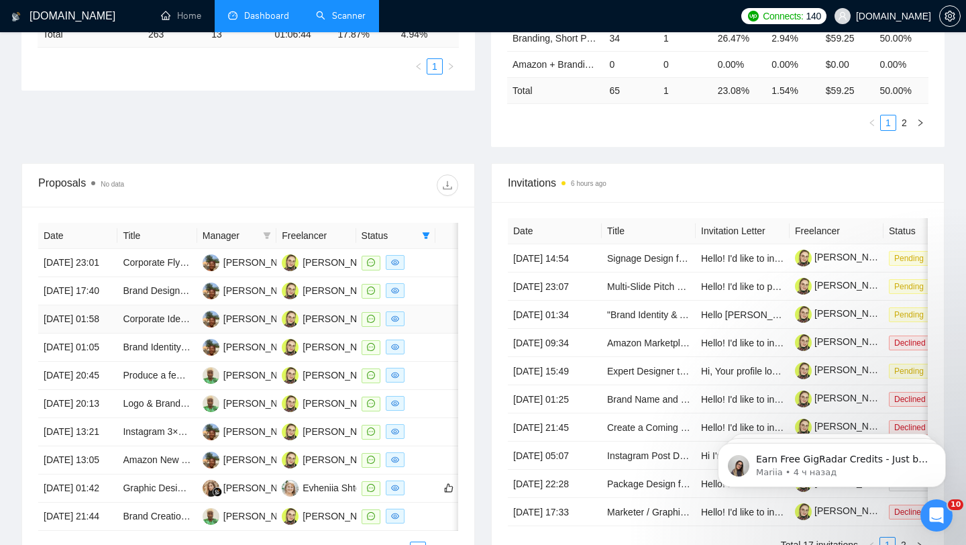
scroll to position [390, 0]
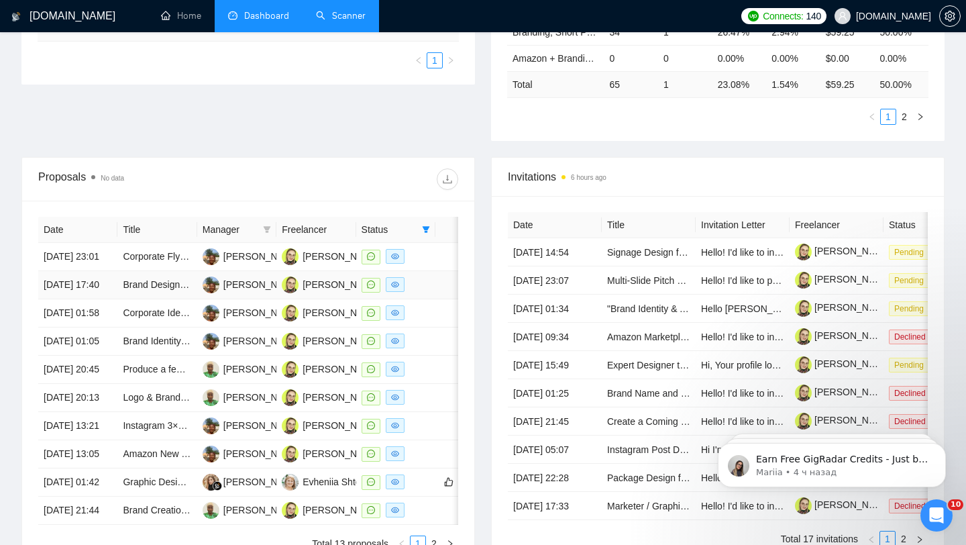
click at [425, 293] on td at bounding box center [395, 285] width 79 height 28
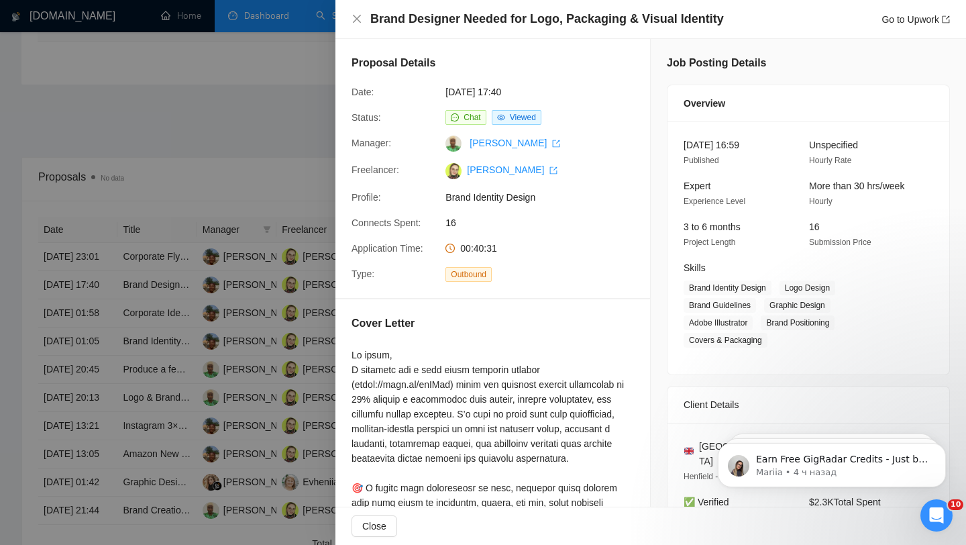
click at [212, 306] on div at bounding box center [483, 272] width 966 height 545
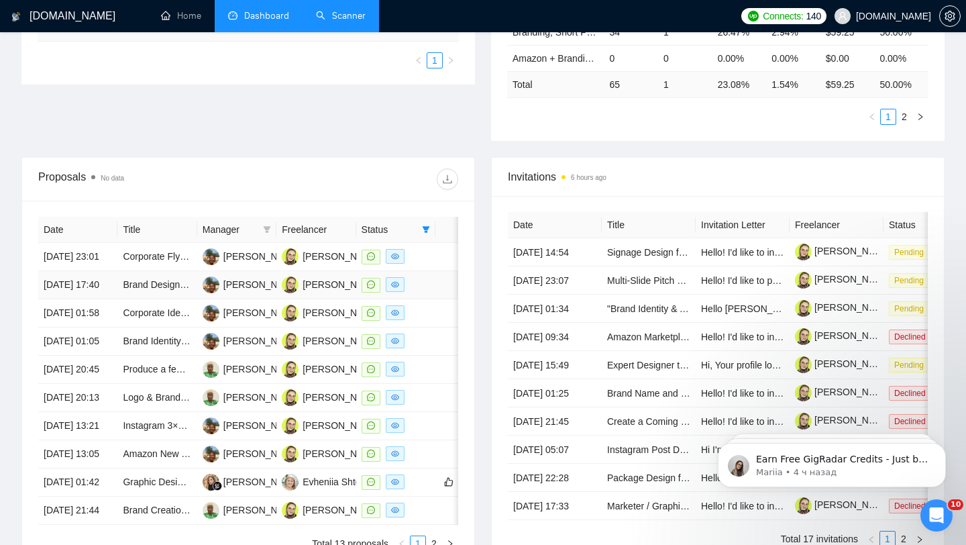
click at [422, 292] on div at bounding box center [395, 284] width 68 height 15
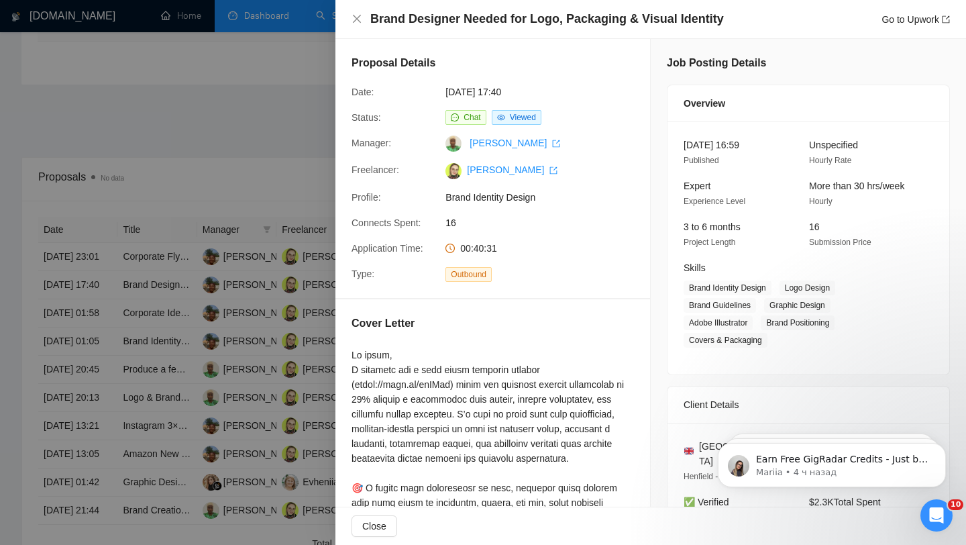
click at [195, 346] on div at bounding box center [483, 272] width 966 height 545
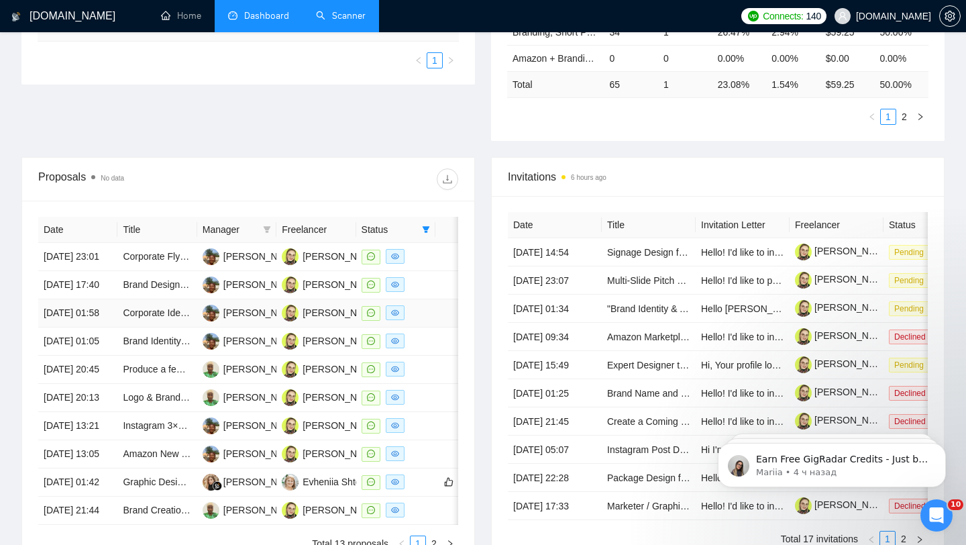
click at [443, 327] on td at bounding box center [458, 313] width 46 height 28
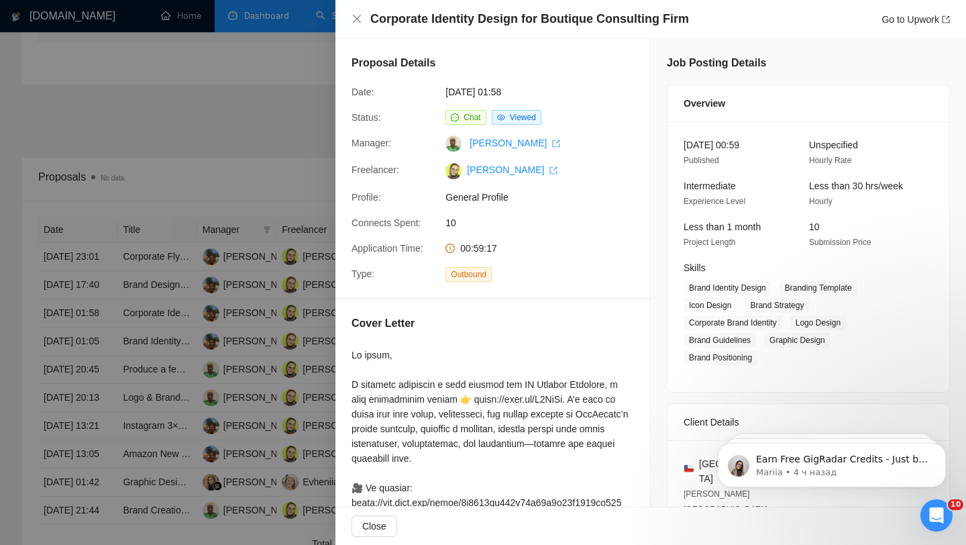
click at [276, 205] on div at bounding box center [483, 272] width 966 height 545
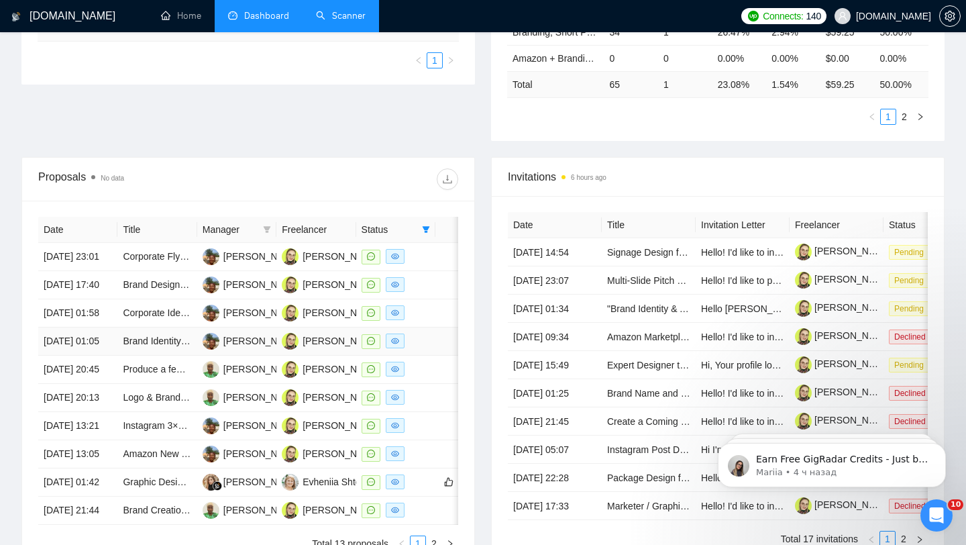
click at [434, 355] on td at bounding box center [395, 341] width 79 height 28
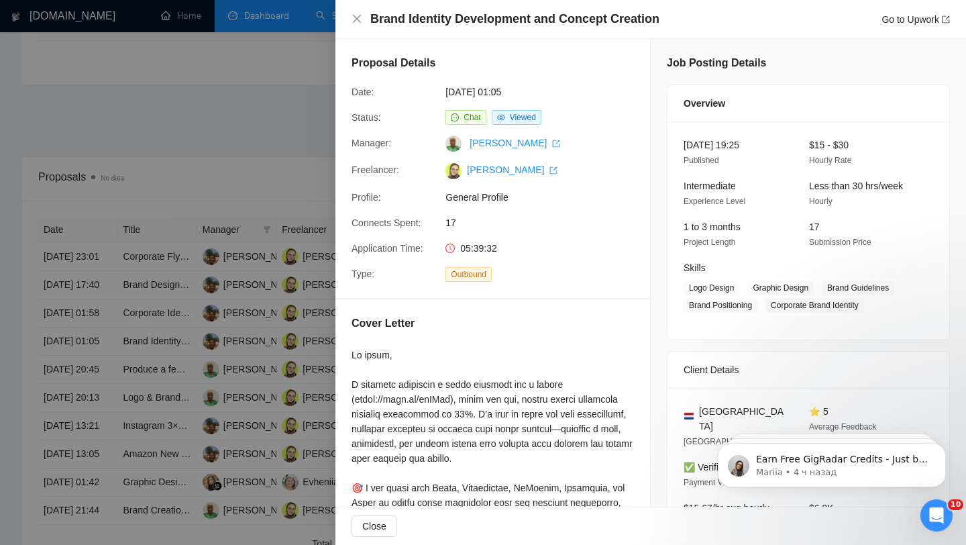
click at [219, 314] on div at bounding box center [483, 272] width 966 height 545
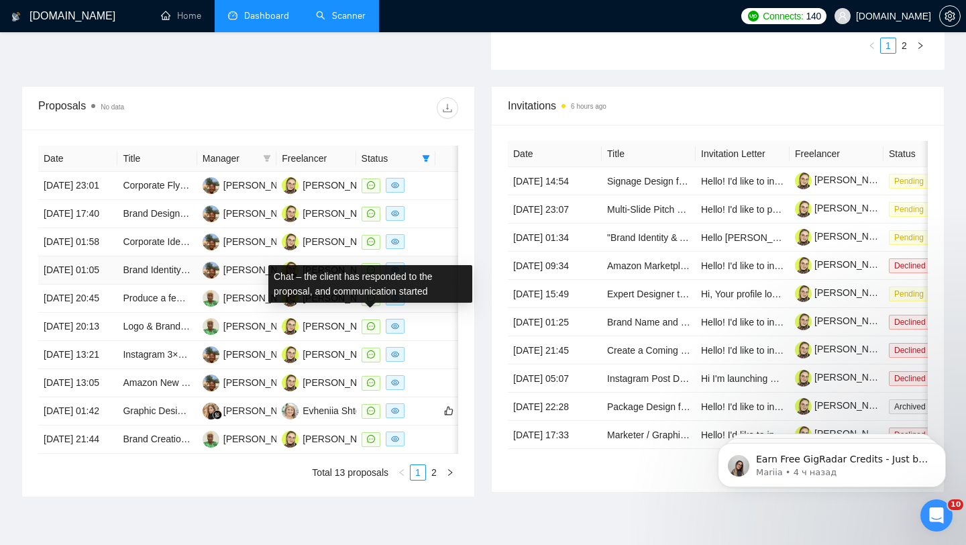
scroll to position [477, 0]
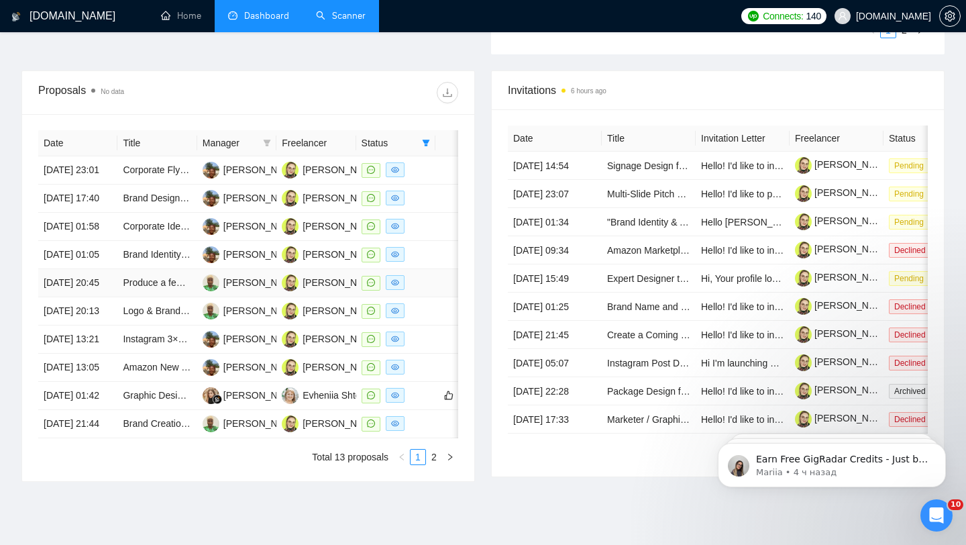
click at [417, 290] on div at bounding box center [395, 282] width 68 height 15
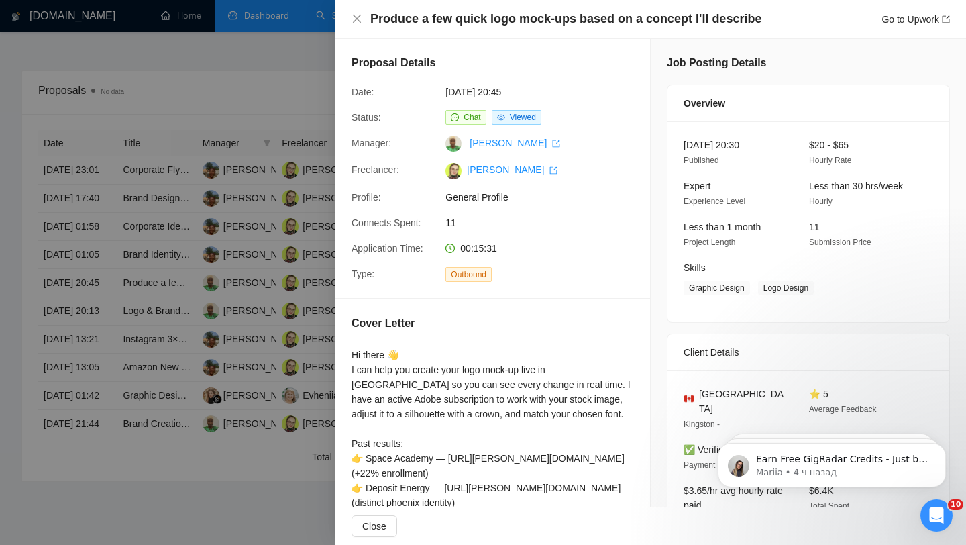
click at [276, 303] on div at bounding box center [483, 272] width 966 height 545
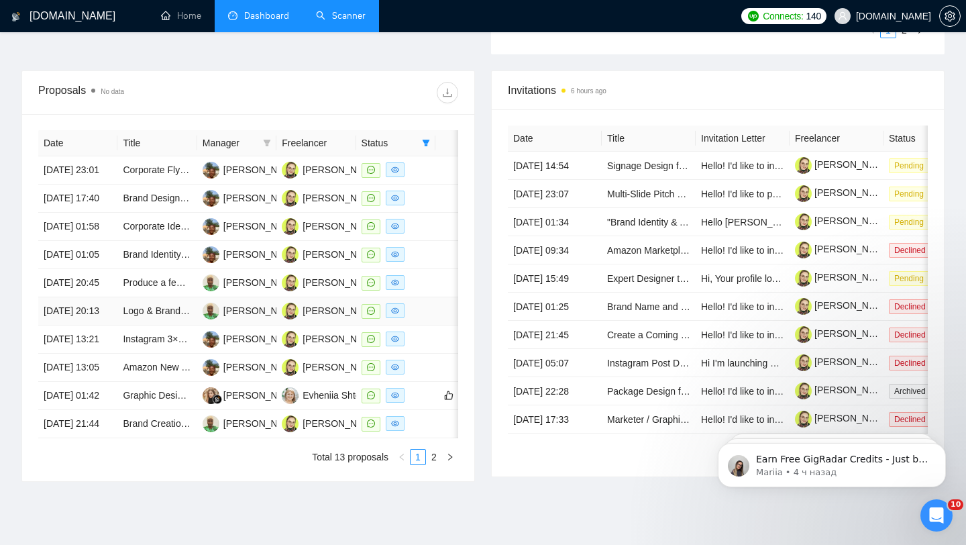
click at [431, 325] on td at bounding box center [395, 311] width 79 height 28
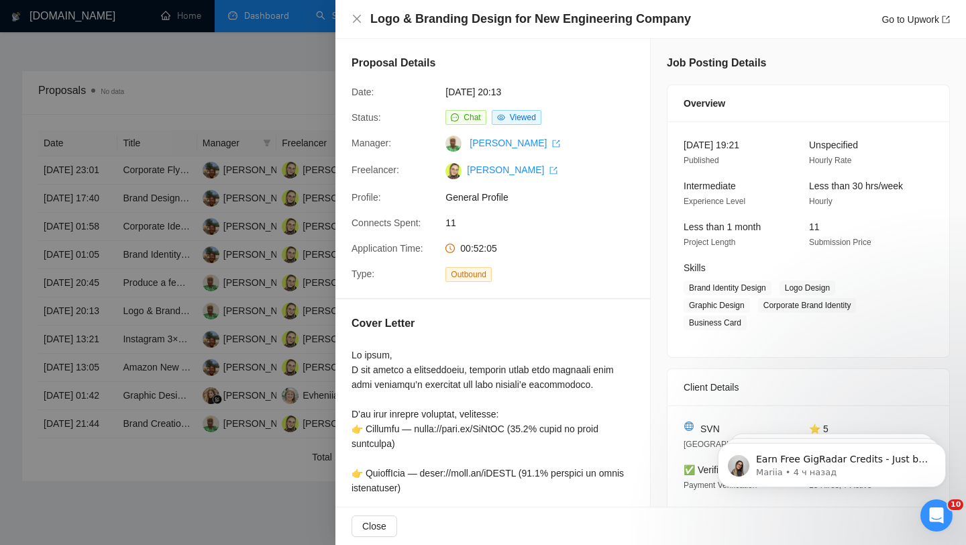
click at [292, 338] on div at bounding box center [483, 272] width 966 height 545
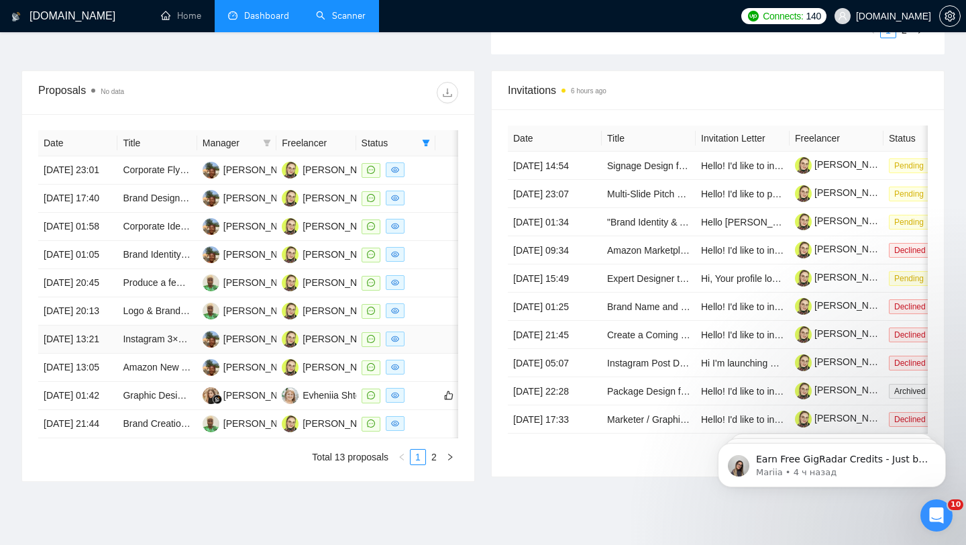
click at [433, 353] on td at bounding box center [395, 339] width 79 height 28
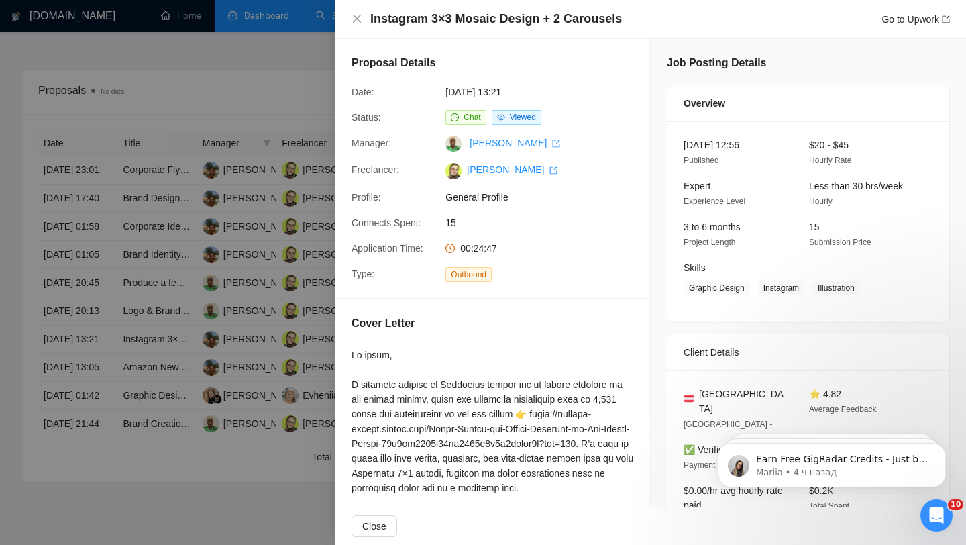
click at [276, 309] on div at bounding box center [483, 272] width 966 height 545
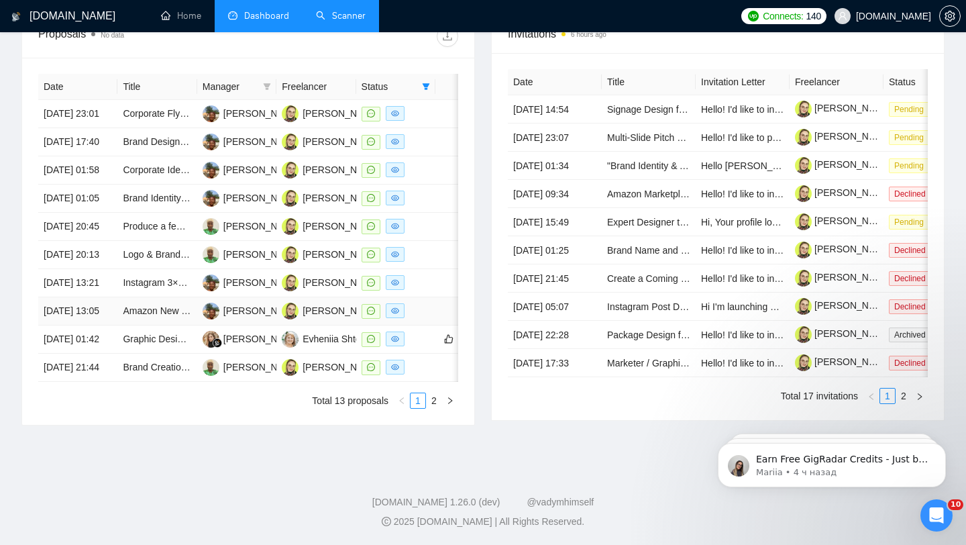
scroll to position [563, 0]
click at [435, 325] on td at bounding box center [395, 311] width 79 height 28
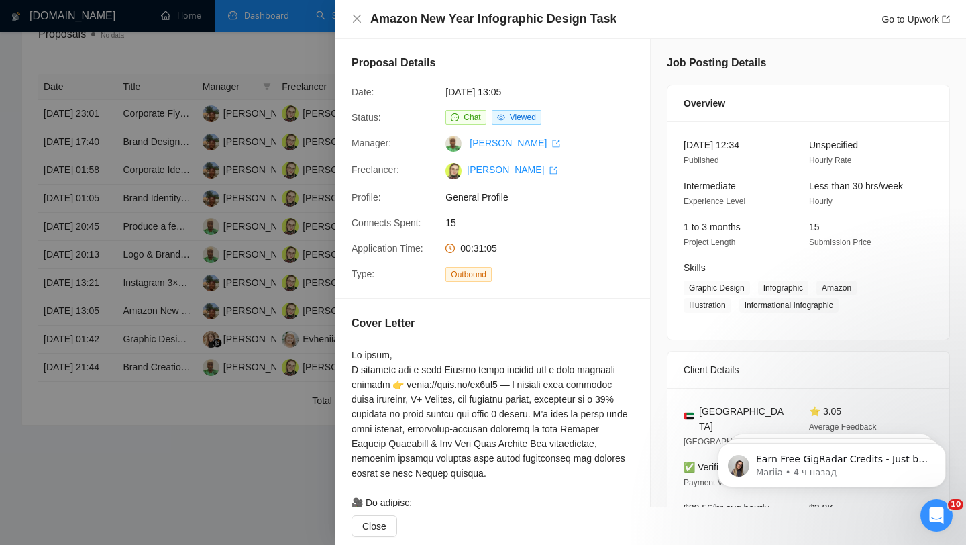
click at [295, 327] on div at bounding box center [483, 272] width 966 height 545
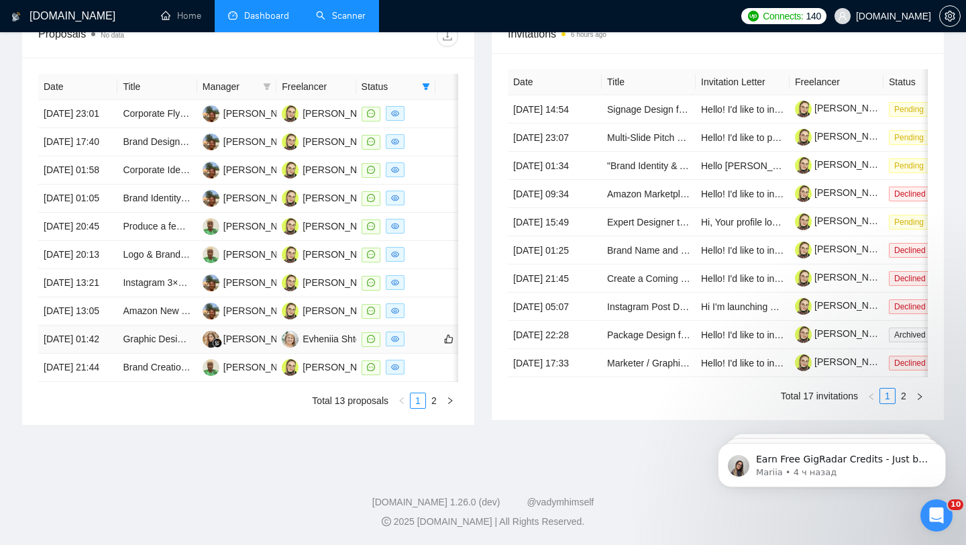
click at [423, 347] on div at bounding box center [395, 338] width 68 height 15
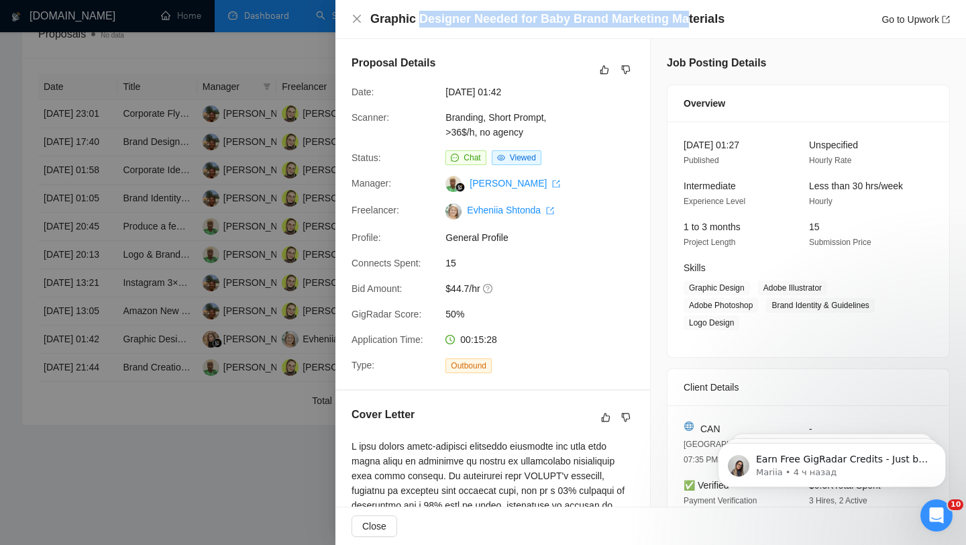
drag, startPoint x: 416, startPoint y: 22, endPoint x: 684, endPoint y: 25, distance: 267.6
click at [683, 25] on h4 "Graphic Designer Needed for Baby Brand Marketing Materials" at bounding box center [547, 19] width 354 height 17
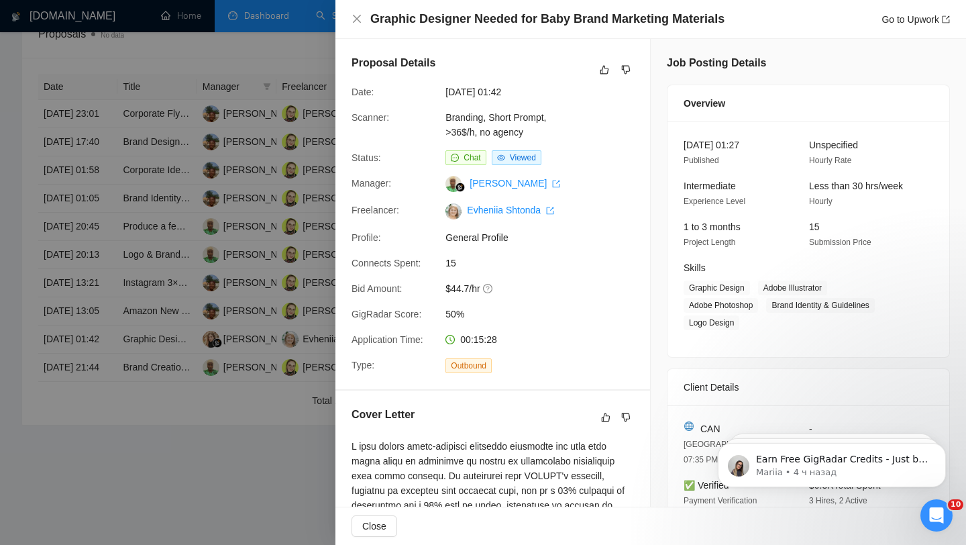
click at [122, 344] on div at bounding box center [483, 272] width 966 height 545
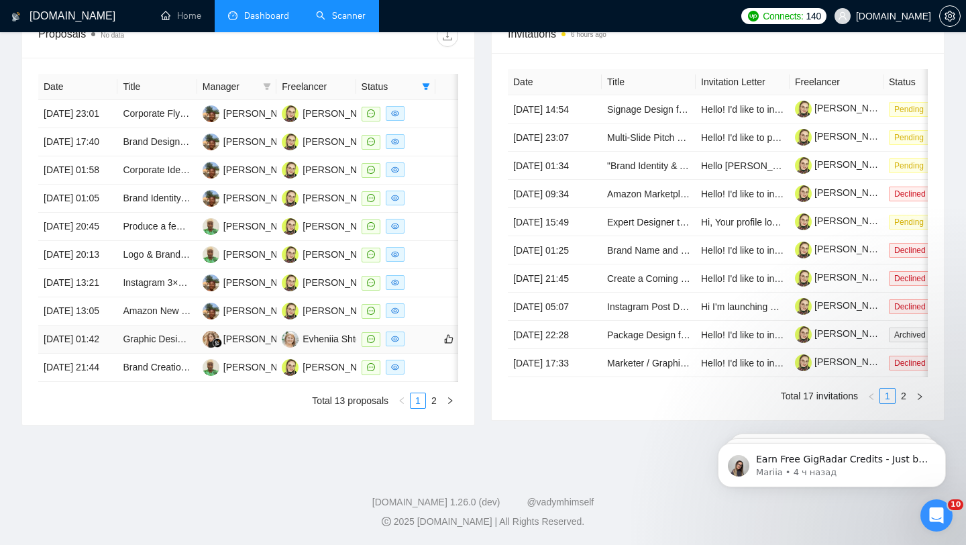
click at [420, 347] on div at bounding box center [395, 338] width 68 height 15
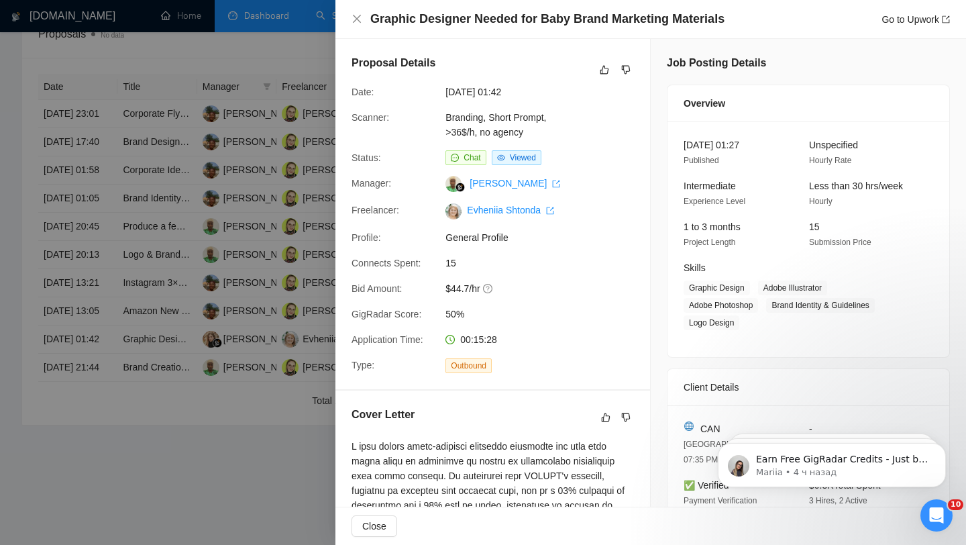
click at [196, 486] on div at bounding box center [483, 272] width 966 height 545
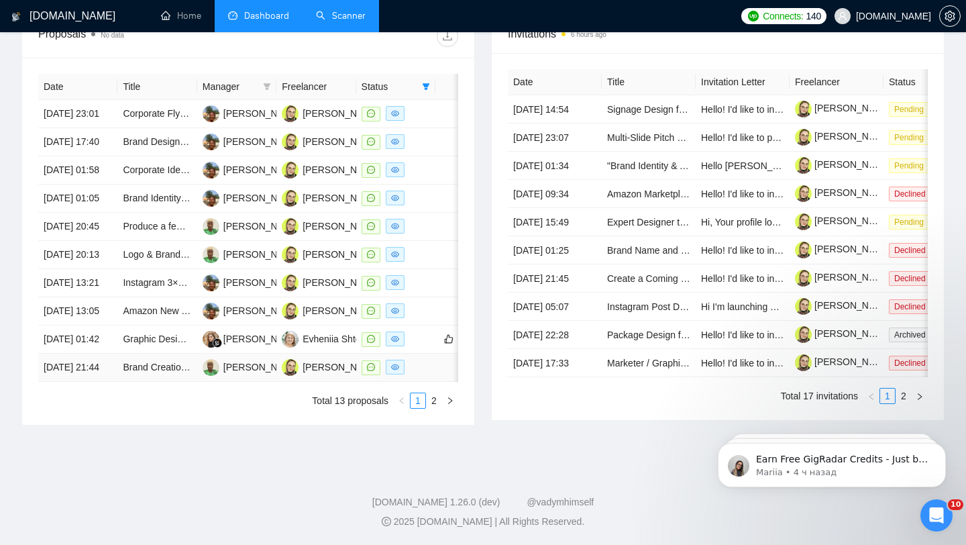
click at [424, 382] on td at bounding box center [395, 367] width 79 height 28
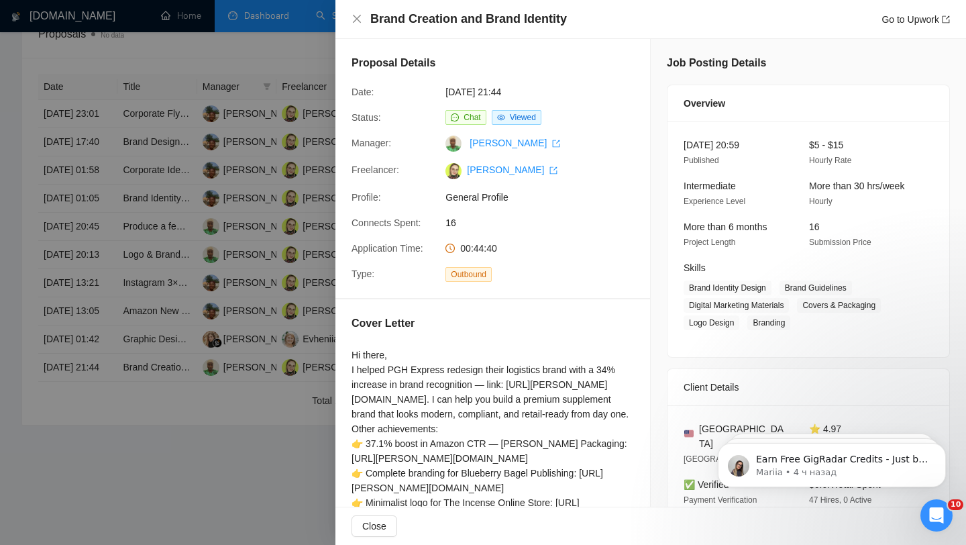
click at [300, 342] on div at bounding box center [483, 272] width 966 height 545
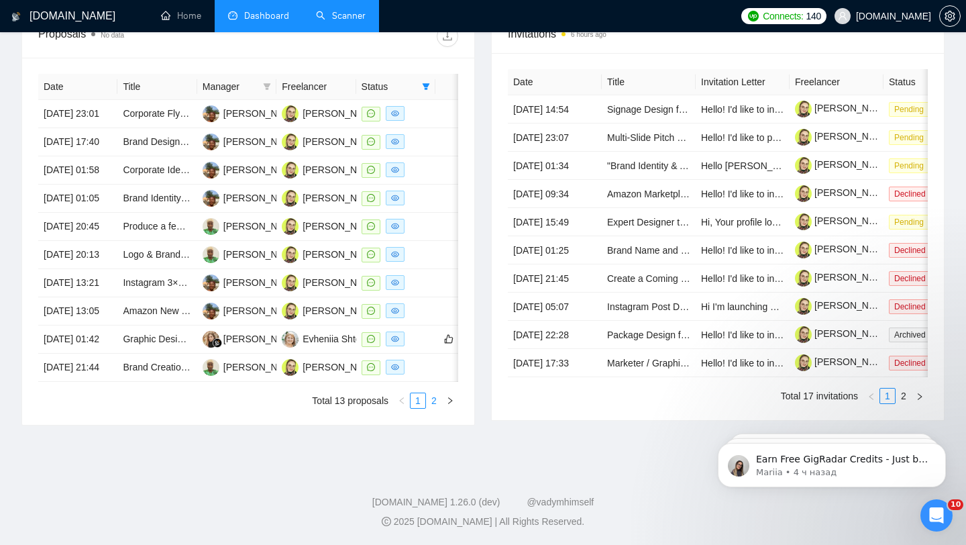
click at [431, 408] on link "2" at bounding box center [433, 400] width 15 height 15
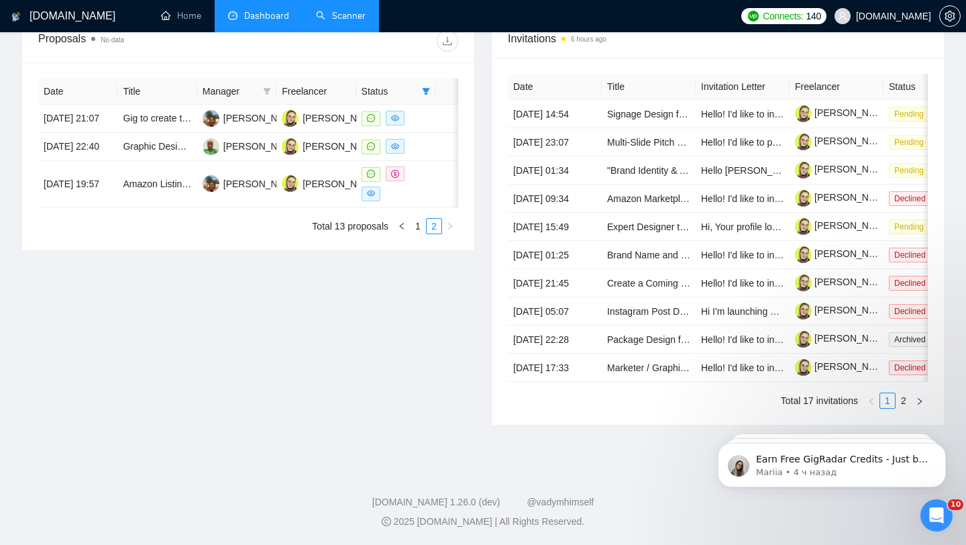
scroll to position [526, 0]
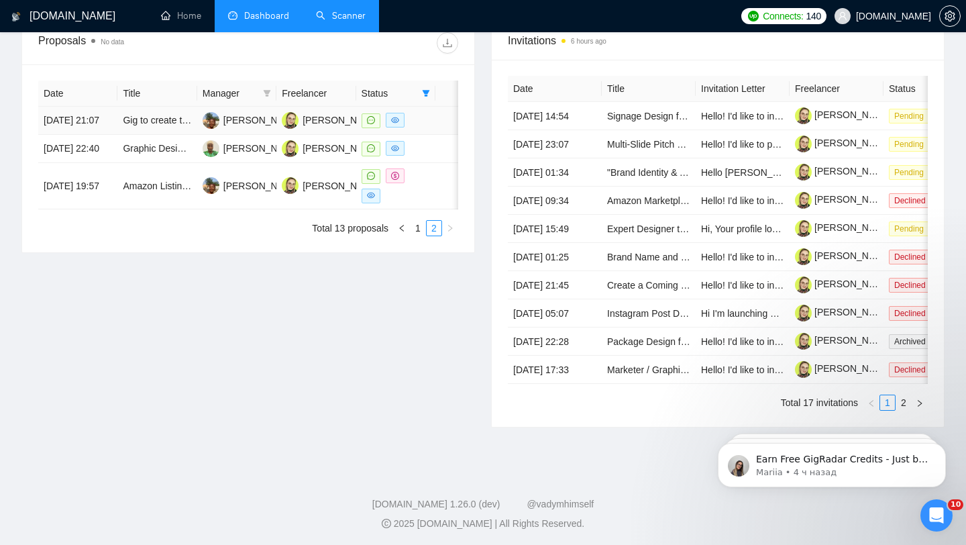
click at [415, 133] on td at bounding box center [395, 121] width 79 height 28
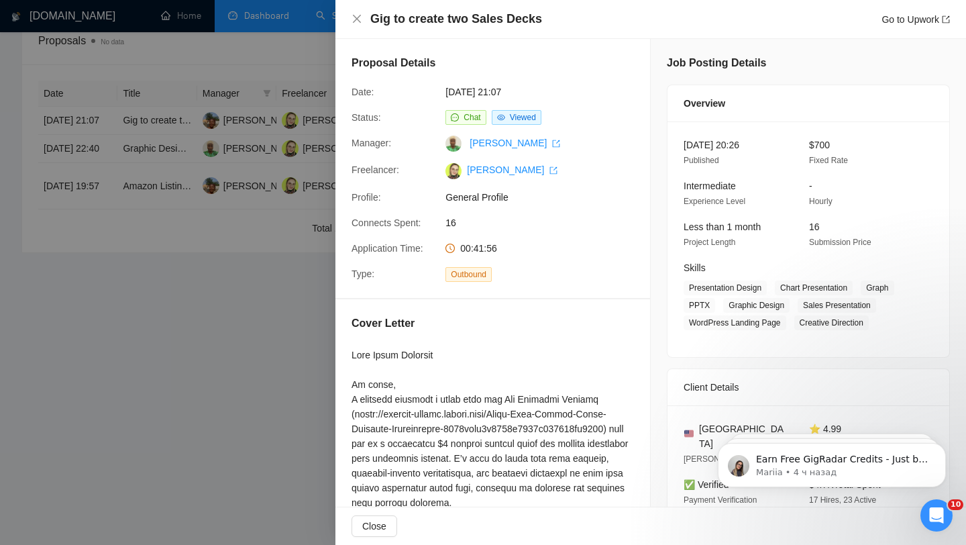
click at [265, 224] on div at bounding box center [483, 272] width 966 height 545
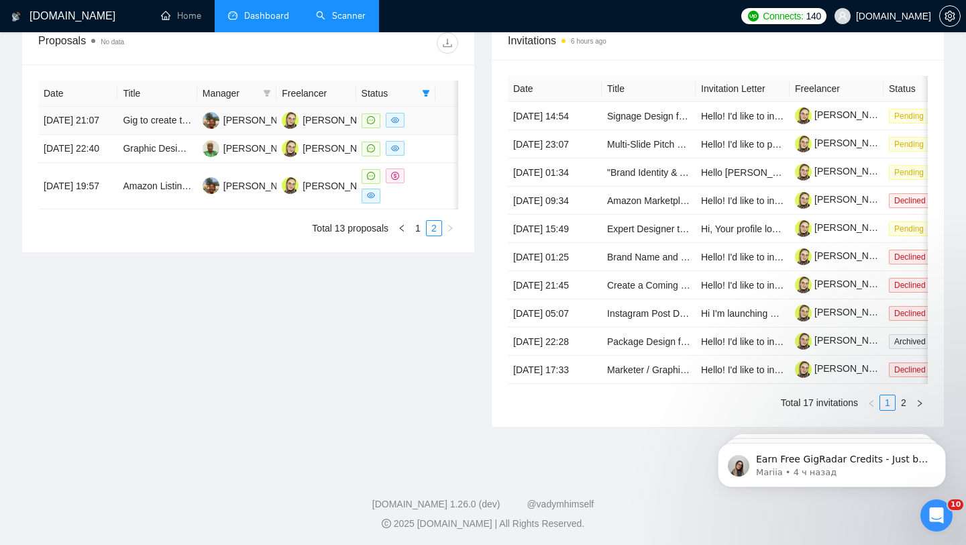
click at [432, 130] on td at bounding box center [395, 121] width 79 height 28
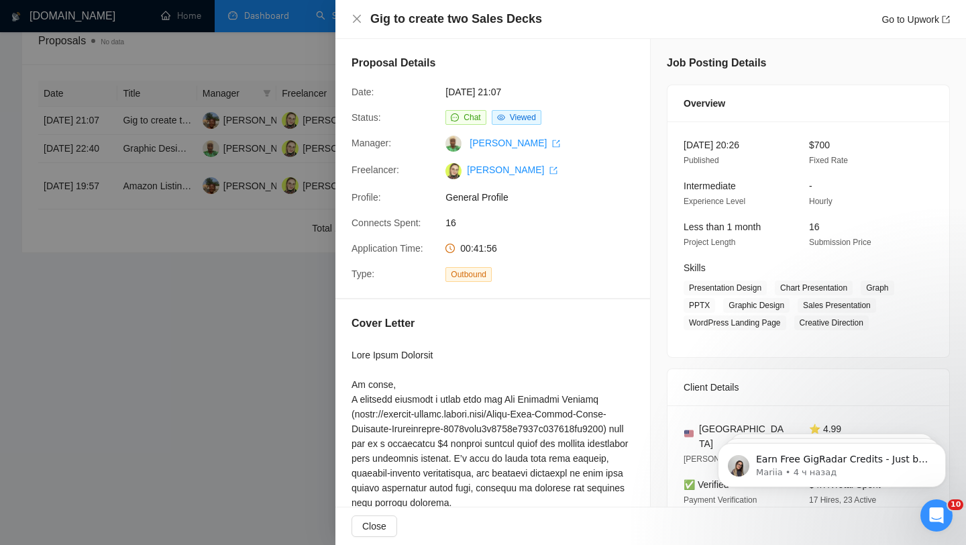
click at [286, 383] on div at bounding box center [483, 272] width 966 height 545
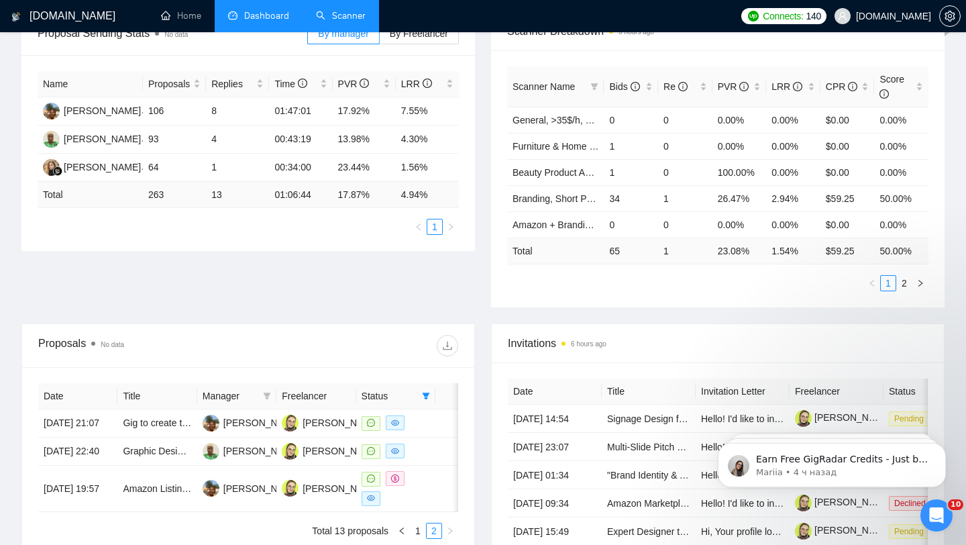
scroll to position [0, 0]
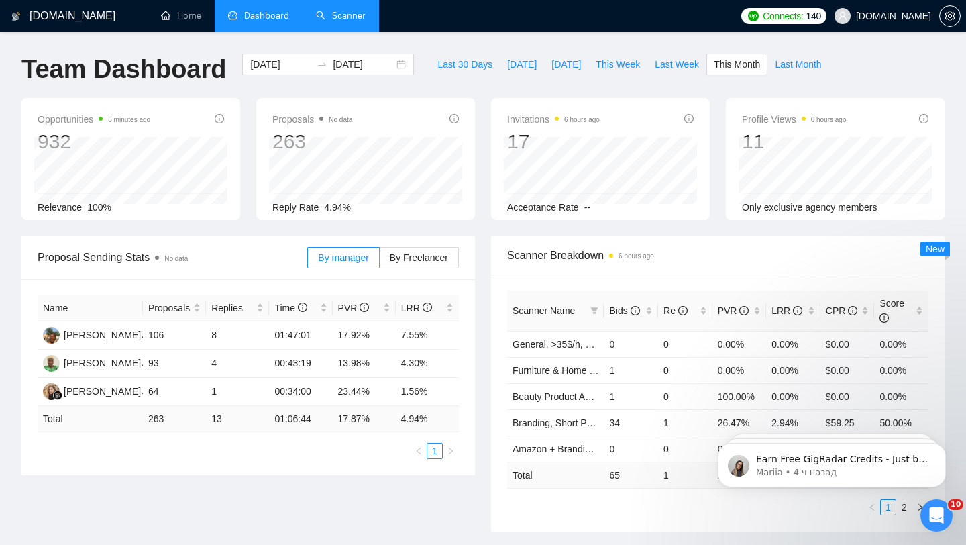
click at [480, 238] on div "Proposal Sending Stats No data By manager By Freelancer Name Proposals Replies …" at bounding box center [247, 355] width 469 height 239
drag, startPoint x: 462, startPoint y: 237, endPoint x: 479, endPoint y: 249, distance: 21.2
click at [479, 249] on div "Proposal Sending Stats No data By manager By Freelancer Name Proposals Replies …" at bounding box center [247, 355] width 469 height 239
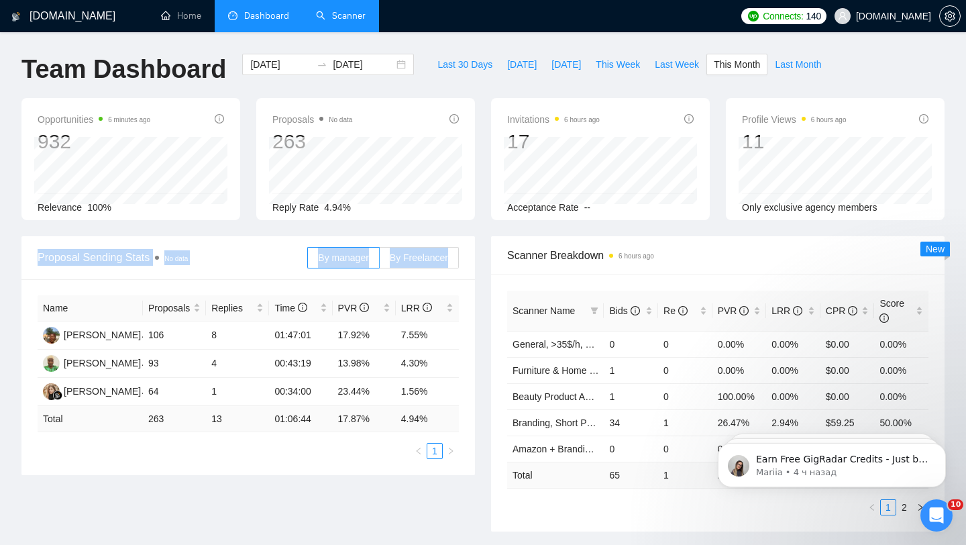
drag, startPoint x: 276, startPoint y: 245, endPoint x: 459, endPoint y: 253, distance: 183.2
click at [459, 253] on div "Proposal Sending Stats No data By manager By Freelancer" at bounding box center [247, 258] width 453 height 44
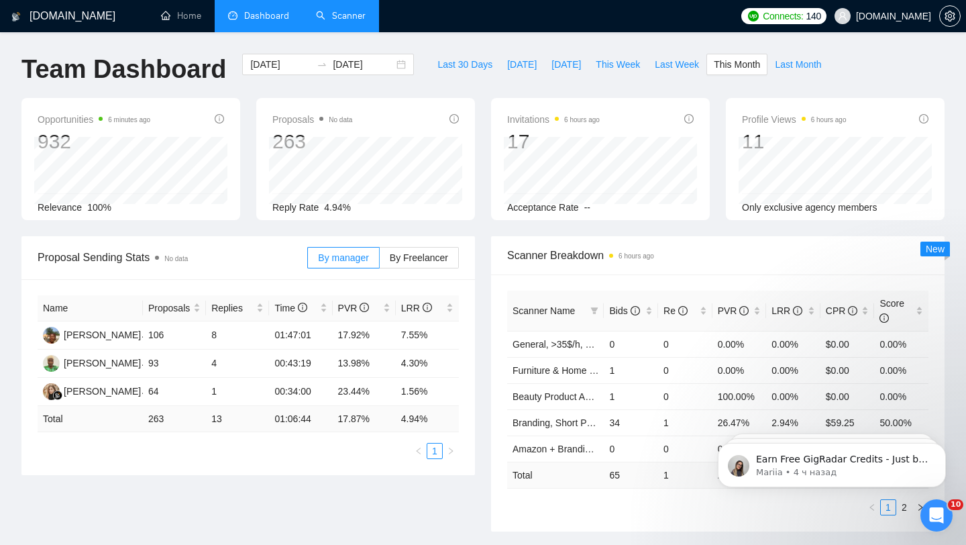
click at [251, 267] on div "Proposal Sending Stats No data" at bounding box center [173, 257] width 270 height 38
drag, startPoint x: 214, startPoint y: 262, endPoint x: 38, endPoint y: 251, distance: 176.7
click at [38, 251] on span "Proposal Sending Stats No data" at bounding box center [173, 257] width 270 height 17
drag, startPoint x: 171, startPoint y: 418, endPoint x: 137, endPoint y: 417, distance: 33.6
click at [137, 417] on tr "Total 263 13 01:06:44 17.87 % 4.94 %" at bounding box center [248, 419] width 421 height 26
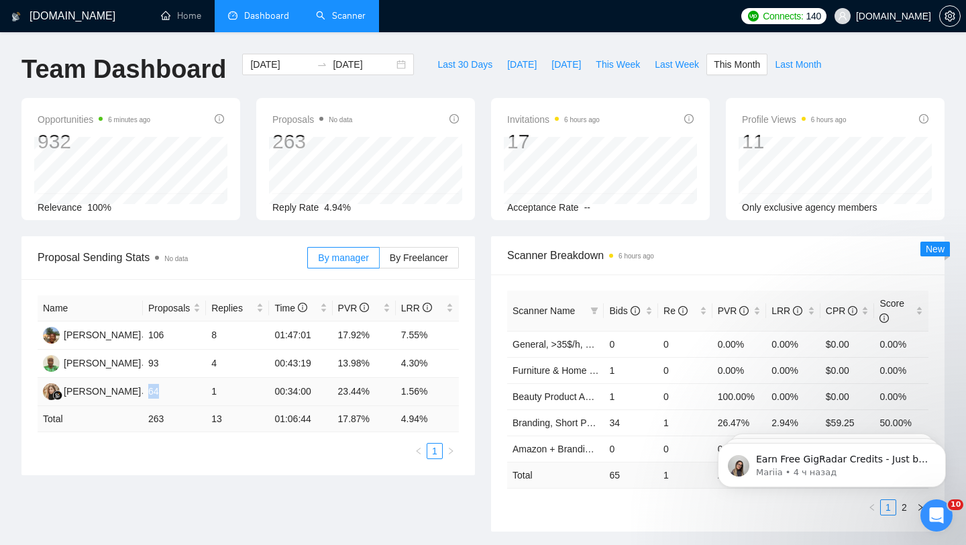
drag, startPoint x: 148, startPoint y: 390, endPoint x: 190, endPoint y: 380, distance: 42.6
click at [190, 388] on td "64" at bounding box center [174, 392] width 63 height 28
click at [424, 334] on td "7.55%" at bounding box center [427, 335] width 63 height 28
drag, startPoint x: 203, startPoint y: 334, endPoint x: 242, endPoint y: 333, distance: 38.9
click at [242, 333] on tr "[PERSON_NAME] 106 8 01:47:01 17.92% 7.55%" at bounding box center [248, 335] width 421 height 28
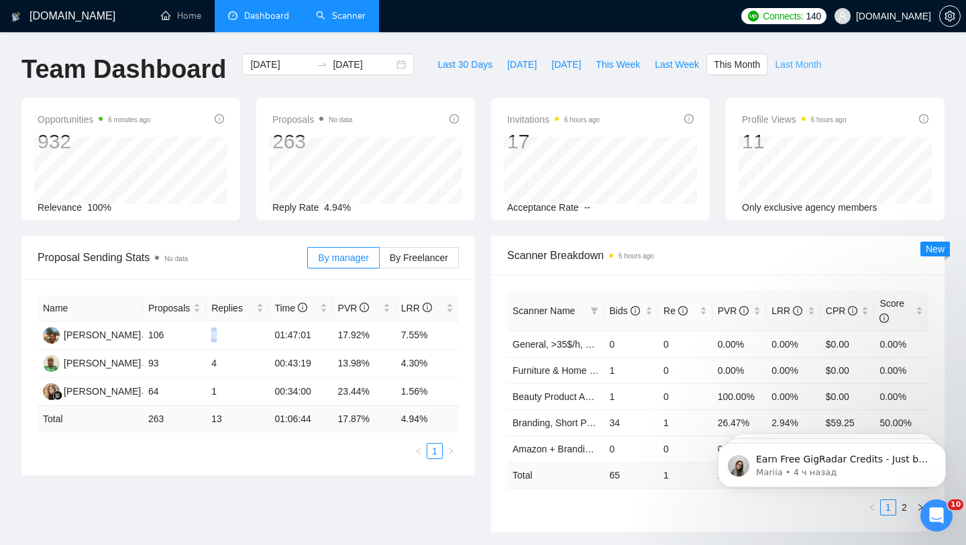
click at [793, 71] on span "Last Month" at bounding box center [798, 64] width 46 height 15
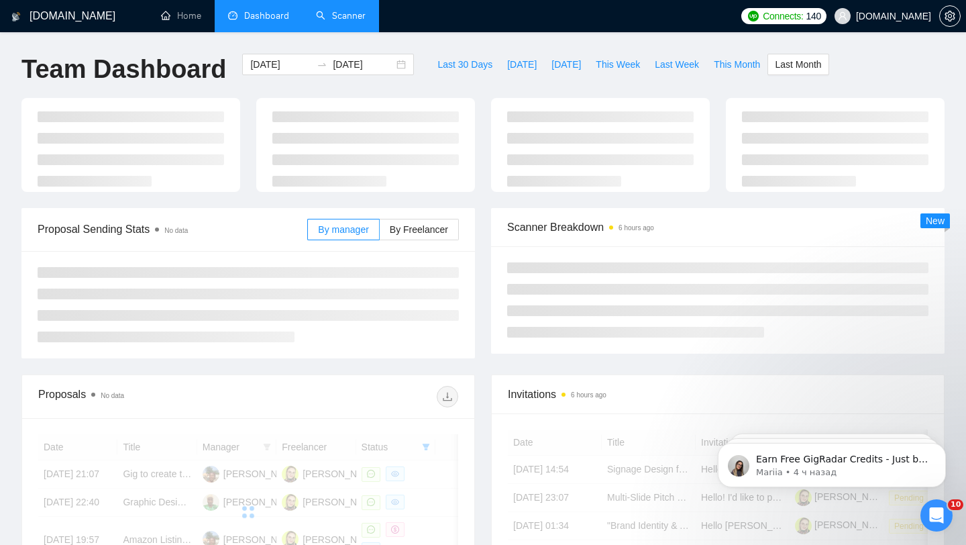
type input "[DATE]"
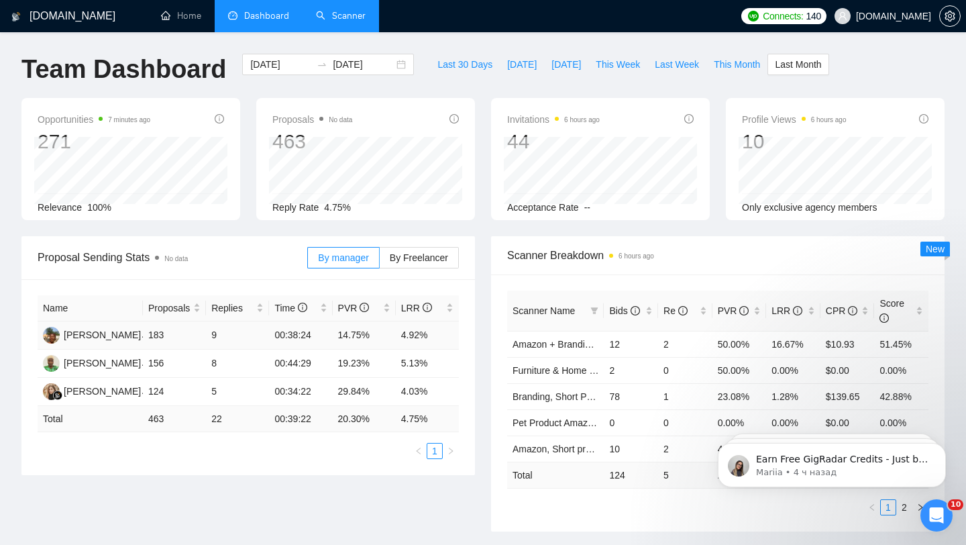
drag, startPoint x: 404, startPoint y: 332, endPoint x: 445, endPoint y: 332, distance: 41.6
click at [445, 332] on td "4.92%" at bounding box center [427, 335] width 63 height 28
drag, startPoint x: 390, startPoint y: 332, endPoint x: 450, endPoint y: 332, distance: 59.7
click at [450, 332] on tr "[PERSON_NAME] 183 9 00:38:24 14.75% 4.92%" at bounding box center [248, 335] width 421 height 28
drag, startPoint x: 406, startPoint y: 359, endPoint x: 464, endPoint y: 359, distance: 57.7
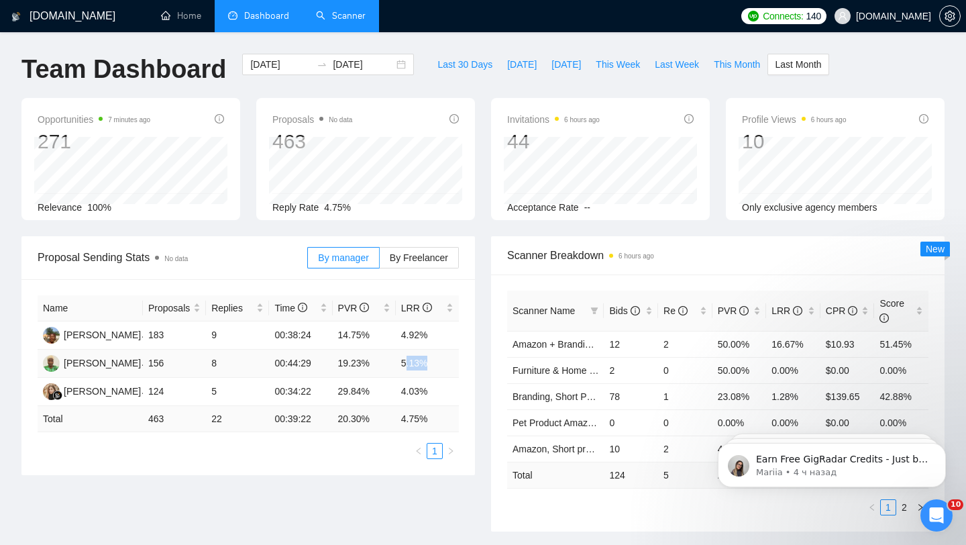
click at [464, 360] on div "Name Proposals Replies Time PVR LRR [PERSON_NAME] 183 9 00:38:24 14.75% 4.92% […" at bounding box center [247, 377] width 453 height 196
click at [402, 339] on td "4.92%" at bounding box center [427, 335] width 63 height 28
drag, startPoint x: 401, startPoint y: 335, endPoint x: 427, endPoint y: 335, distance: 26.2
click at [427, 335] on td "4.92%" at bounding box center [427, 335] width 63 height 28
drag, startPoint x: 212, startPoint y: 335, endPoint x: 220, endPoint y: 335, distance: 8.0
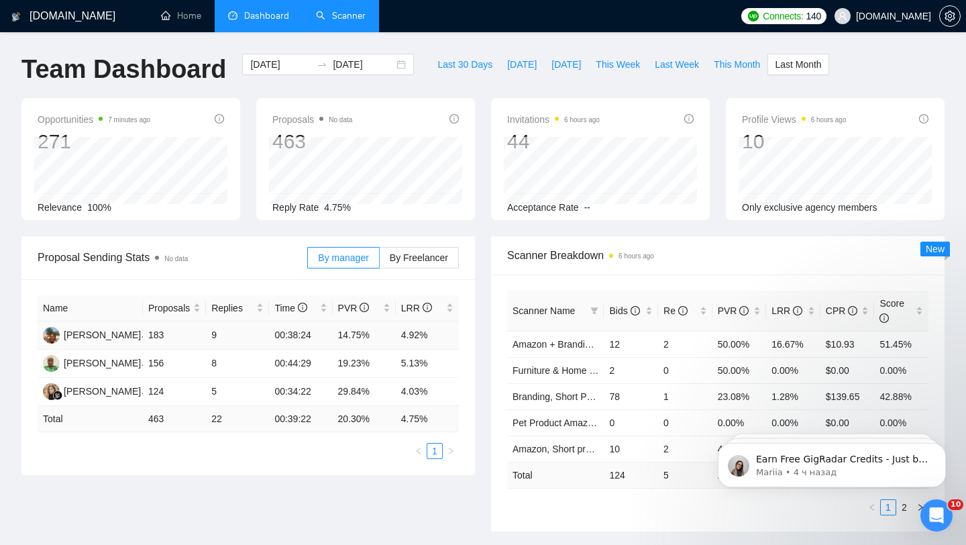
click at [219, 335] on td "9" at bounding box center [237, 335] width 63 height 28
drag, startPoint x: 213, startPoint y: 362, endPoint x: 225, endPoint y: 361, distance: 12.1
click at [225, 362] on td "8" at bounding box center [237, 363] width 63 height 28
drag, startPoint x: 206, startPoint y: 330, endPoint x: 217, endPoint y: 373, distance: 44.2
click at [217, 373] on tbody "[PERSON_NAME] 183 9 00:38:24 14.75% 4.92% [PERSON_NAME] 156 8 00:44:29 19.23% 5…" at bounding box center [248, 363] width 421 height 84
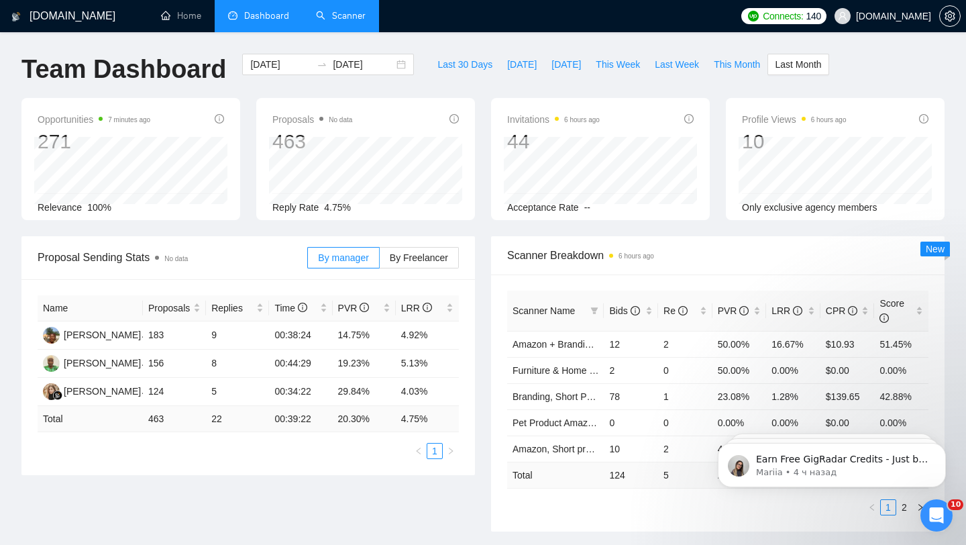
click at [243, 433] on div "Name Proposals Replies Time PVR LRR [PERSON_NAME] 183 9 00:38:24 14.75% 4.92% […" at bounding box center [248, 377] width 421 height 164
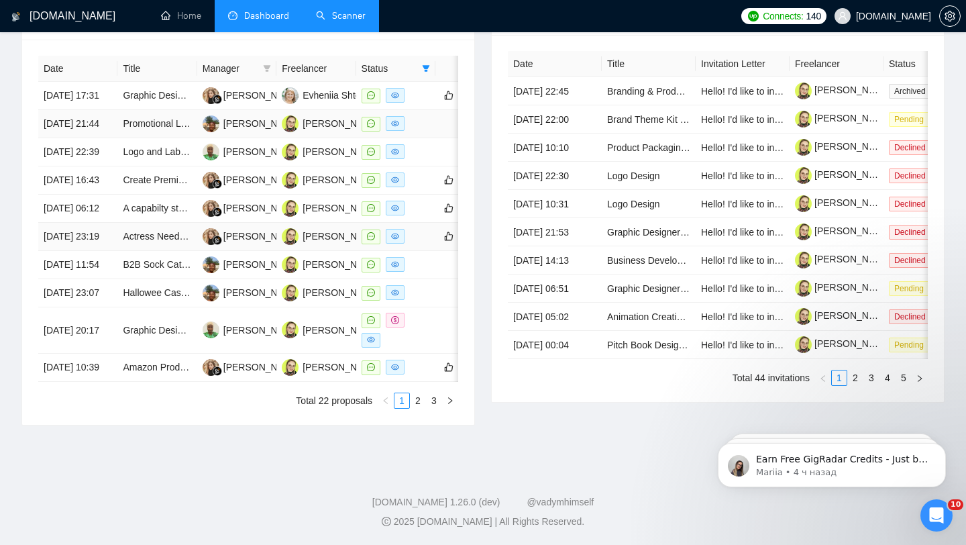
scroll to position [665, 0]
click at [418, 402] on link "2" at bounding box center [417, 400] width 15 height 15
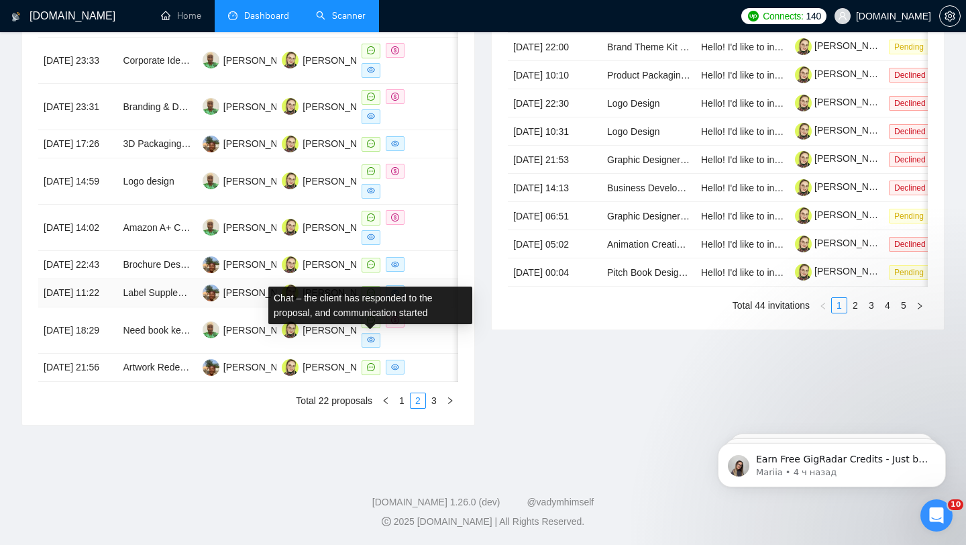
scroll to position [657, 0]
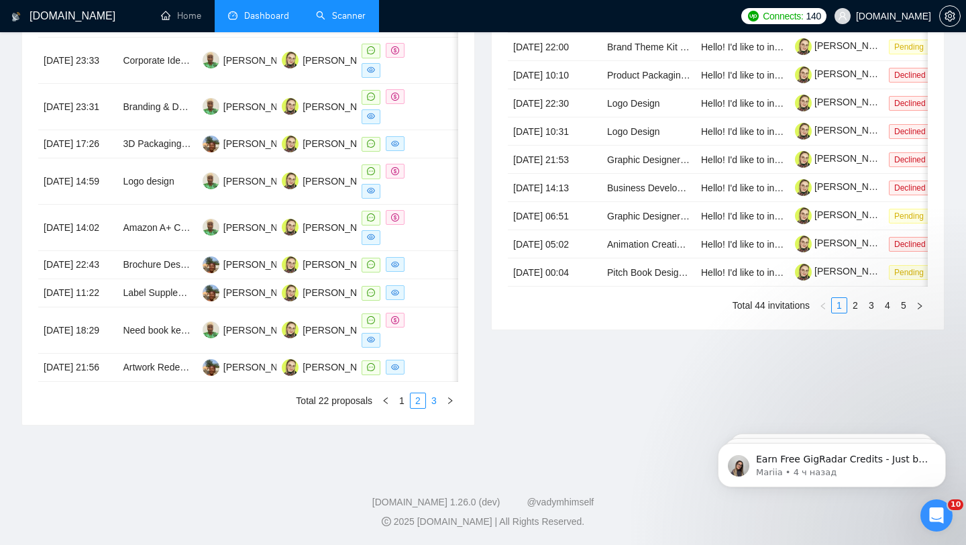
click at [439, 408] on link "3" at bounding box center [433, 400] width 15 height 15
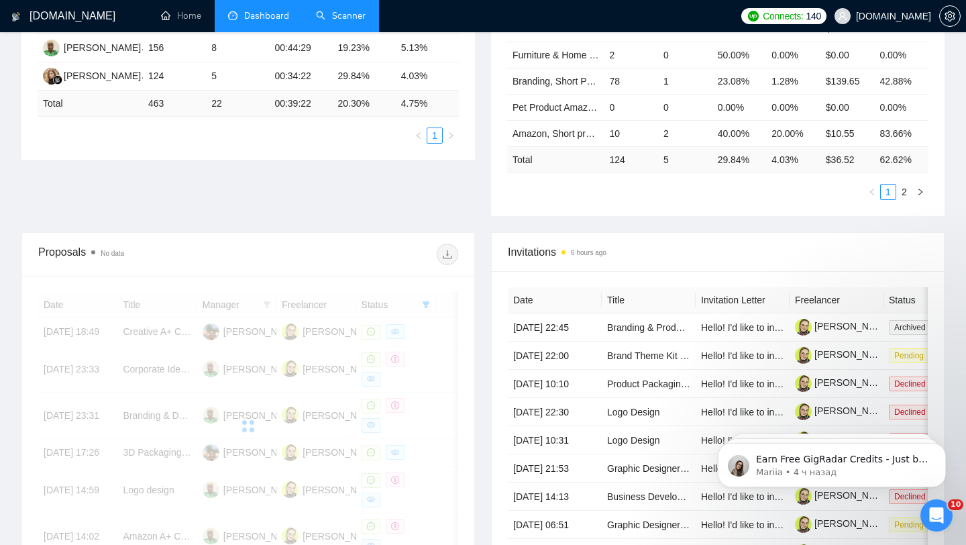
scroll to position [0, 0]
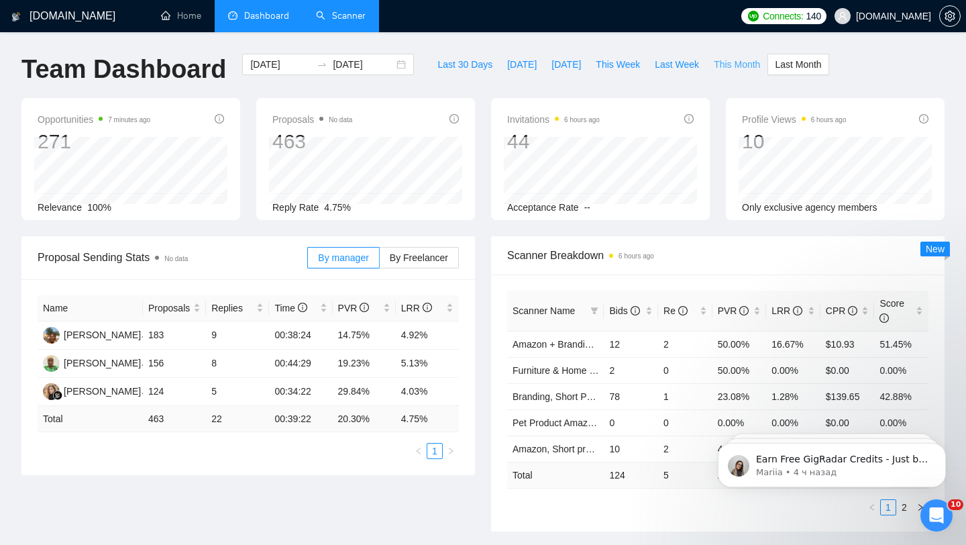
click at [744, 60] on span "This Month" at bounding box center [737, 64] width 46 height 15
type input "[DATE]"
click at [795, 66] on span "Last Month" at bounding box center [798, 64] width 46 height 15
type input "[DATE]"
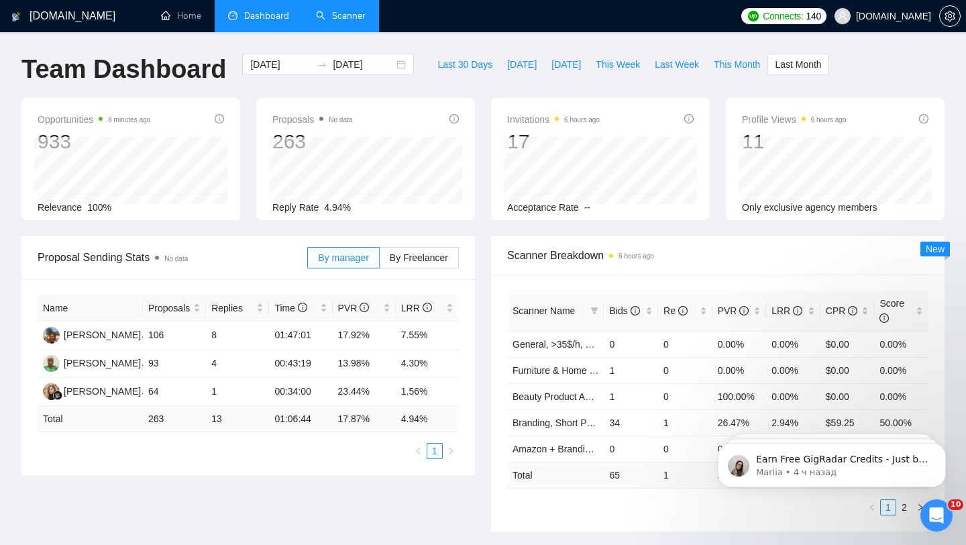
type input "[DATE]"
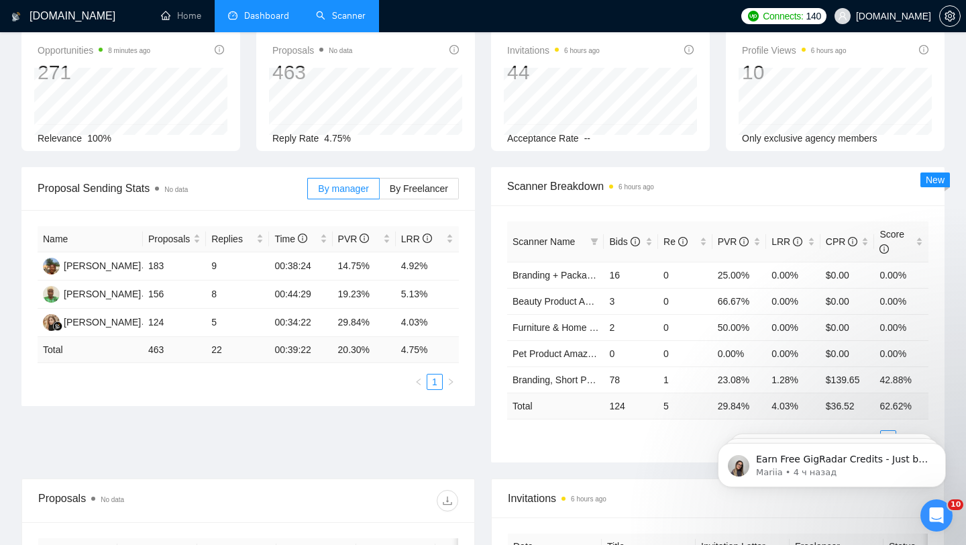
scroll to position [75, 0]
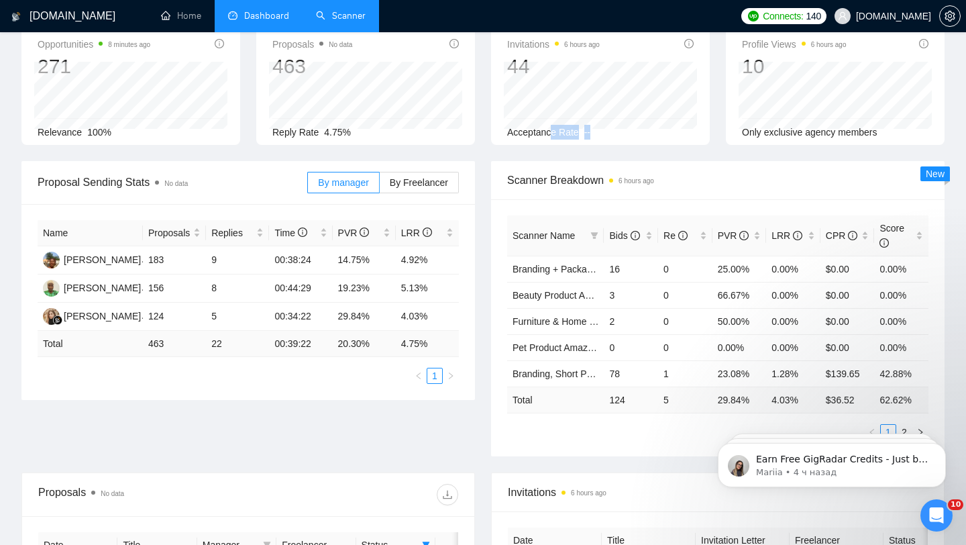
drag, startPoint x: 614, startPoint y: 138, endPoint x: 551, endPoint y: 134, distance: 63.2
click at [551, 134] on div "Acceptance Rate --" at bounding box center [600, 132] width 186 height 15
drag, startPoint x: 493, startPoint y: 132, endPoint x: 606, endPoint y: 130, distance: 113.3
click at [606, 131] on div "Invitations 6 hours ago 44 [DATE] [PERSON_NAME] 1 Acceptance Rate --" at bounding box center [600, 84] width 219 height 122
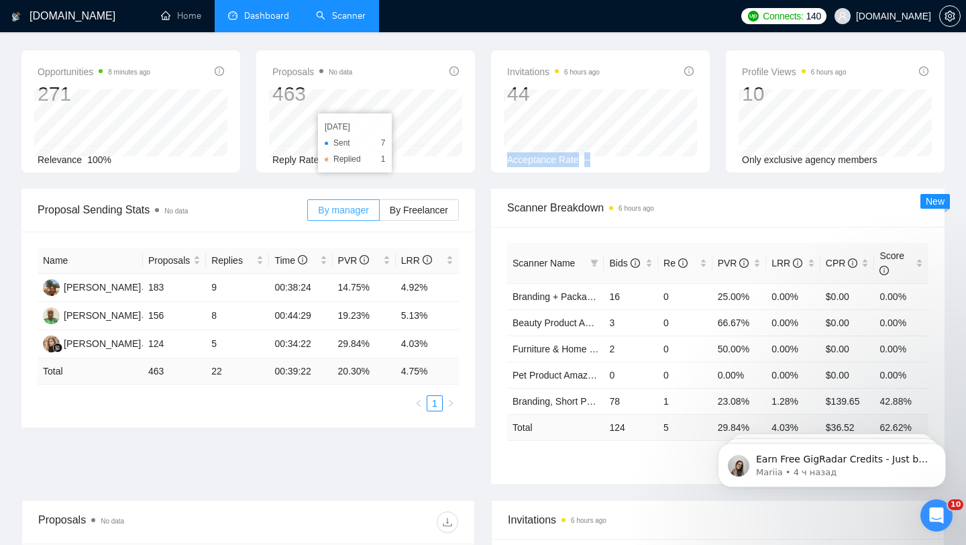
scroll to position [0, 0]
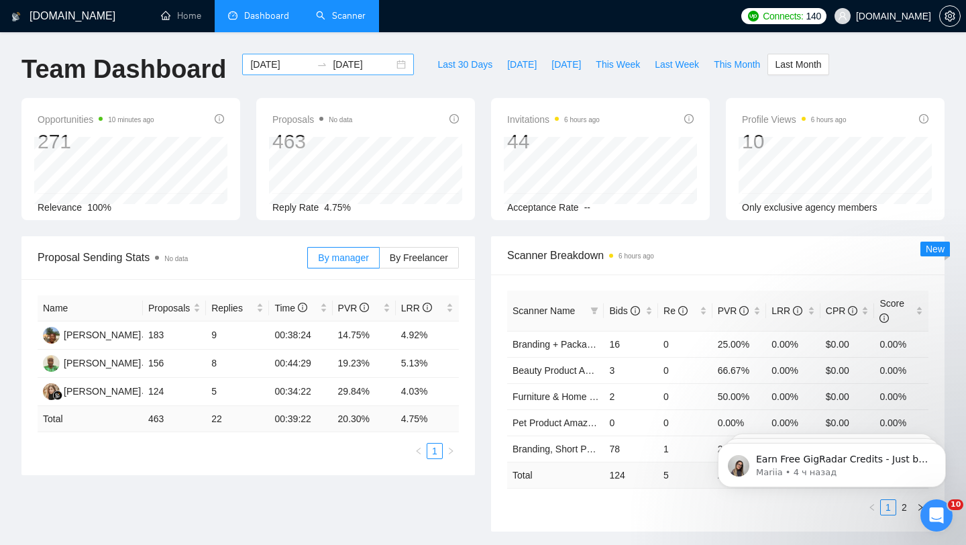
click at [392, 67] on div "[DATE] [DATE]" at bounding box center [328, 64] width 172 height 21
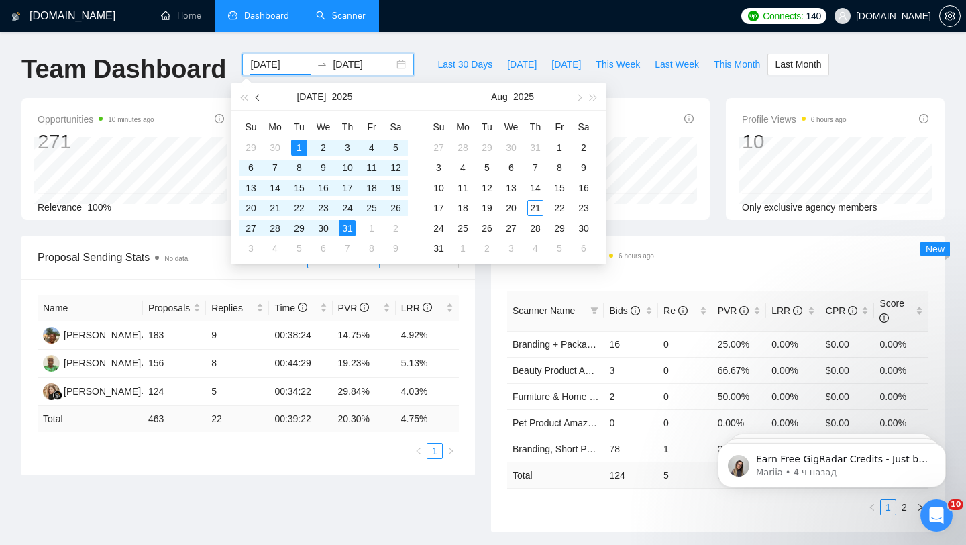
click at [260, 97] on span "button" at bounding box center [258, 97] width 7 height 7
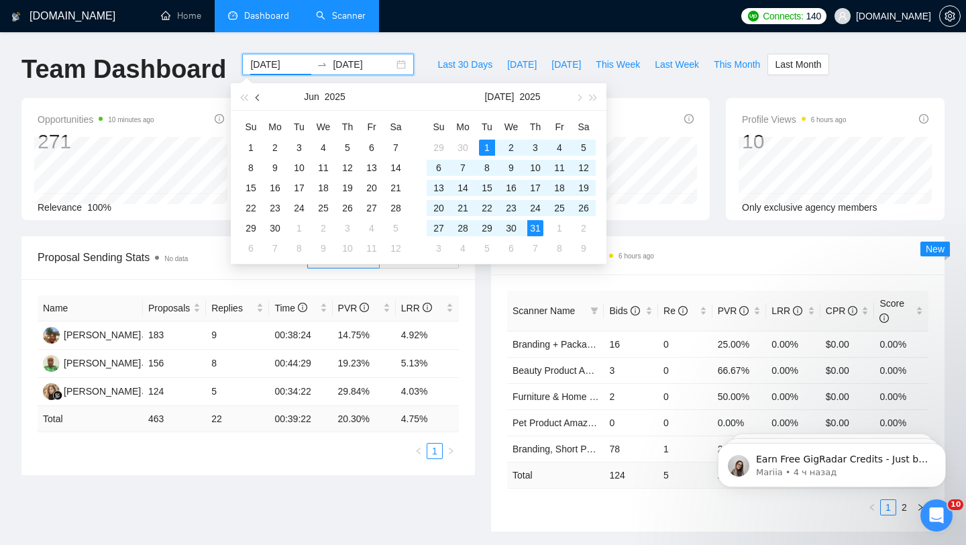
click at [260, 97] on span "button" at bounding box center [258, 97] width 7 height 7
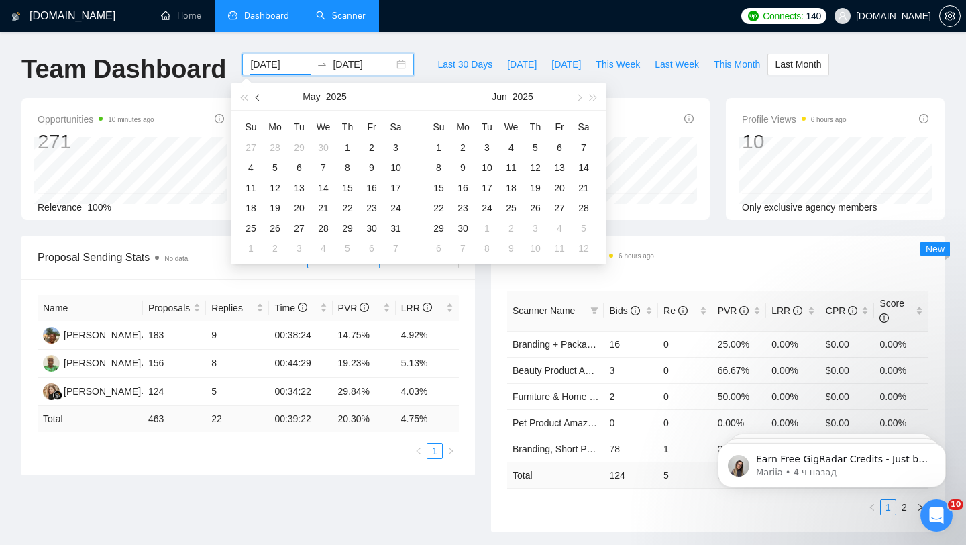
click at [260, 97] on span "button" at bounding box center [258, 97] width 7 height 7
click at [204, 73] on h1 "Team Dashboard" at bounding box center [123, 70] width 205 height 32
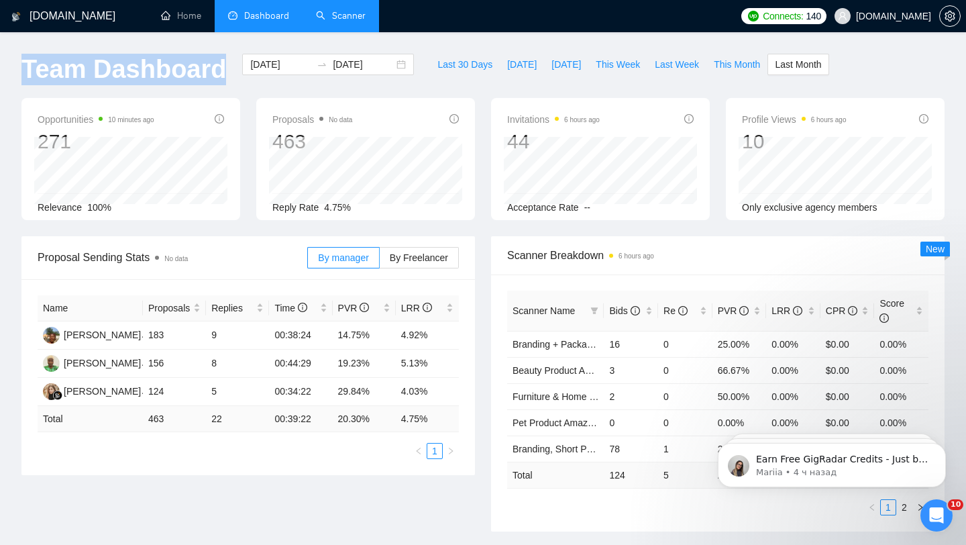
drag, startPoint x: 215, startPoint y: 69, endPoint x: 19, endPoint y: 54, distance: 195.7
click at [19, 54] on div "Team Dashboard" at bounding box center [123, 76] width 221 height 44
